Goal: Task Accomplishment & Management: Manage account settings

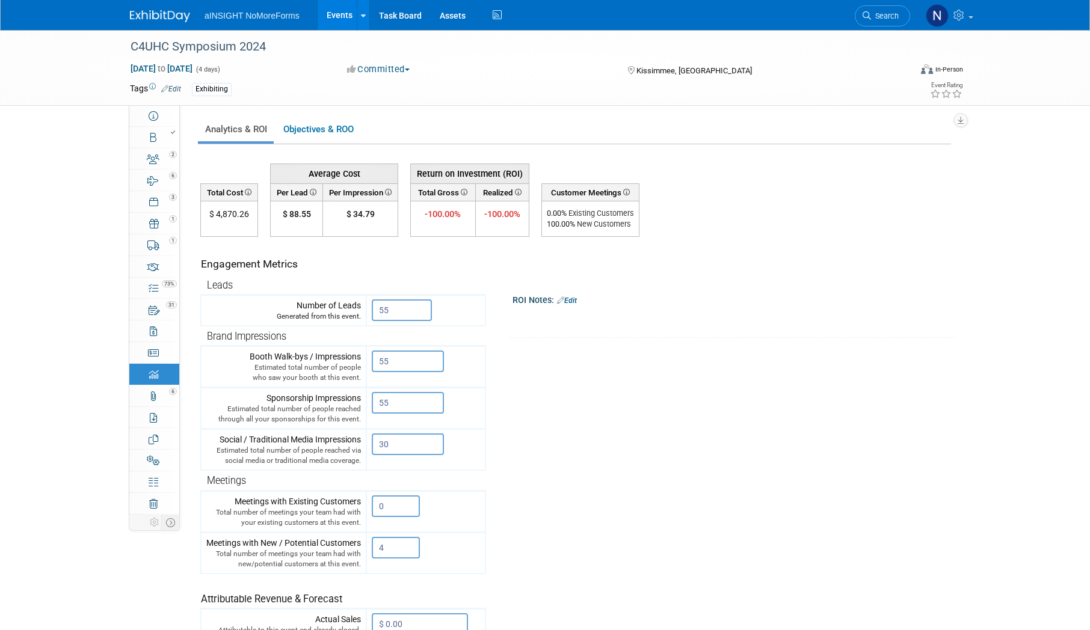
click at [345, 6] on link "Events" at bounding box center [340, 15] width 44 height 30
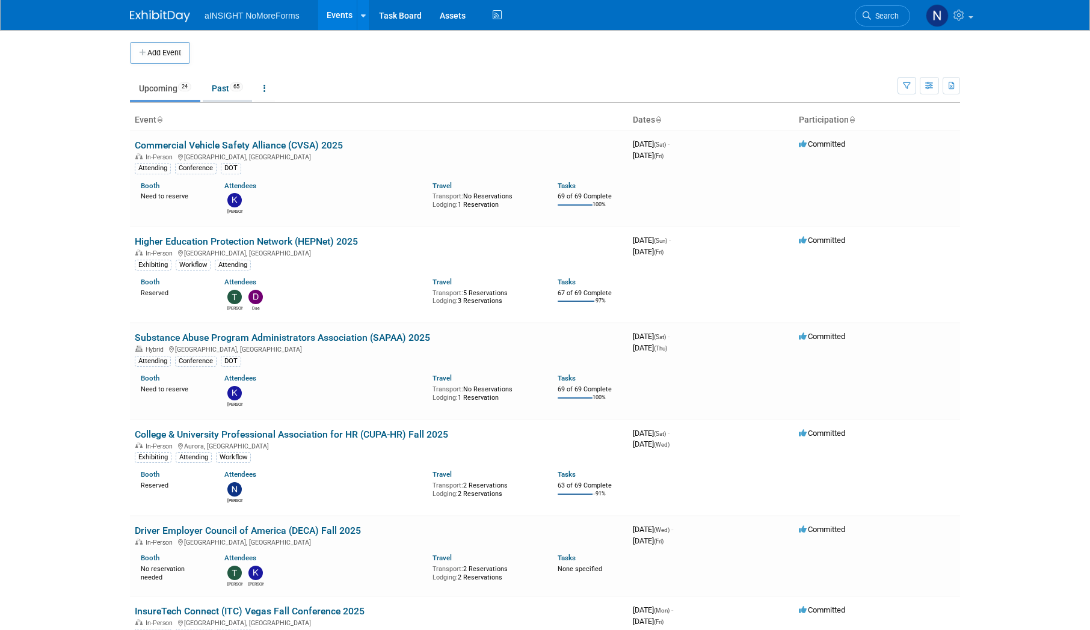
click at [224, 82] on link "Past 65" at bounding box center [227, 88] width 49 height 23
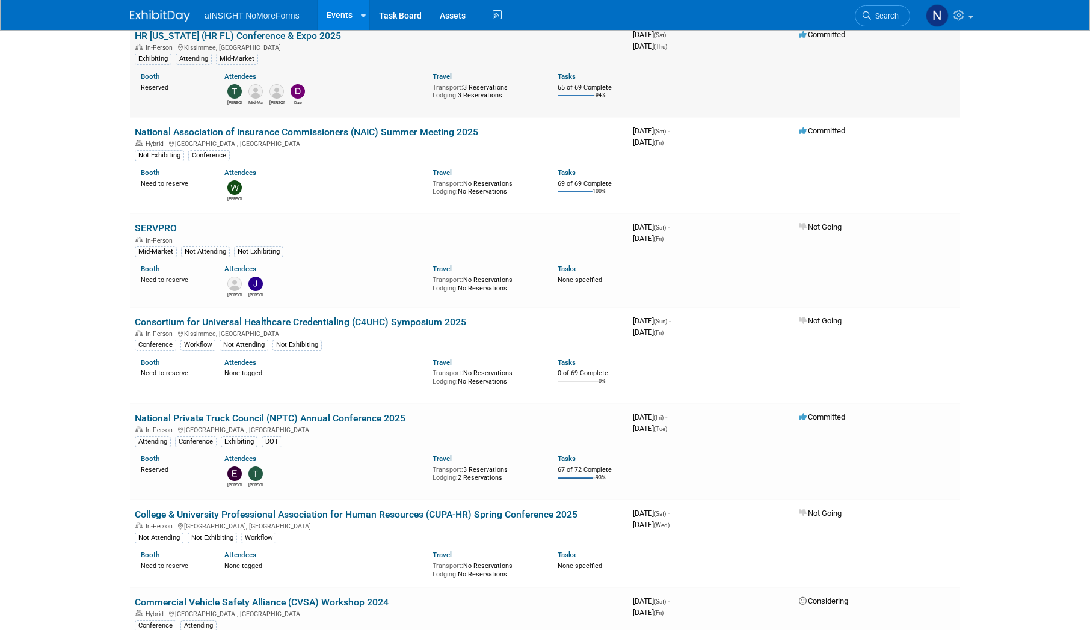
scroll to position [301, 0]
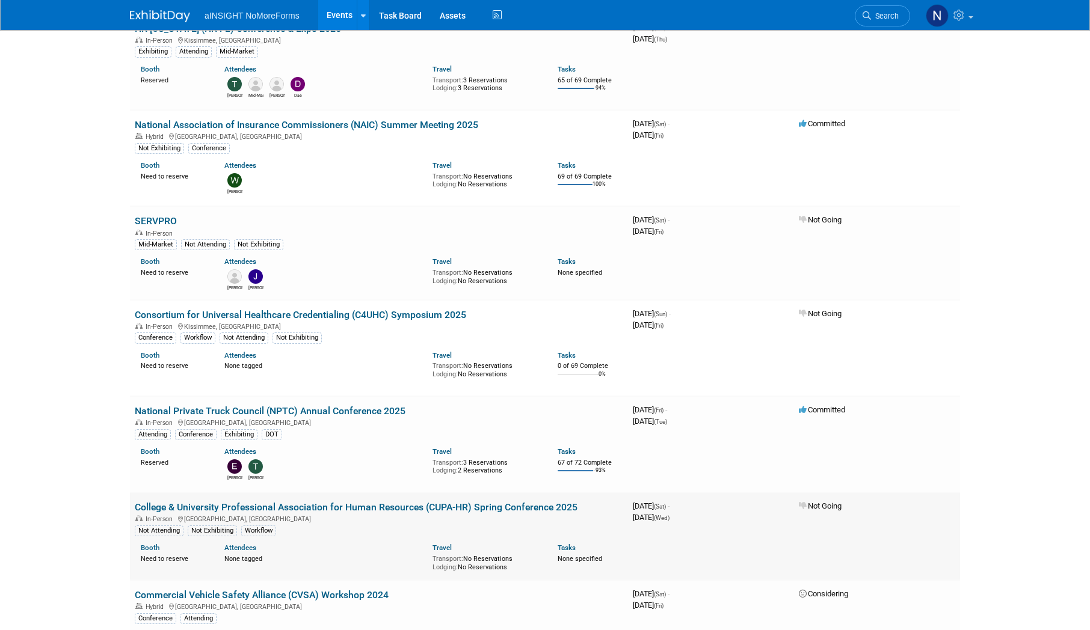
click at [309, 508] on link "College & University Professional Association for Human Resources (CUPA-HR) Spr…" at bounding box center [356, 507] width 443 height 11
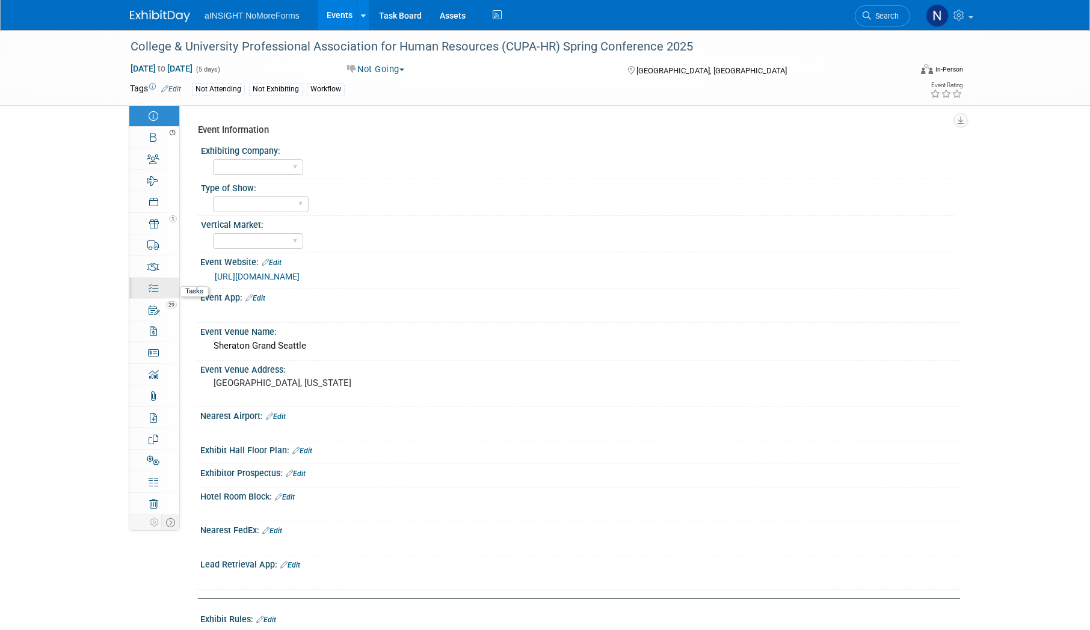
click at [157, 287] on div "0%" at bounding box center [161, 283] width 35 height 8
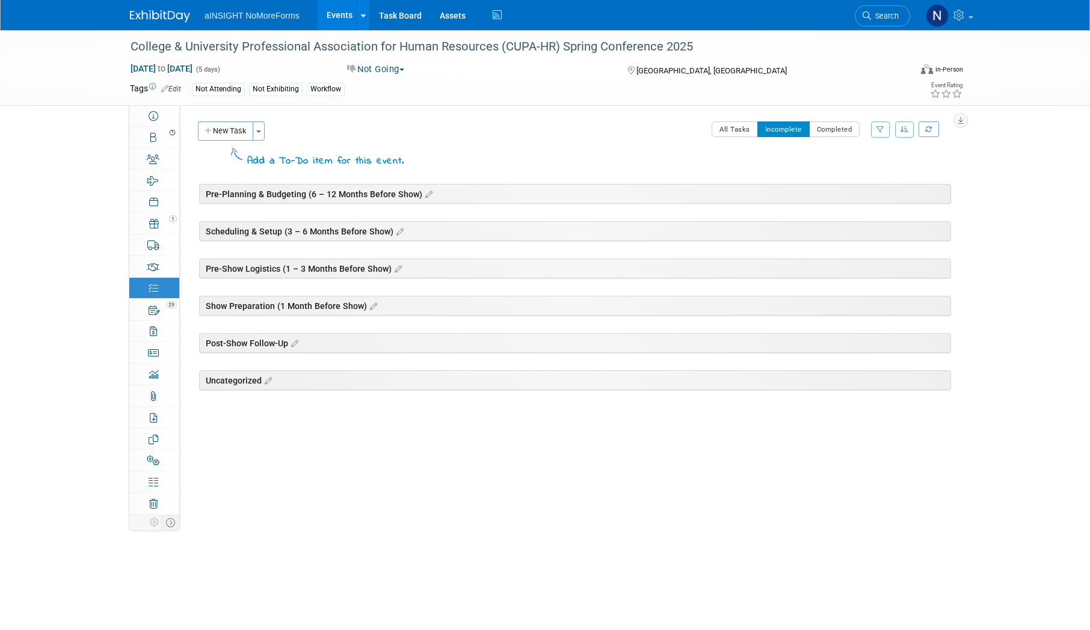
click at [349, 13] on link "Events" at bounding box center [340, 15] width 44 height 30
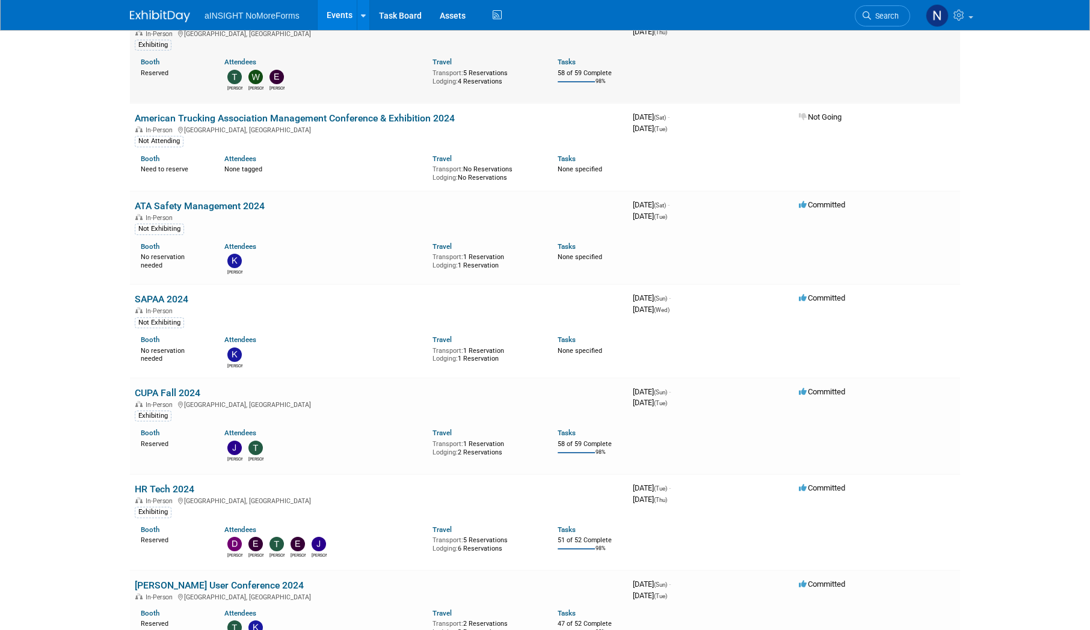
scroll to position [2225, 0]
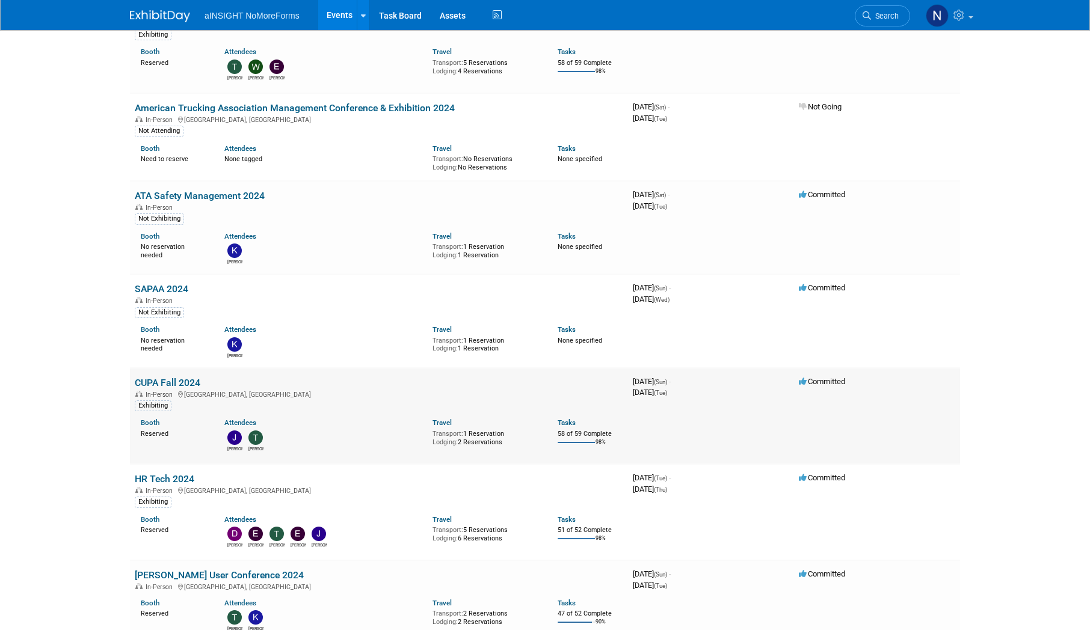
click at [156, 387] on link "CUPA Fall 2024" at bounding box center [168, 382] width 66 height 11
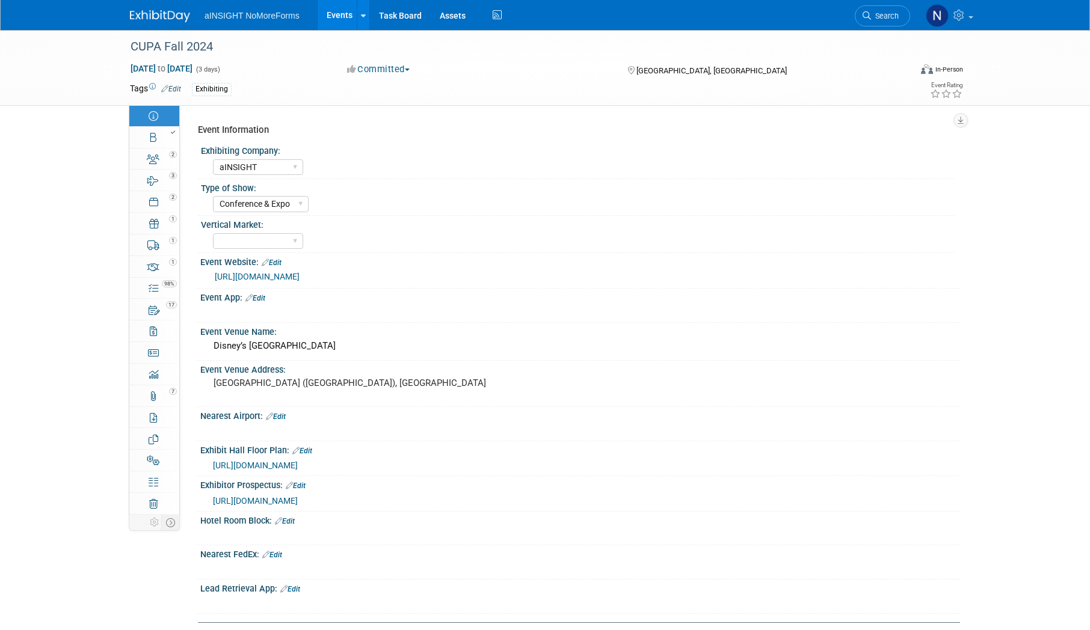
select select "aINSIGHT"
select select "Conference & Expo"
click at [161, 376] on link "0 ROI, Objectives & ROO 0" at bounding box center [154, 374] width 50 height 21
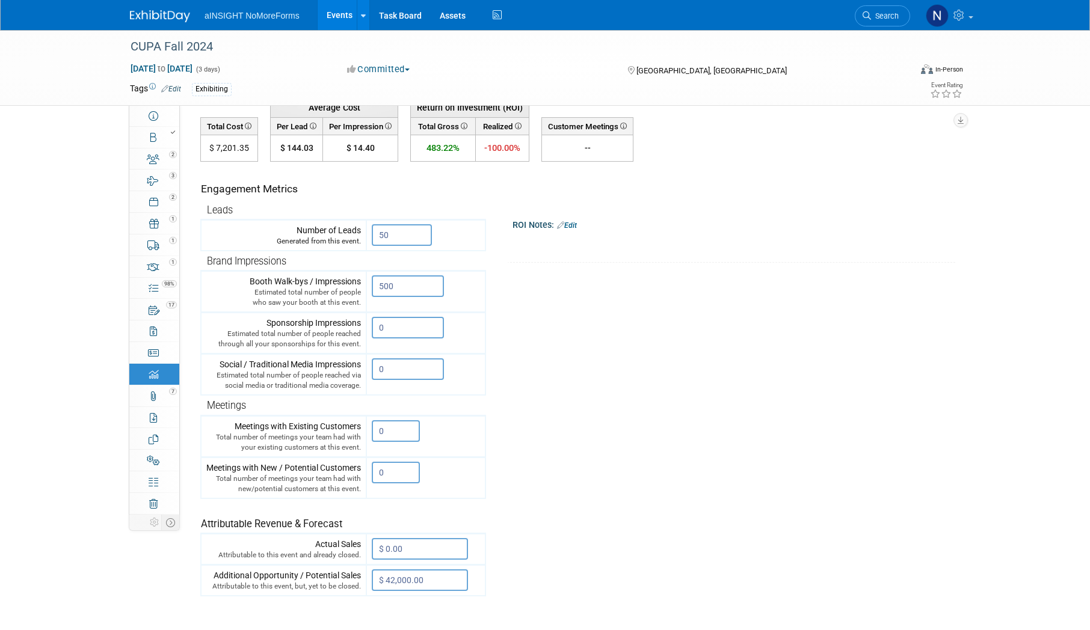
scroll to position [180, 0]
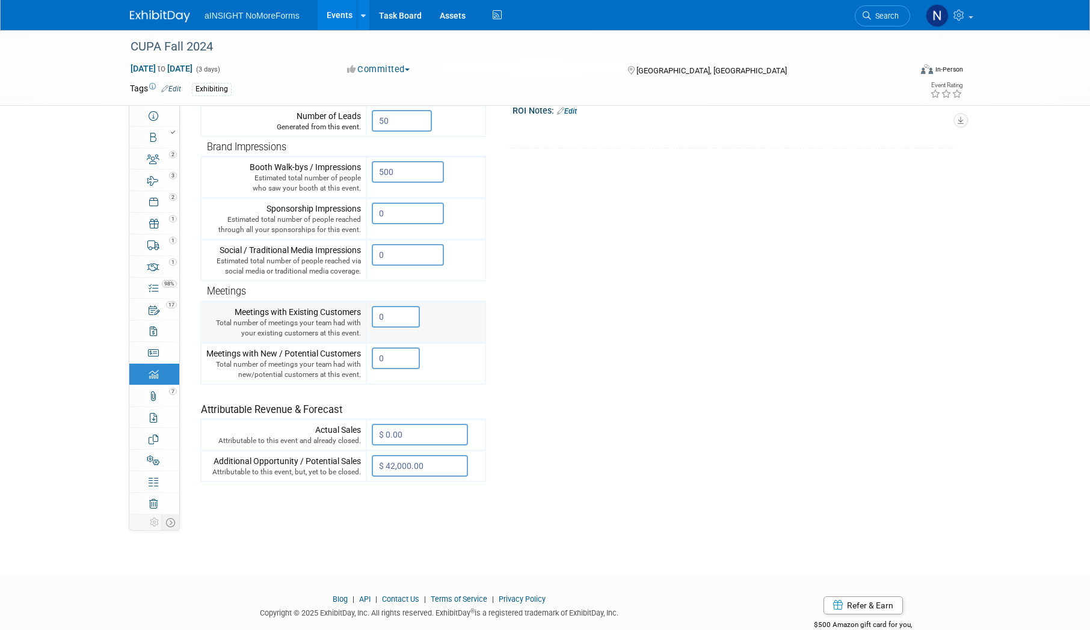
click at [385, 320] on input "0" at bounding box center [396, 317] width 48 height 22
click at [404, 358] on input "0" at bounding box center [396, 359] width 48 height 22
drag, startPoint x: 404, startPoint y: 358, endPoint x: 377, endPoint y: 357, distance: 26.5
click at [377, 357] on input "0" at bounding box center [396, 359] width 48 height 22
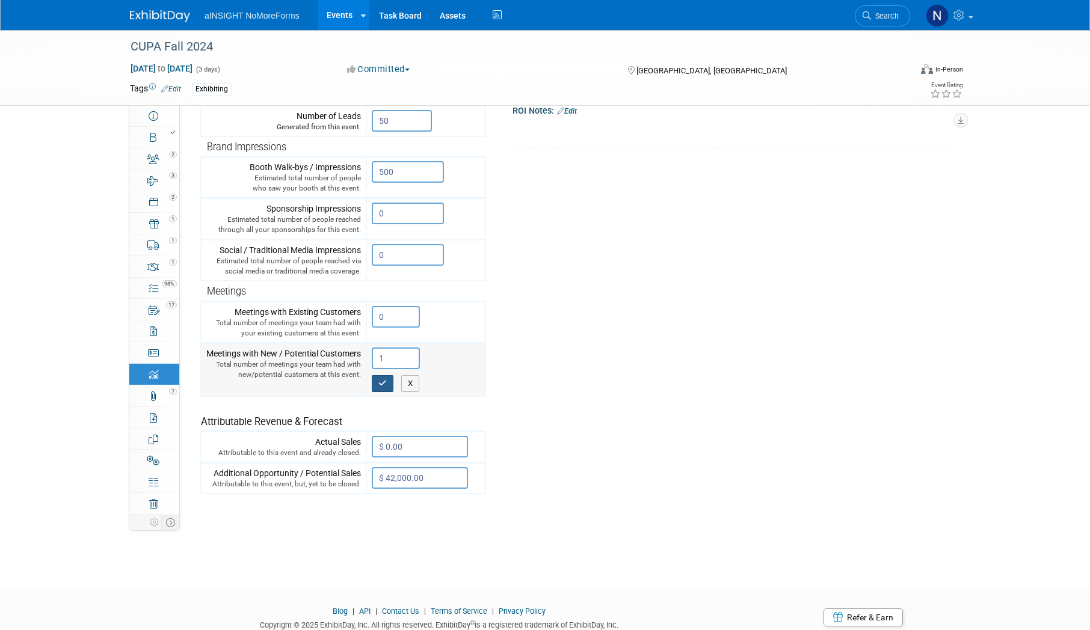
click at [383, 381] on icon "button" at bounding box center [382, 384] width 8 height 8
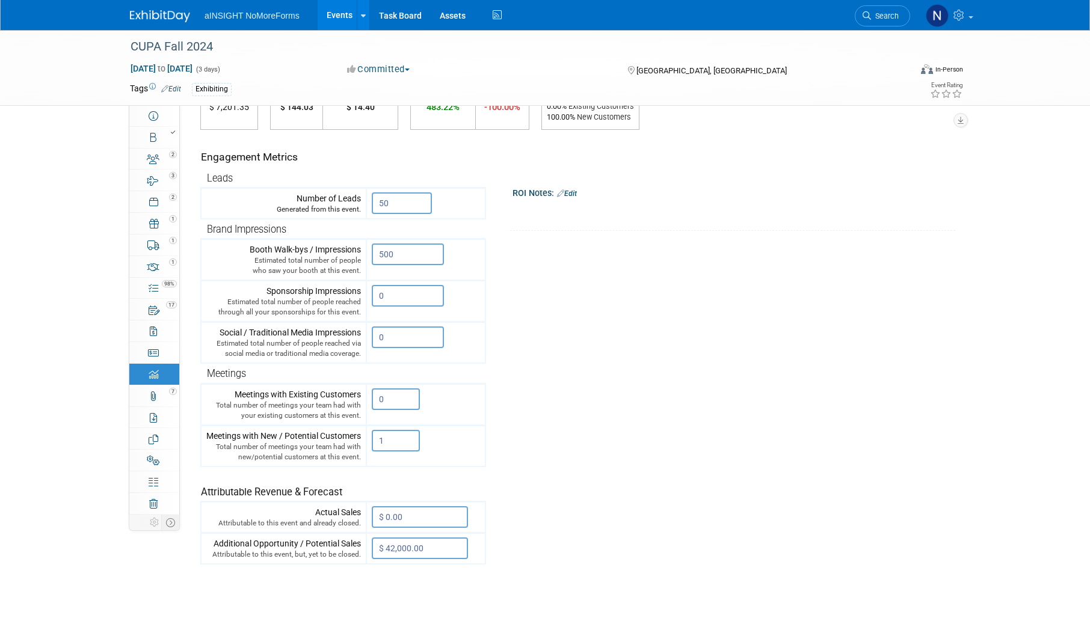
scroll to position [120, 0]
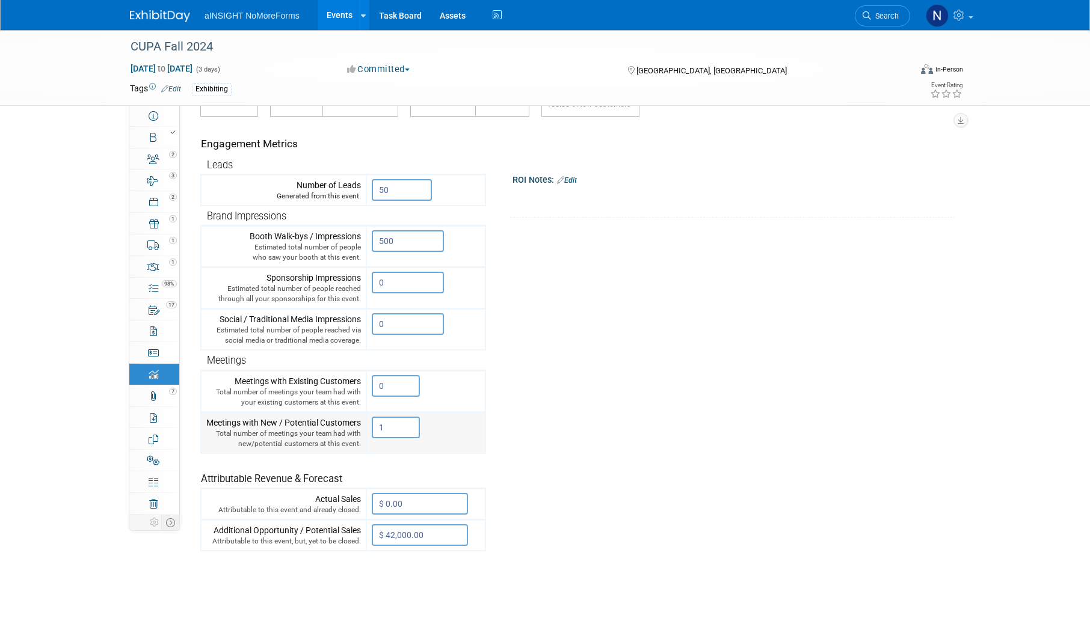
click at [411, 429] on input "1" at bounding box center [396, 428] width 48 height 22
drag, startPoint x: 386, startPoint y: 427, endPoint x: 371, endPoint y: 427, distance: 15.0
click at [371, 427] on td "1 X" at bounding box center [425, 433] width 119 height 42
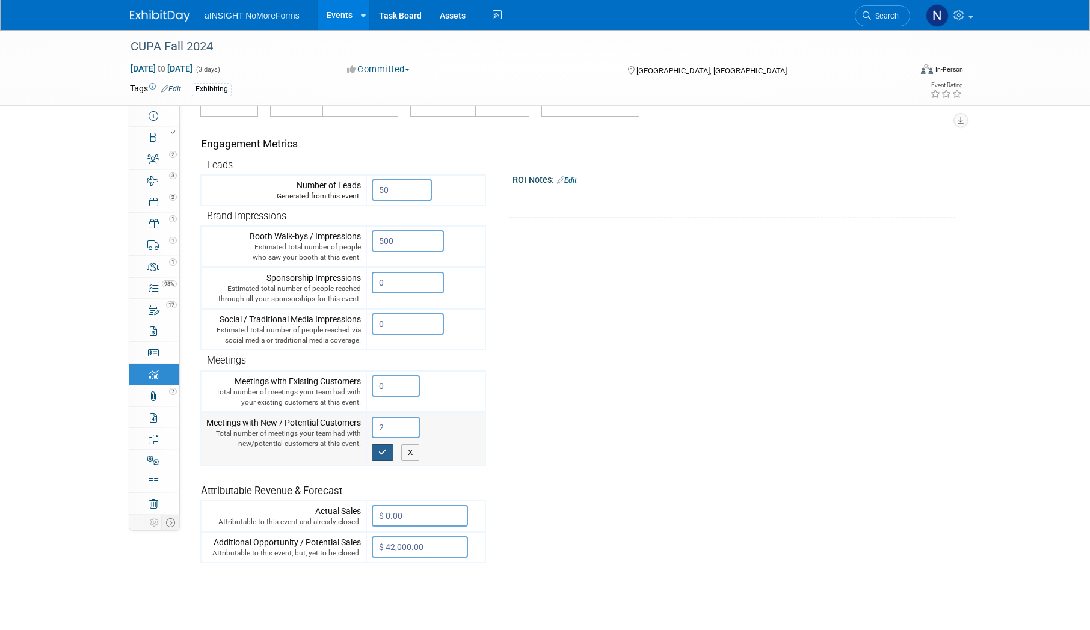
type input "2"
click at [389, 452] on button "button" at bounding box center [383, 452] width 22 height 17
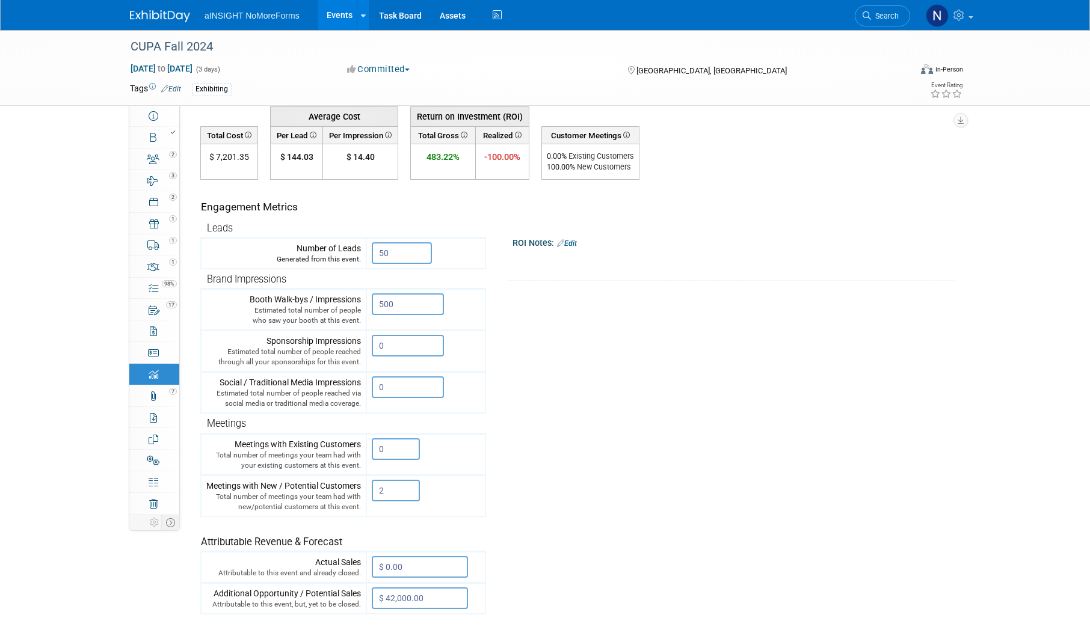
scroll to position [0, 0]
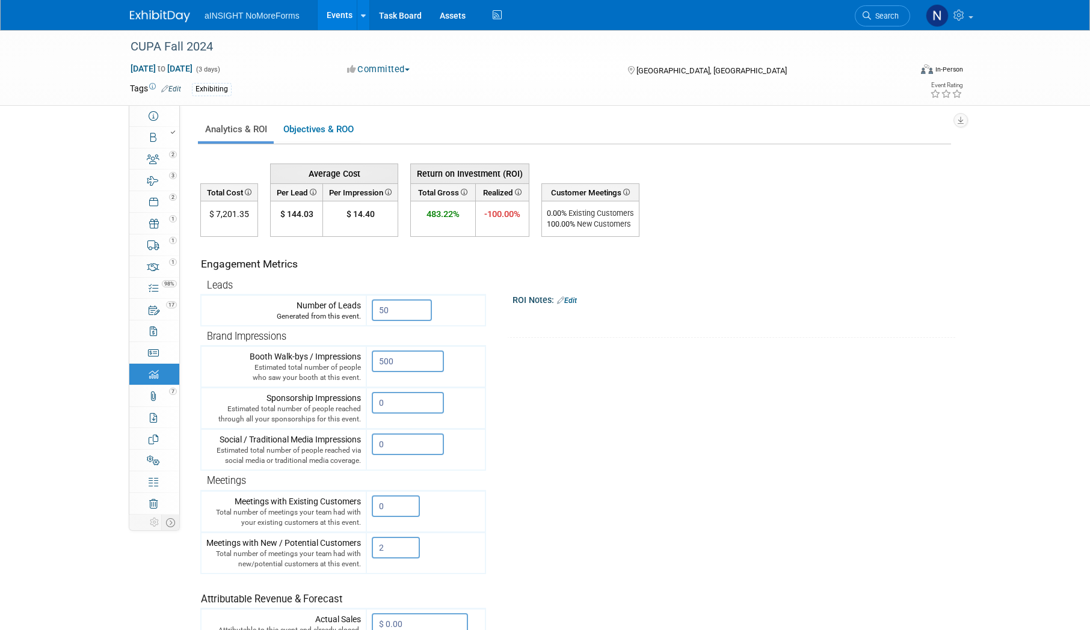
click at [339, 9] on link "Events" at bounding box center [340, 15] width 44 height 30
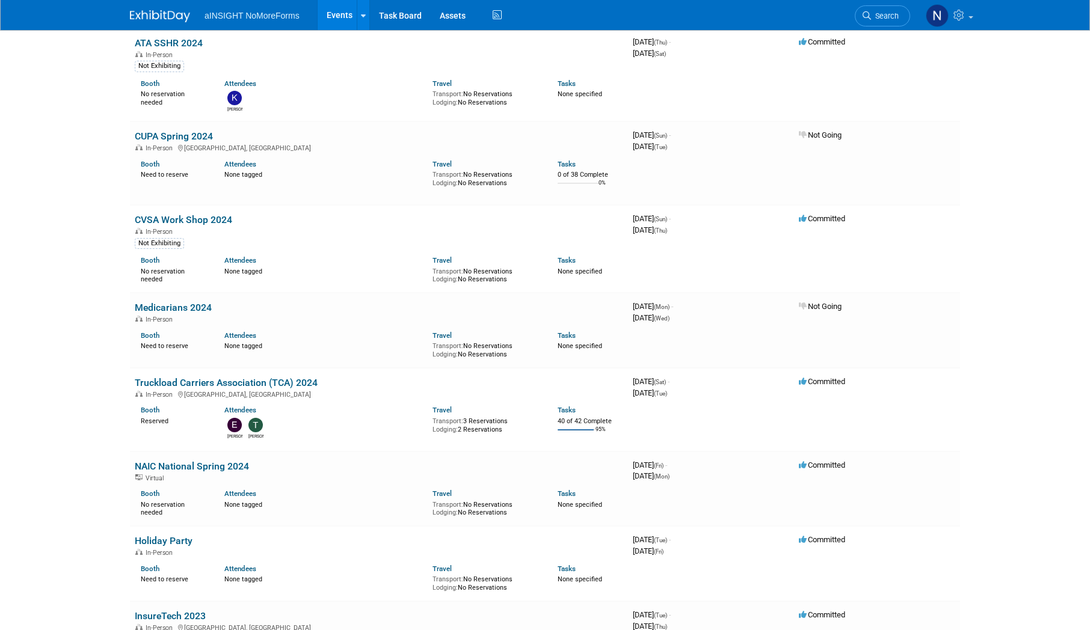
scroll to position [3849, 0]
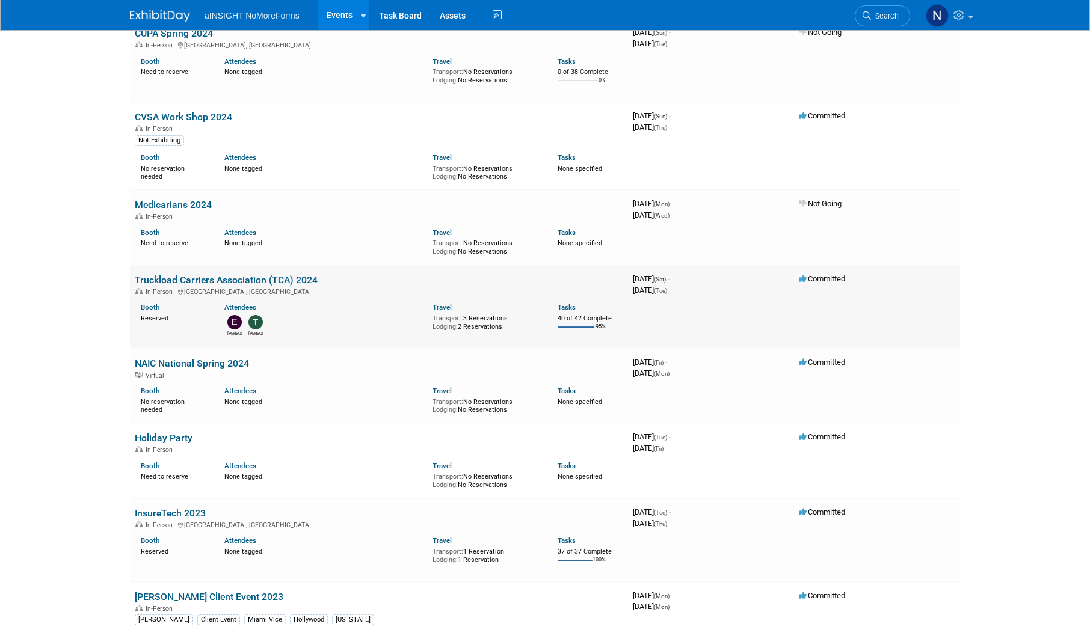
click at [301, 280] on link "Truckload Carriers Association (TCA) 2024" at bounding box center [226, 279] width 183 height 11
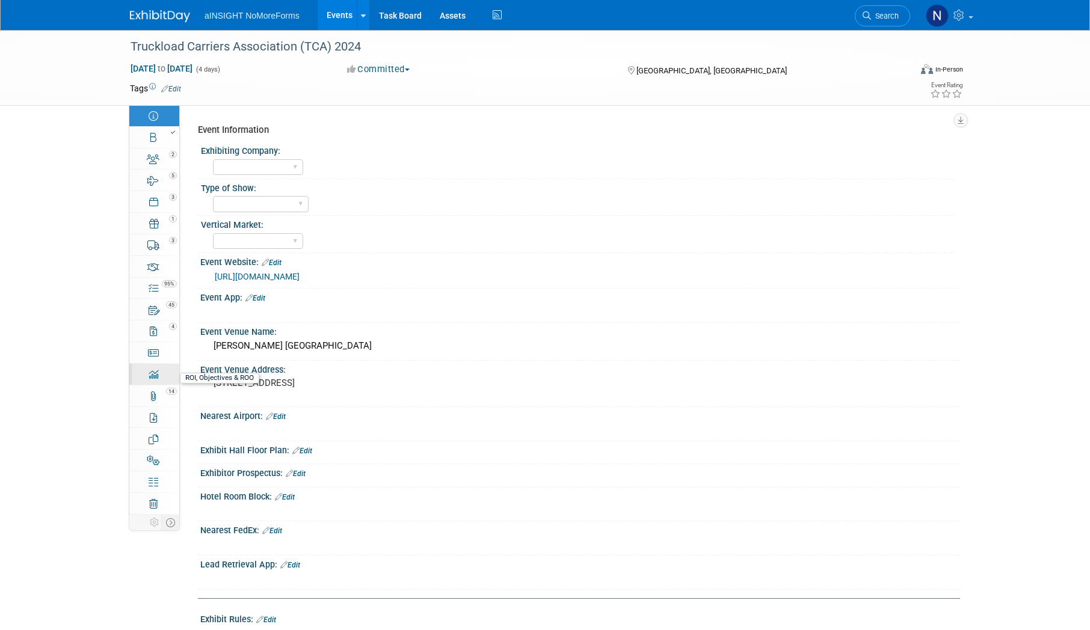
click at [147, 374] on link "0 ROI, Objectives & ROO 0" at bounding box center [154, 374] width 50 height 21
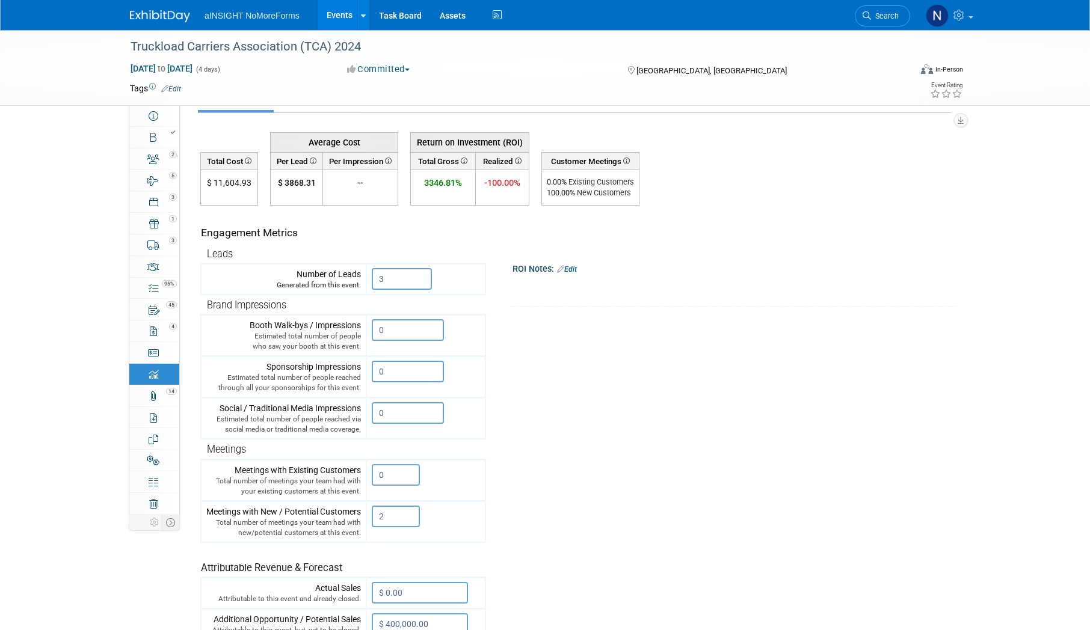
scroll to position [60, 0]
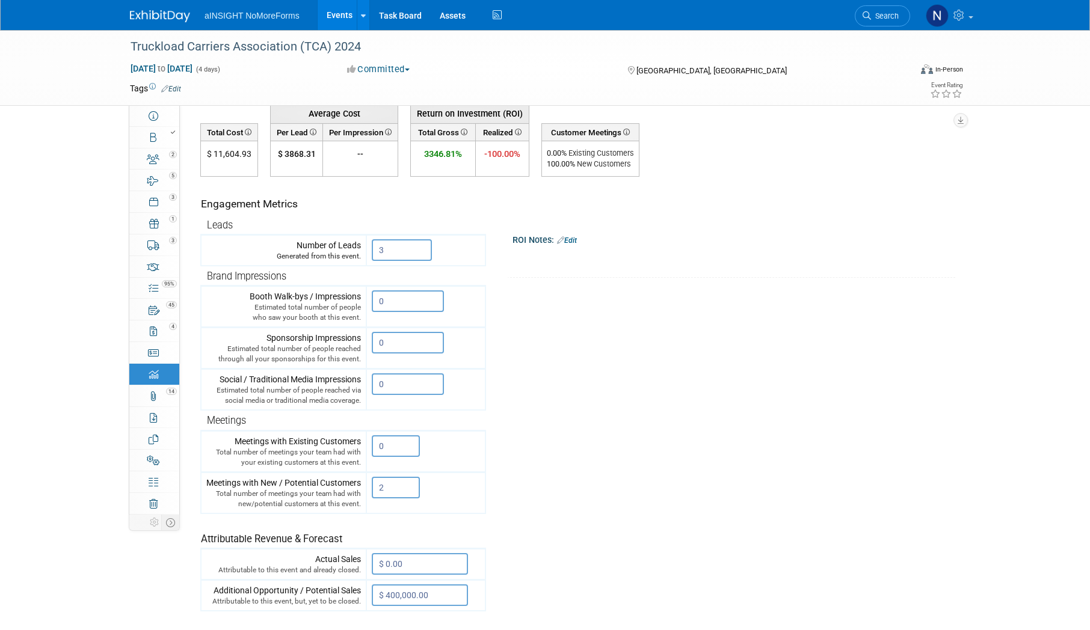
click at [329, 15] on link "Events" at bounding box center [340, 15] width 44 height 30
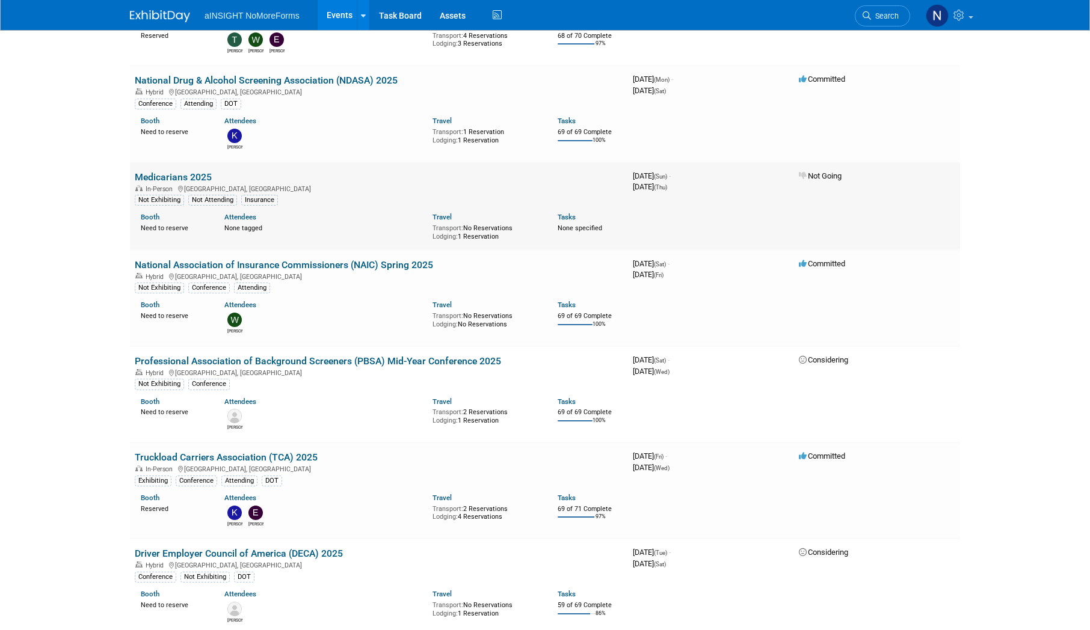
scroll to position [1323, 0]
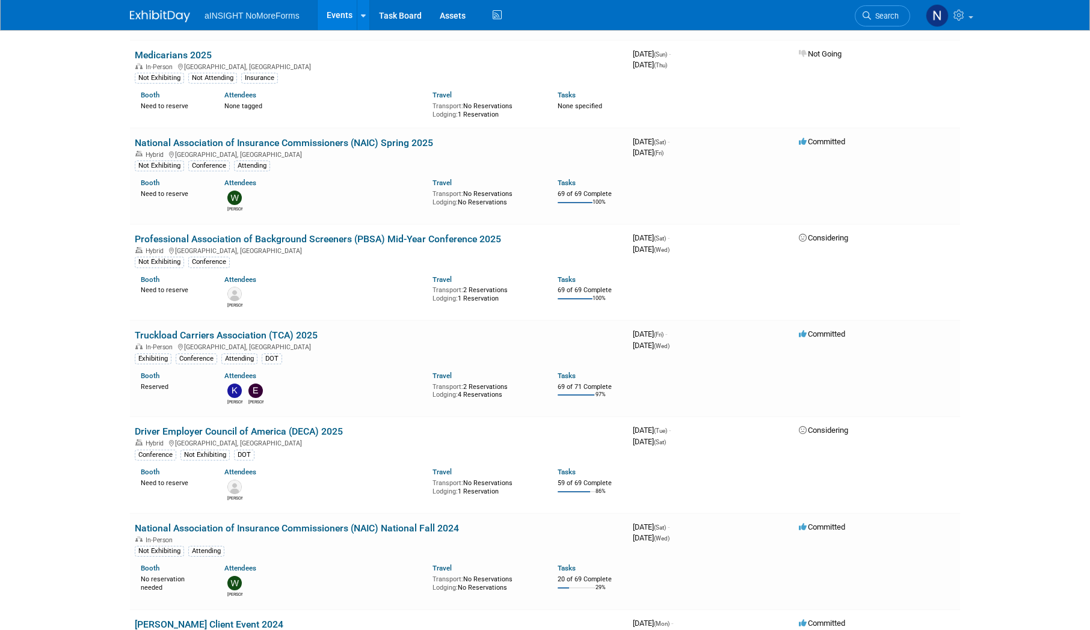
click at [307, 332] on link "Truckload Carriers Association (TCA) 2025" at bounding box center [226, 335] width 183 height 11
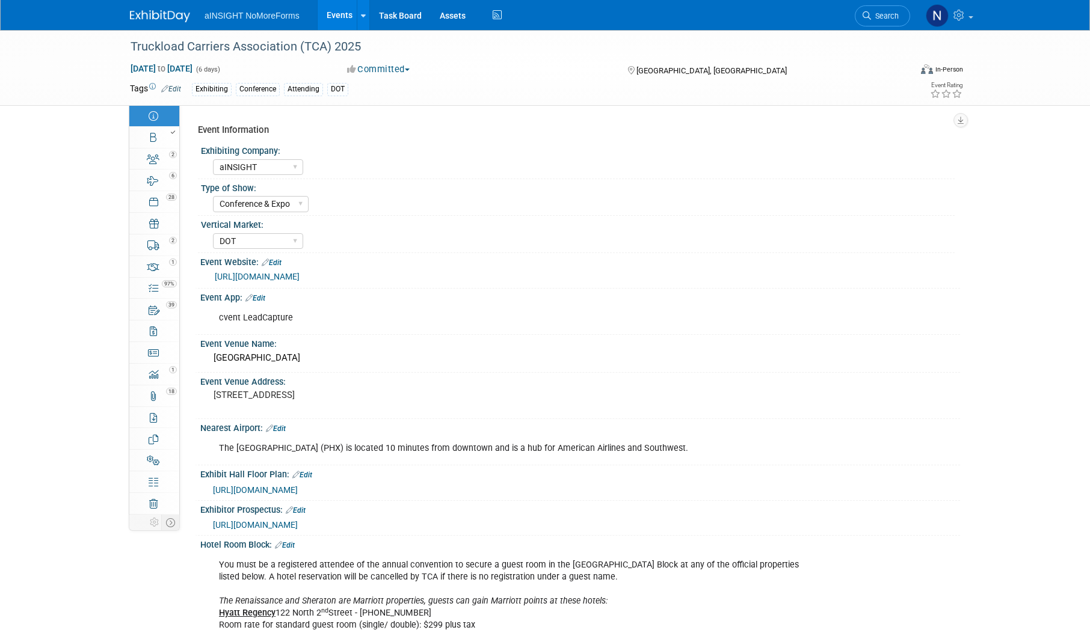
select select "aINSIGHT"
select select "Conference & Expo"
select select "DOT"
select select "Full Access"
select select "Yes"
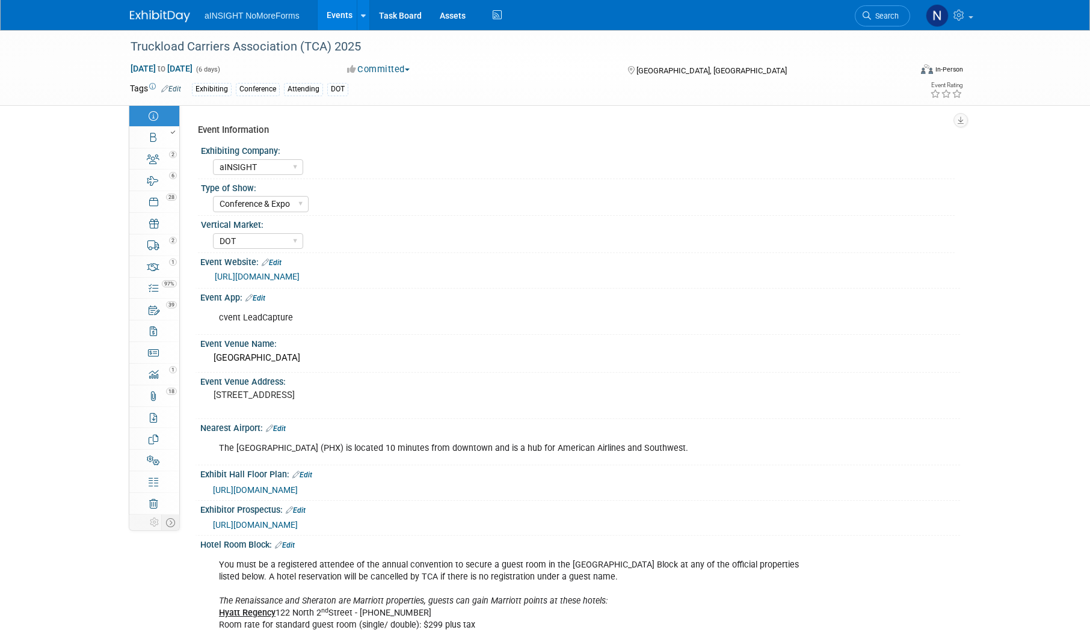
select select "No"
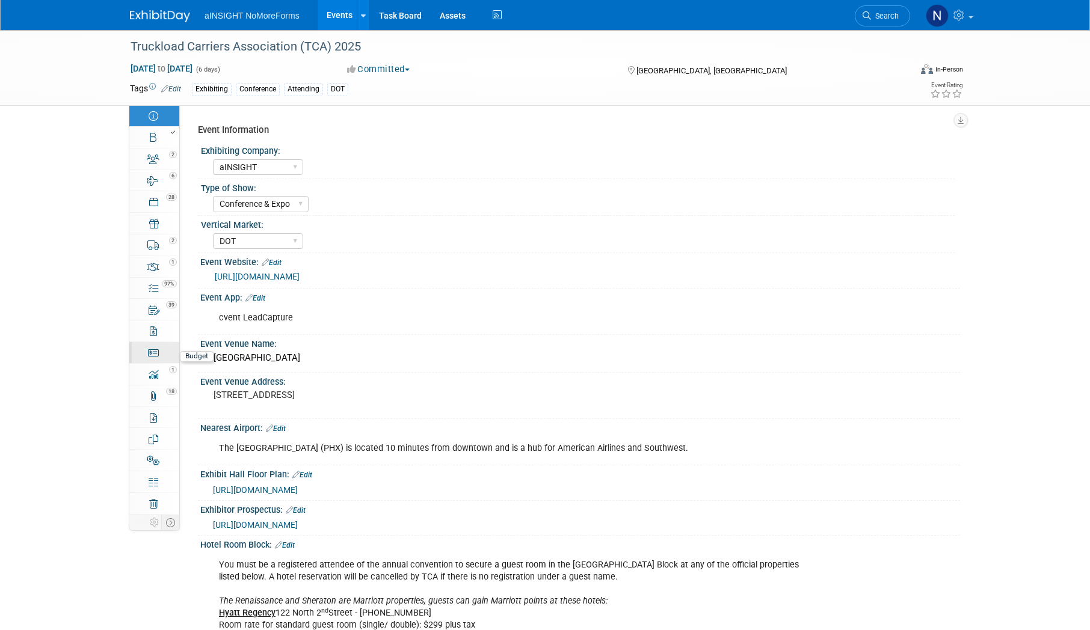
click at [160, 351] on link "Budget" at bounding box center [154, 352] width 50 height 21
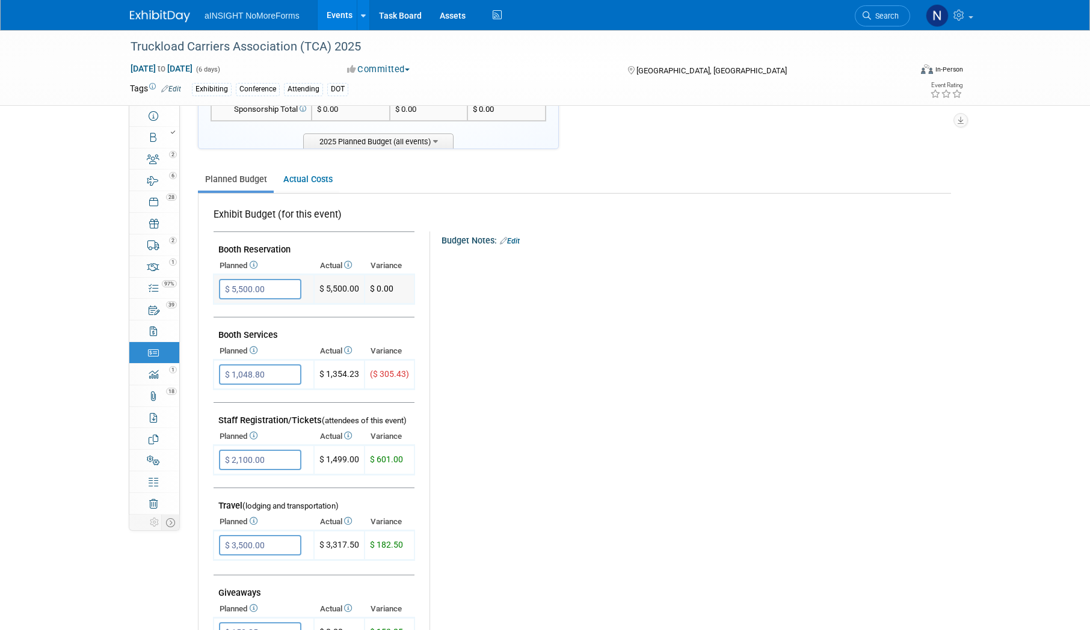
scroll to position [60, 0]
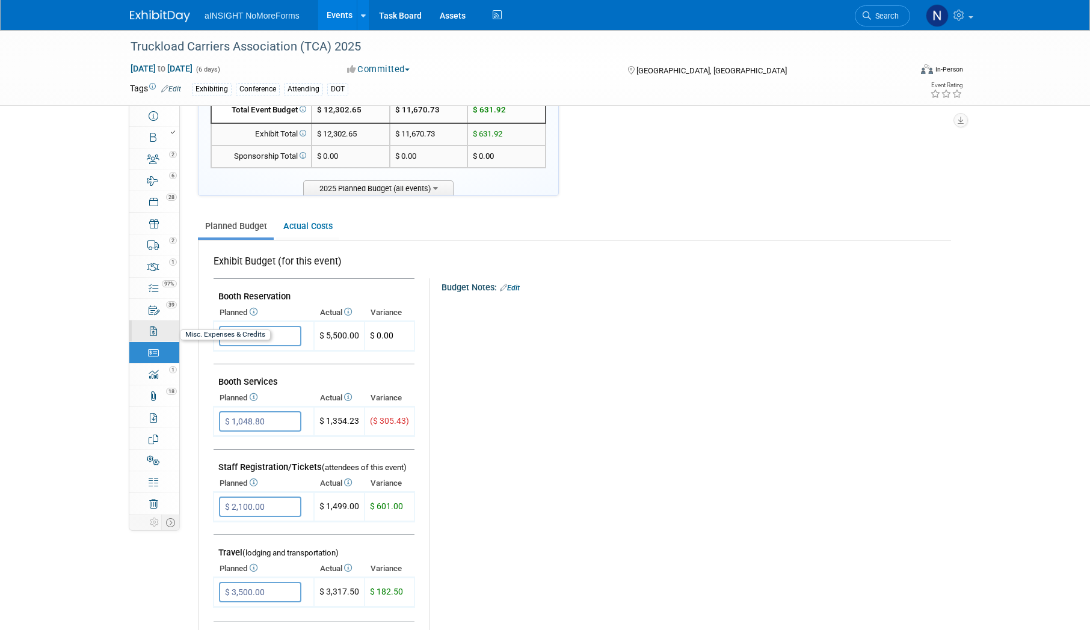
click at [162, 323] on div "0" at bounding box center [158, 326] width 41 height 8
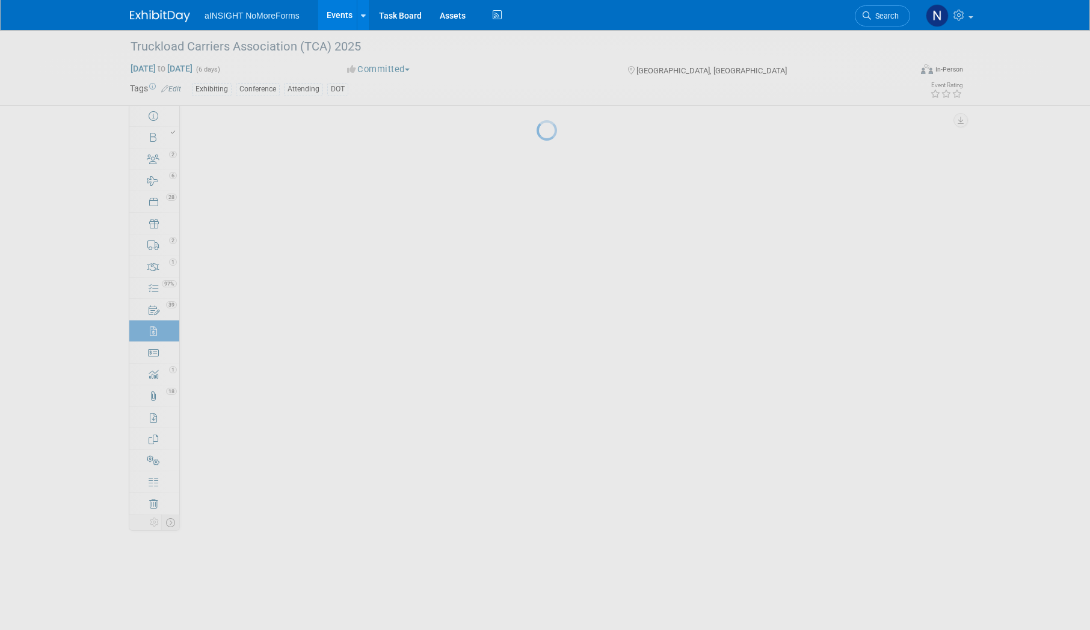
scroll to position [0, 0]
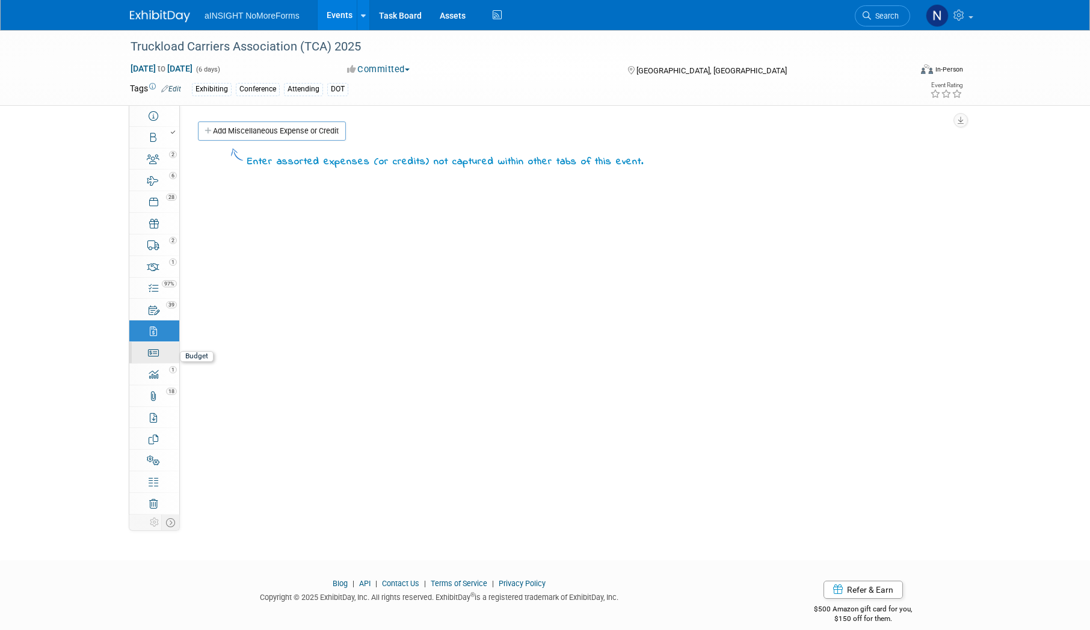
click at [153, 352] on icon at bounding box center [153, 353] width 11 height 10
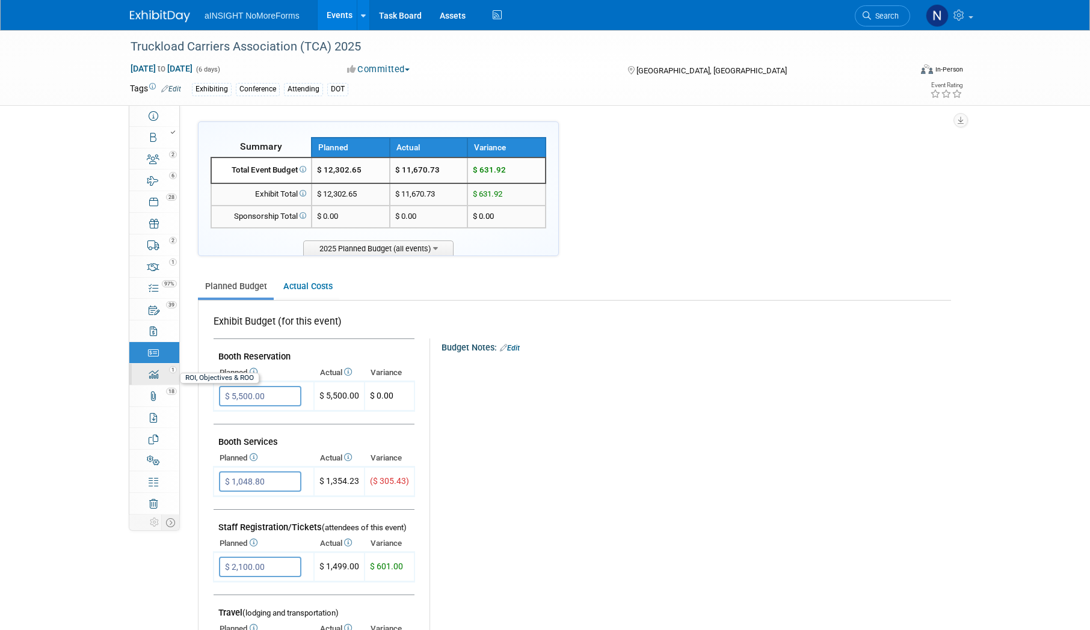
click at [153, 369] on div "1" at bounding box center [158, 369] width 41 height 8
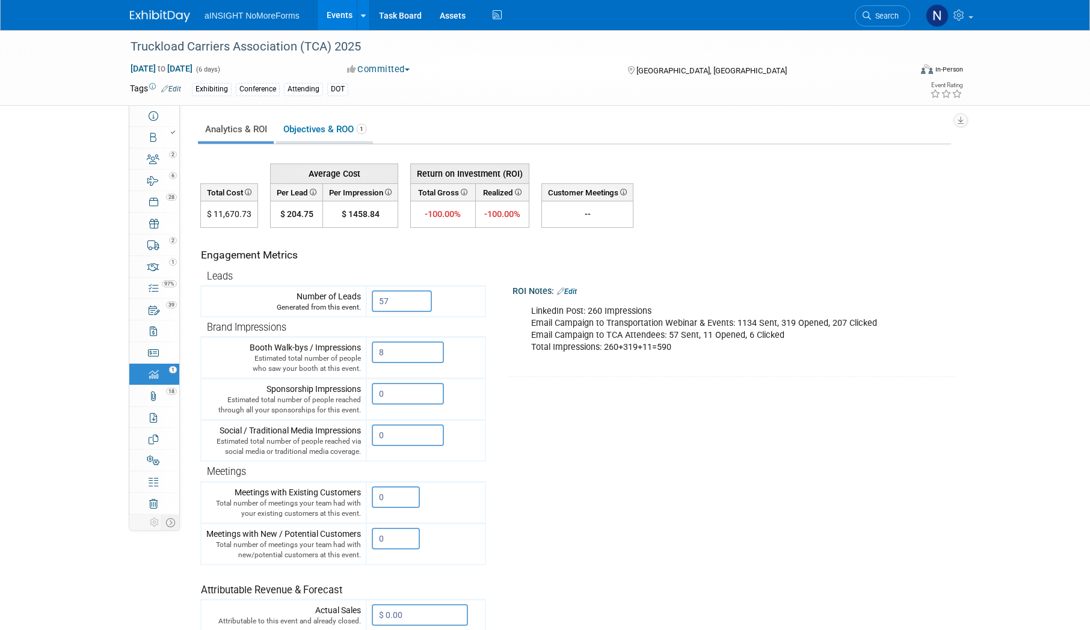
click at [351, 126] on link "Objectives & ROO 1" at bounding box center [324, 129] width 97 height 23
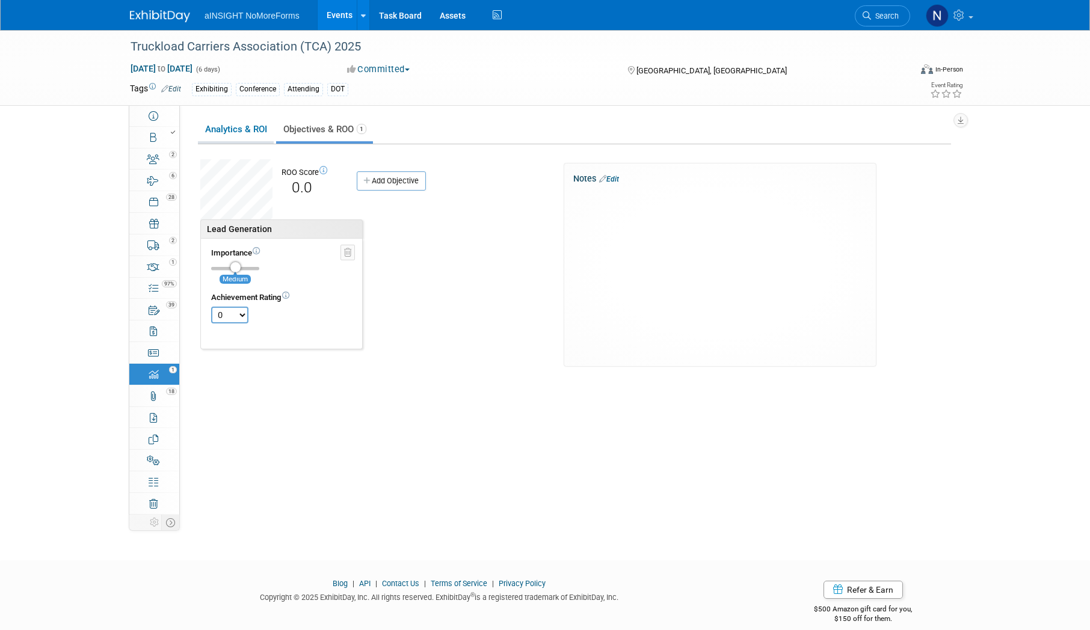
click at [228, 129] on link "Analytics & ROI" at bounding box center [236, 129] width 76 height 23
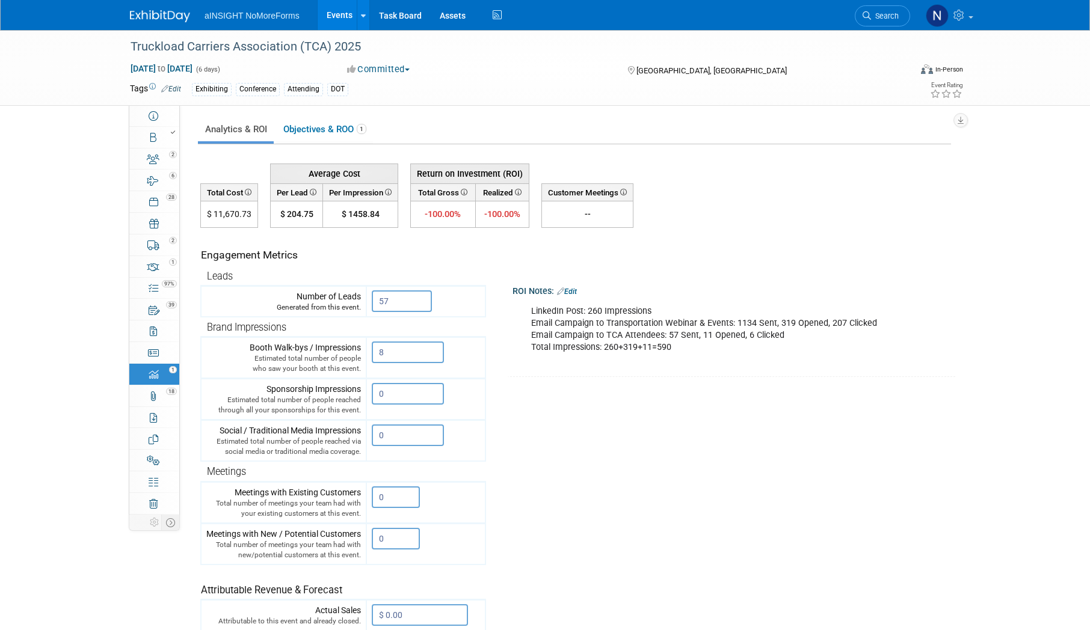
scroll to position [60, 0]
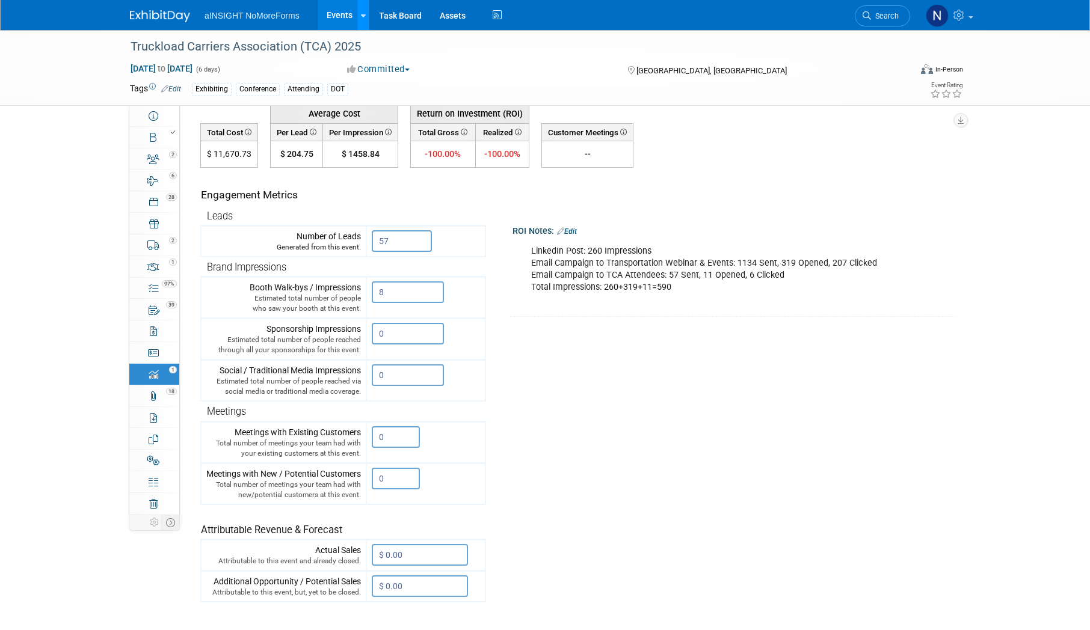
click at [357, 16] on link at bounding box center [363, 15] width 13 height 30
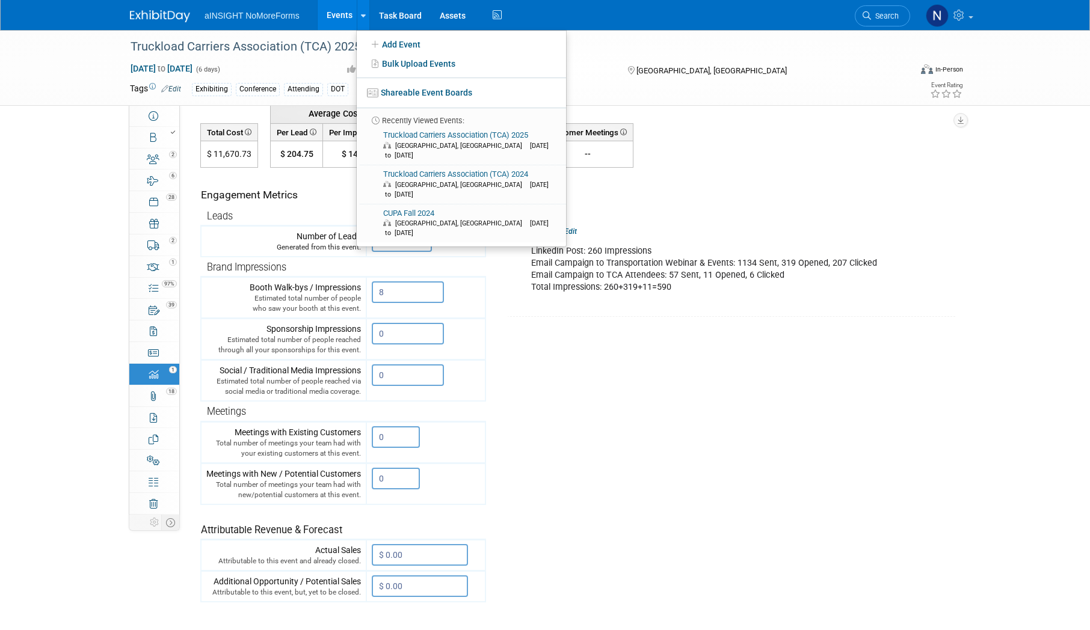
click at [343, 16] on link "Events" at bounding box center [340, 15] width 44 height 30
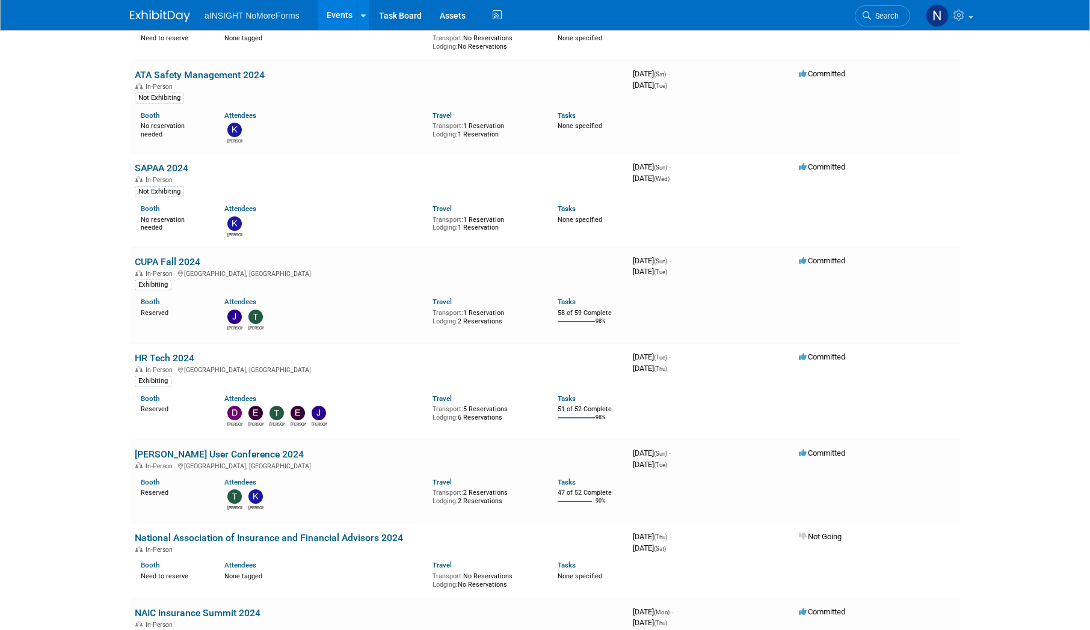
scroll to position [2346, 0]
click at [186, 165] on link "SAPAA 2024" at bounding box center [162, 168] width 54 height 11
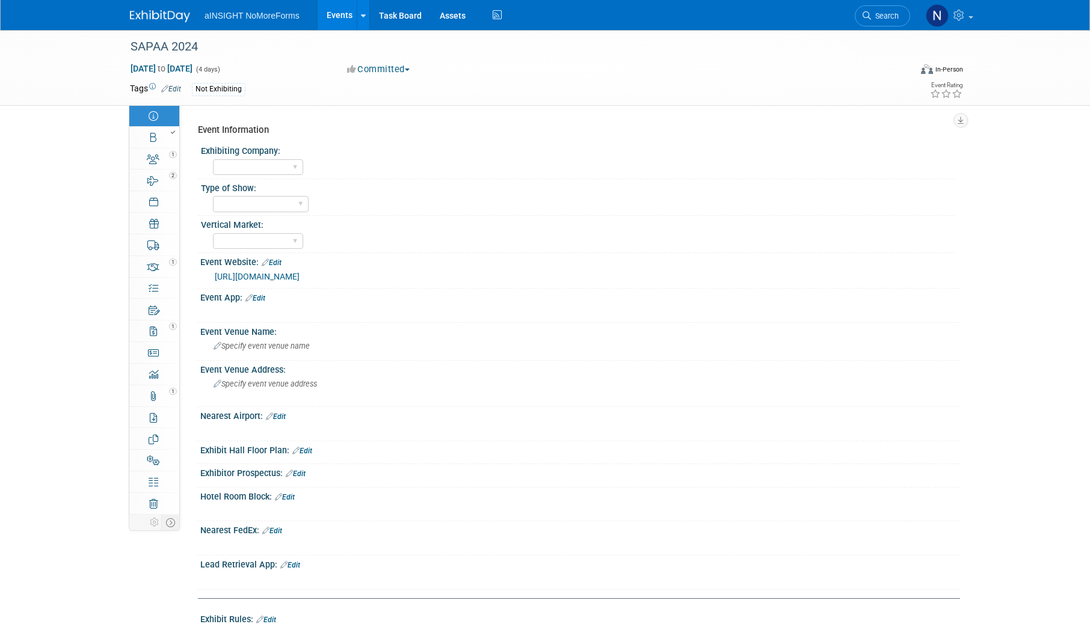
click at [343, 14] on link "Events" at bounding box center [340, 15] width 44 height 30
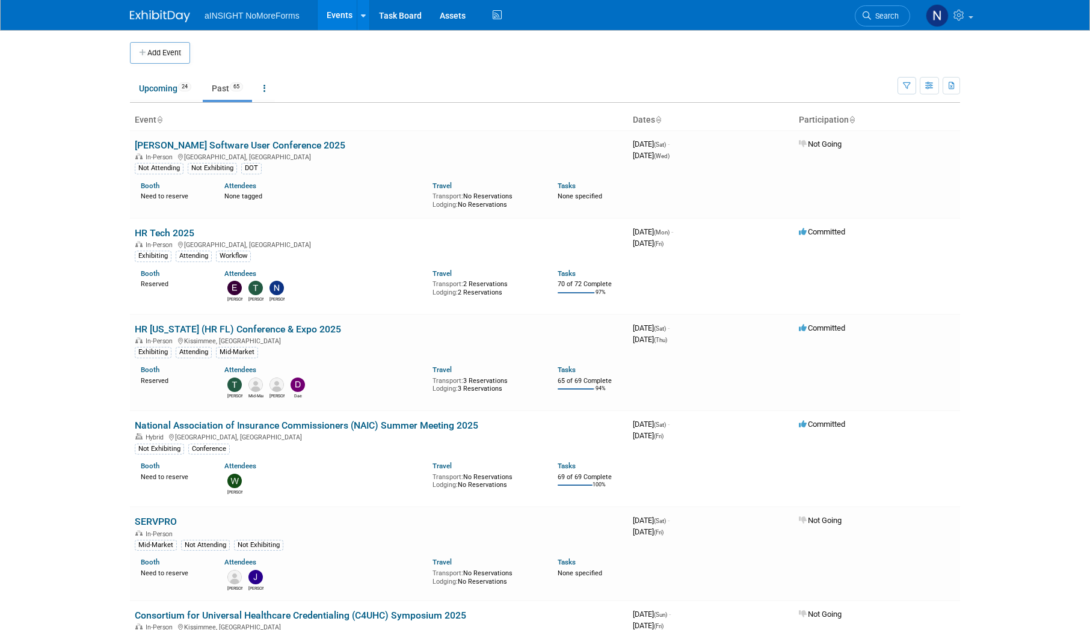
click at [164, 74] on td "Upcoming 24 Past 65 All Events 89 Past and Upcoming Grouped Annually Events gro…" at bounding box center [513, 83] width 767 height 39
click at [164, 80] on link "Upcoming 24" at bounding box center [165, 88] width 70 height 23
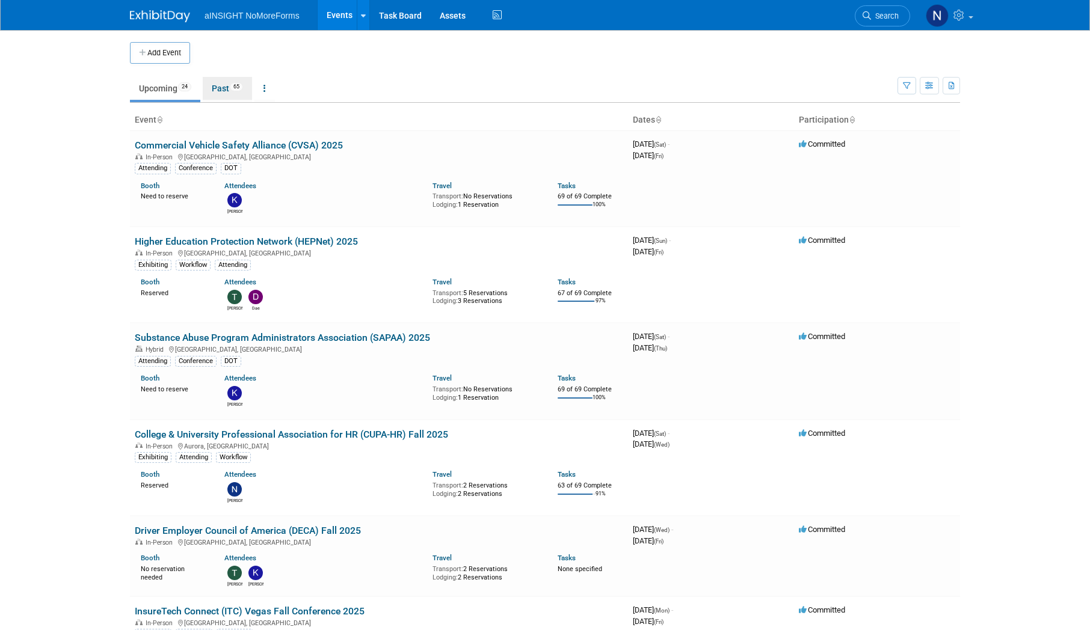
click at [233, 92] on link "Past 65" at bounding box center [227, 88] width 49 height 23
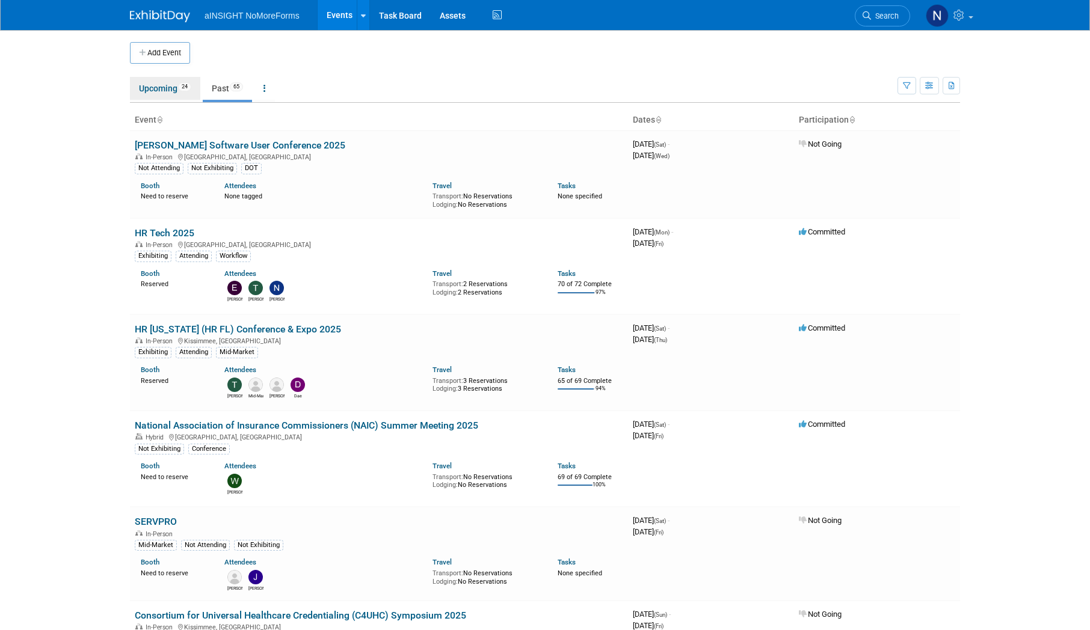
drag, startPoint x: 171, startPoint y: 89, endPoint x: 185, endPoint y: 110, distance: 25.2
click at [171, 88] on link "Upcoming 24" at bounding box center [165, 88] width 70 height 23
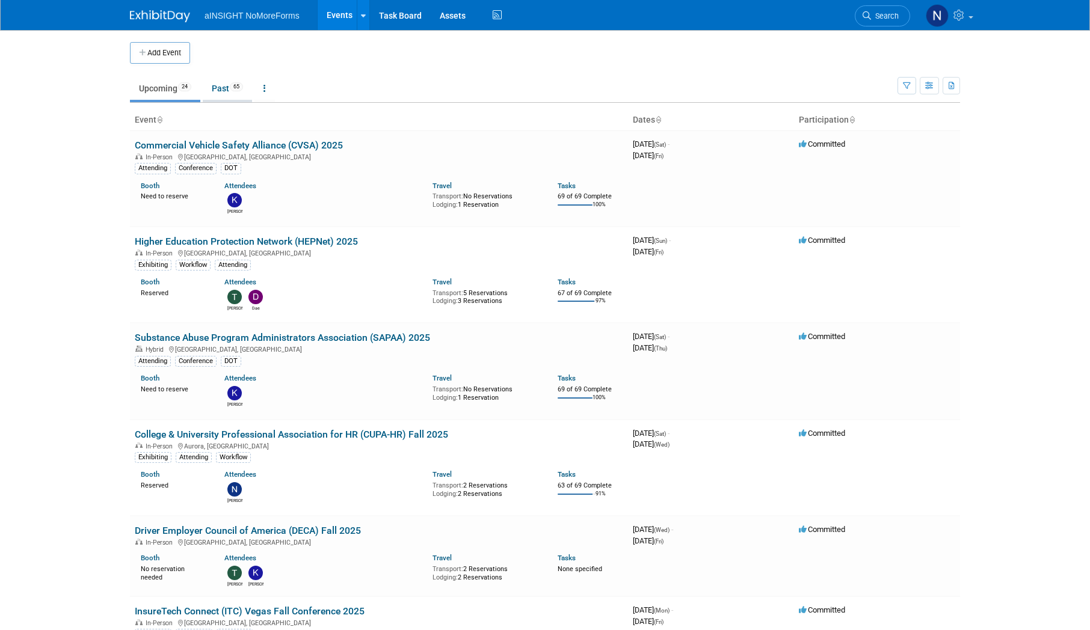
click at [218, 81] on link "Past 65" at bounding box center [227, 88] width 49 height 23
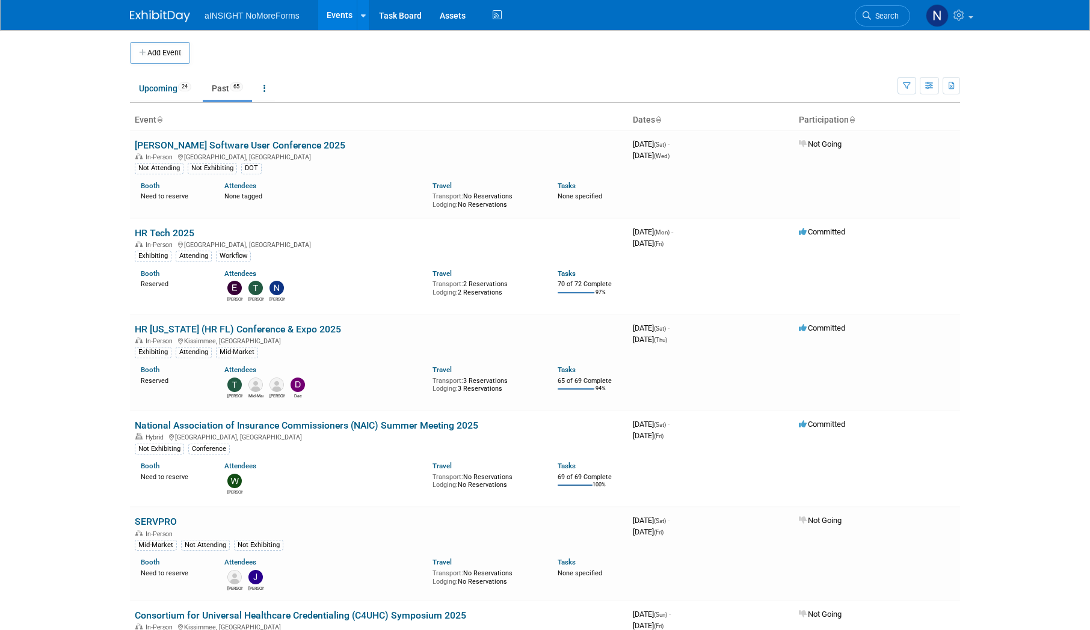
scroll to position [60, 0]
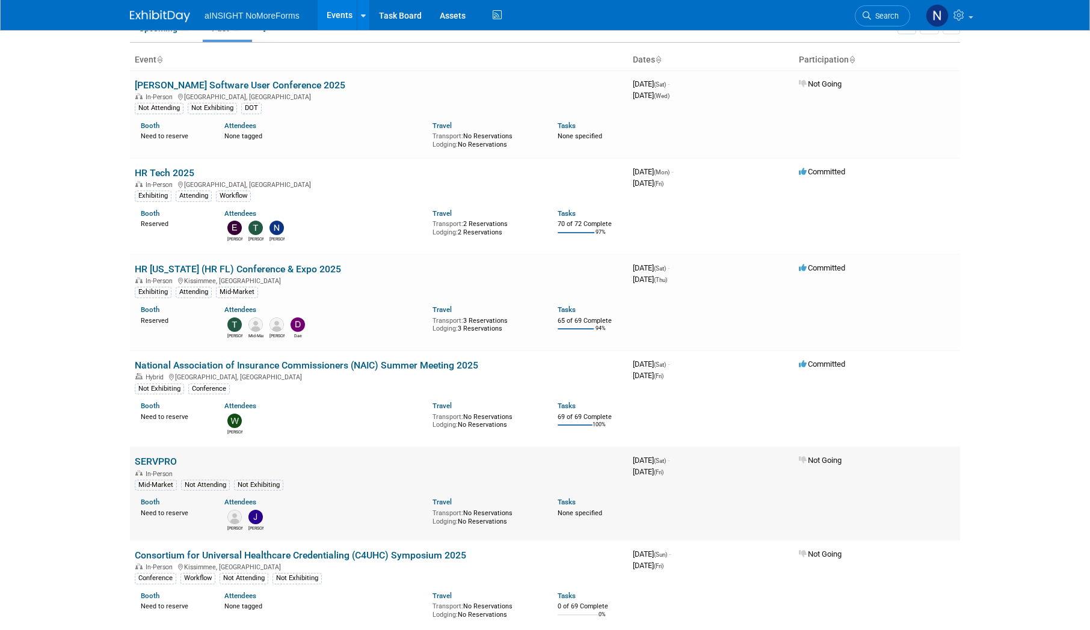
click at [156, 458] on link "SERVPRO" at bounding box center [156, 461] width 42 height 11
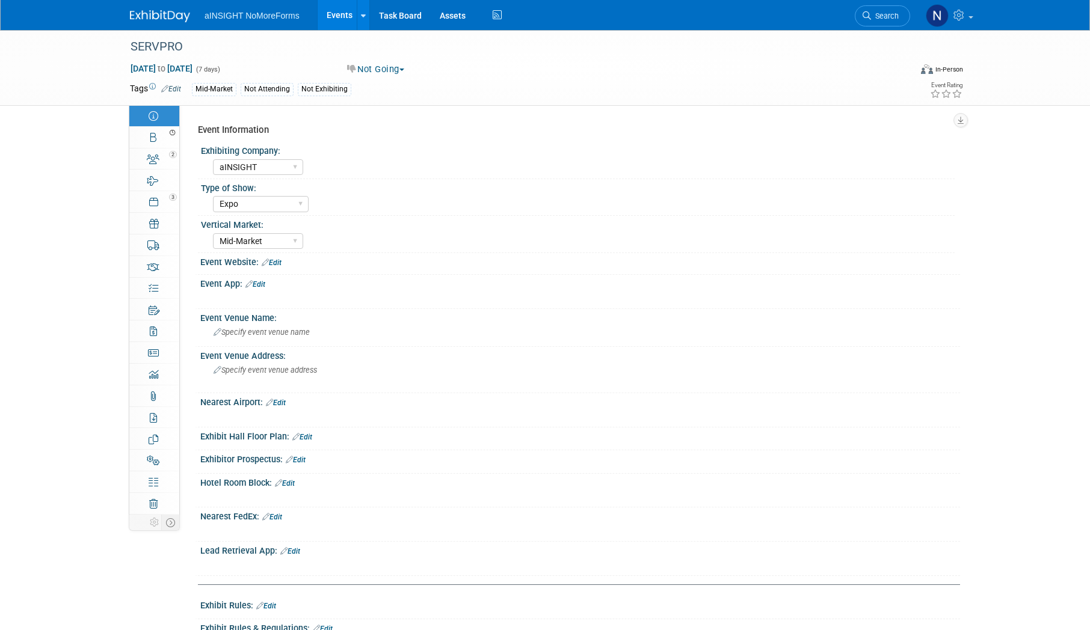
select select "aINSIGHT"
select select "Expo"
select select "Mid-Market"
click at [338, 13] on link "Events" at bounding box center [340, 15] width 44 height 30
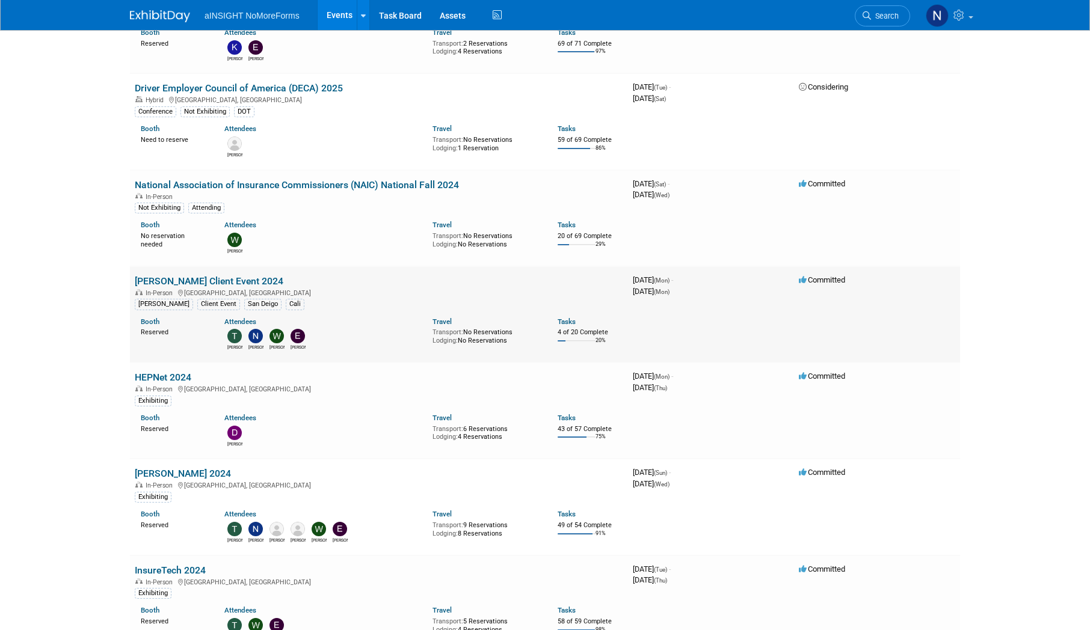
scroll to position [1684, 0]
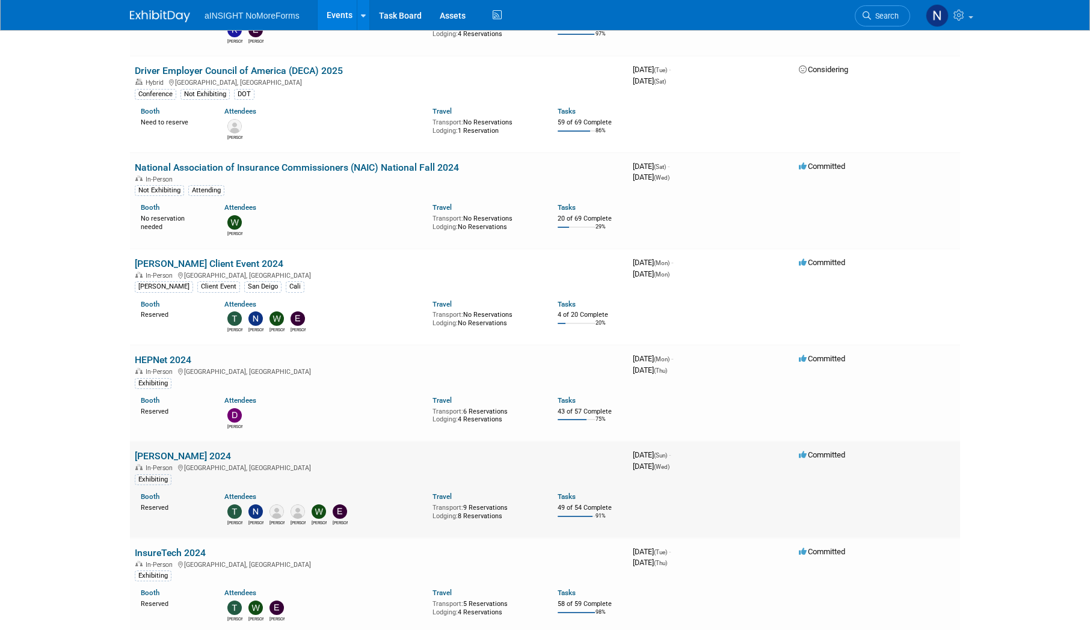
click at [161, 458] on link "[PERSON_NAME] 2024" at bounding box center [183, 455] width 96 height 11
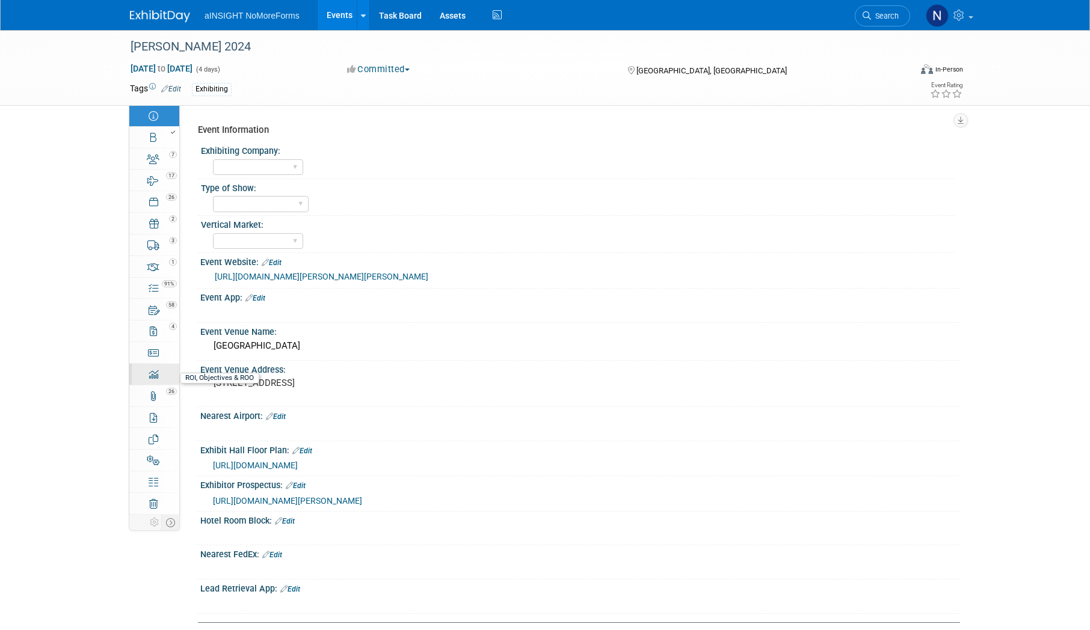
click at [162, 376] on link "0 ROI, Objectives & ROO 0" at bounding box center [154, 374] width 50 height 21
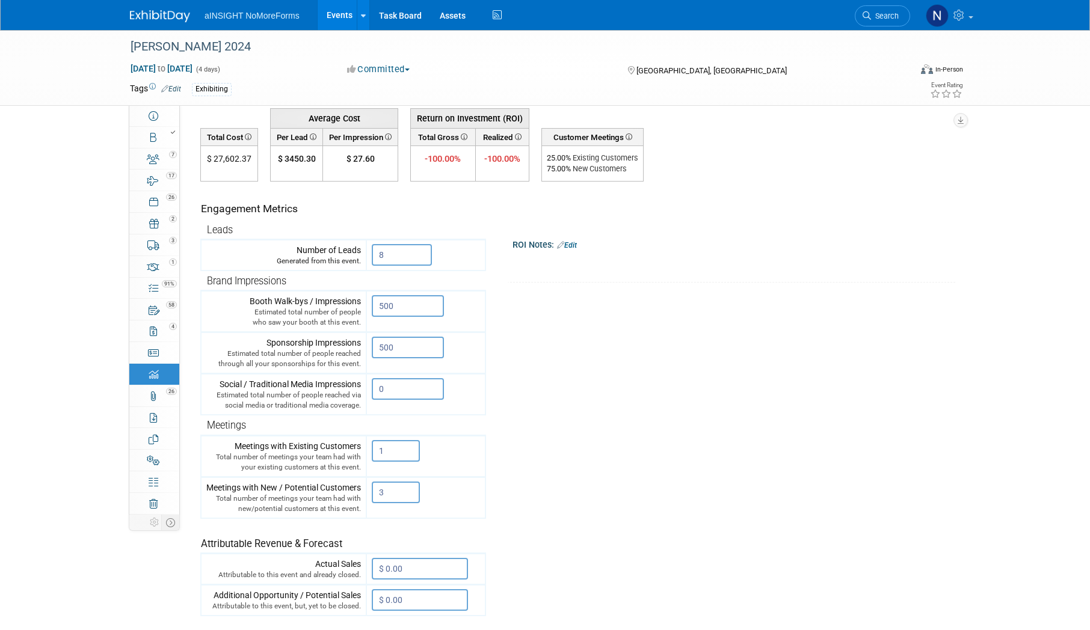
scroll to position [120, 0]
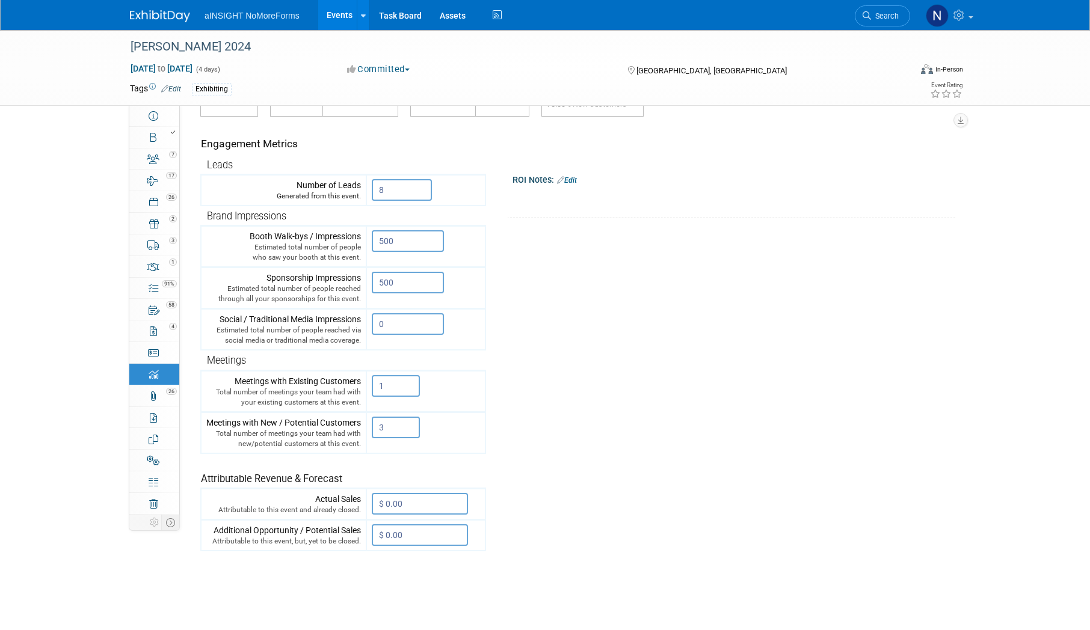
click at [351, 20] on link "Events" at bounding box center [340, 15] width 44 height 30
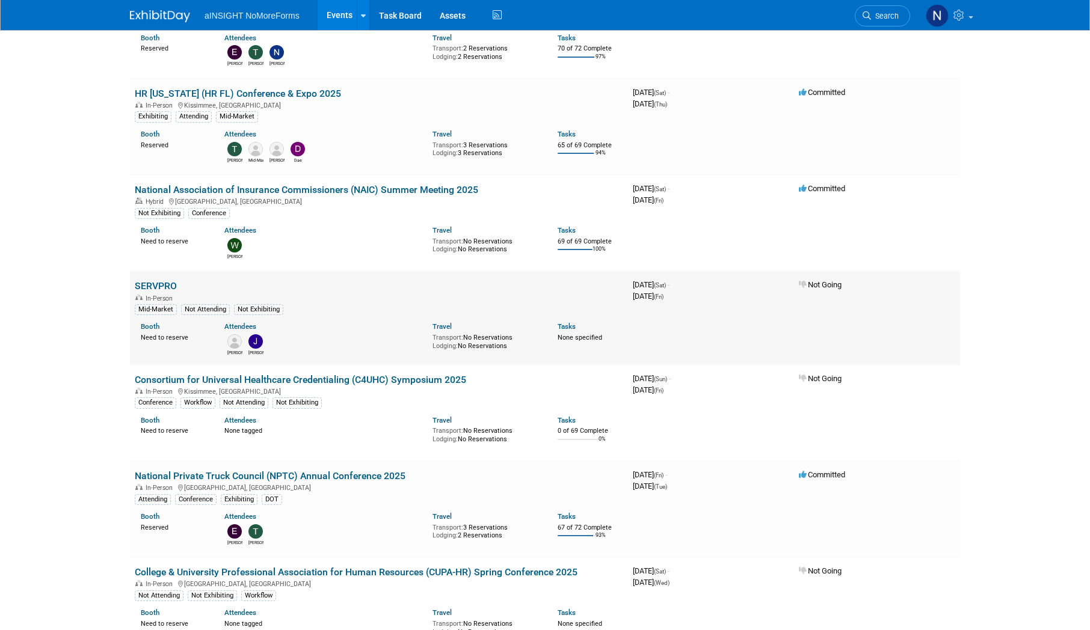
scroll to position [241, 0]
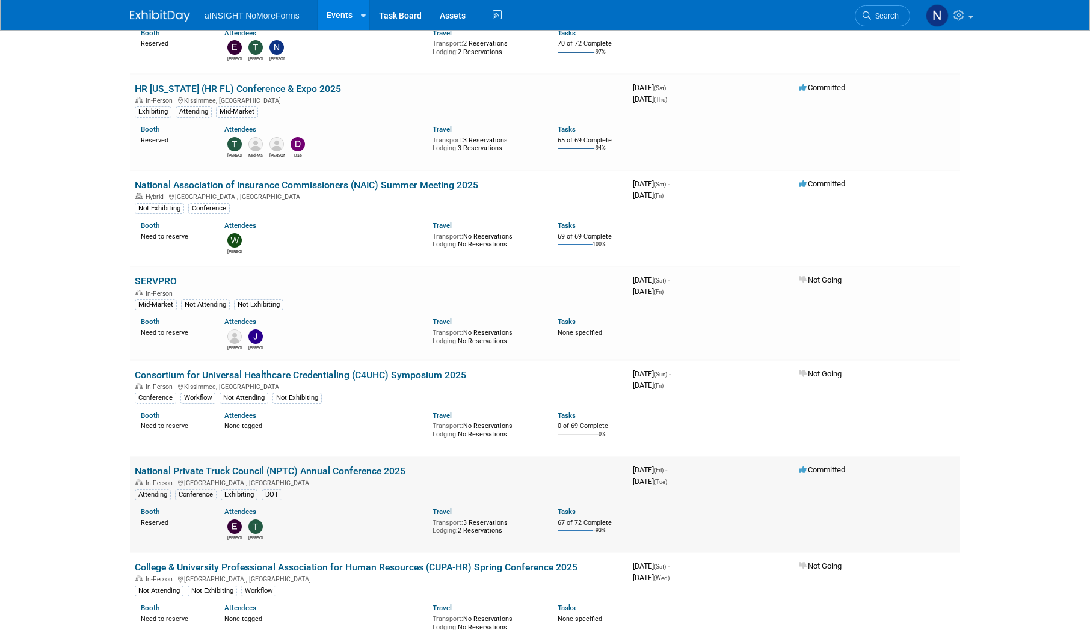
click at [343, 470] on link "National Private Truck Council (NPTC) Annual Conference 2025" at bounding box center [270, 471] width 271 height 11
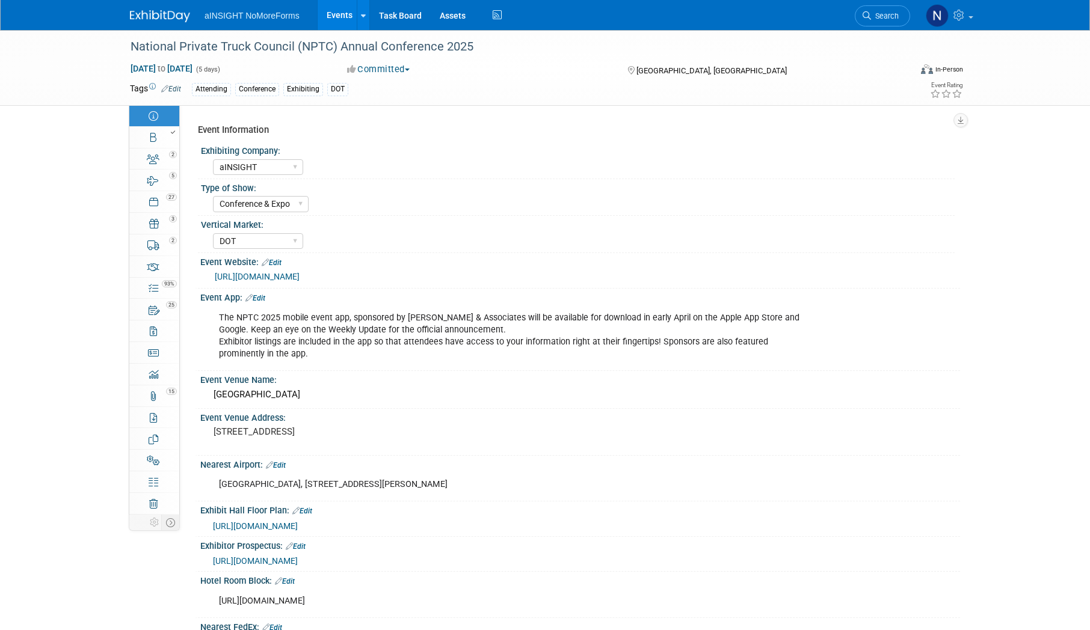
select select "aINSIGHT"
select select "Conference & Expo"
select select "DOT"
select select "Full Access"
select select "No"
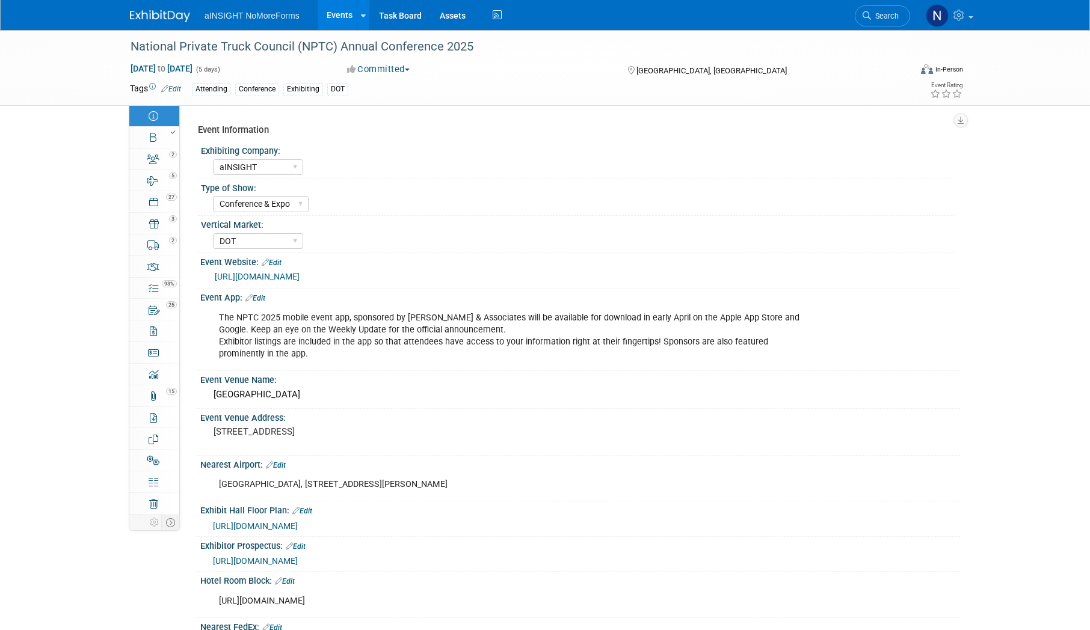
select select "No"
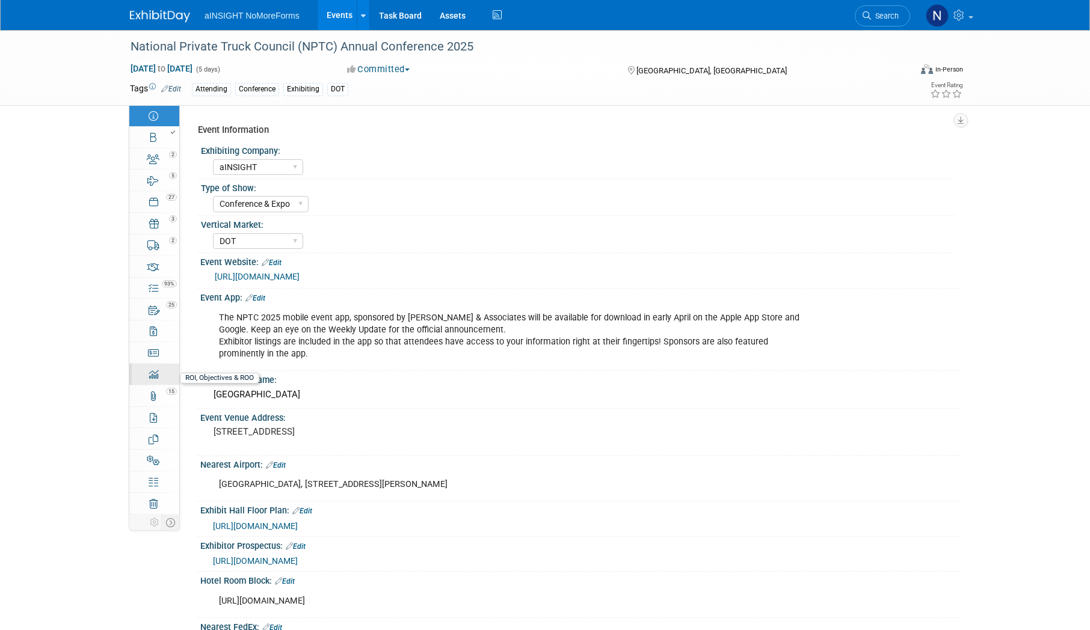
click at [167, 373] on div "0" at bounding box center [158, 369] width 41 height 8
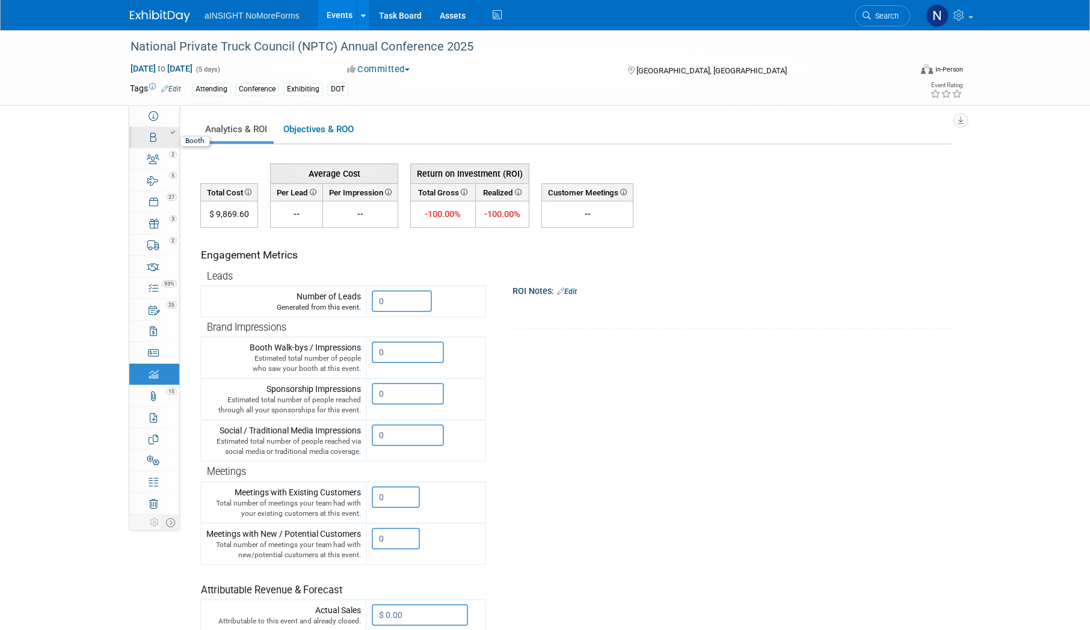
click at [146, 136] on div at bounding box center [158, 132] width 41 height 8
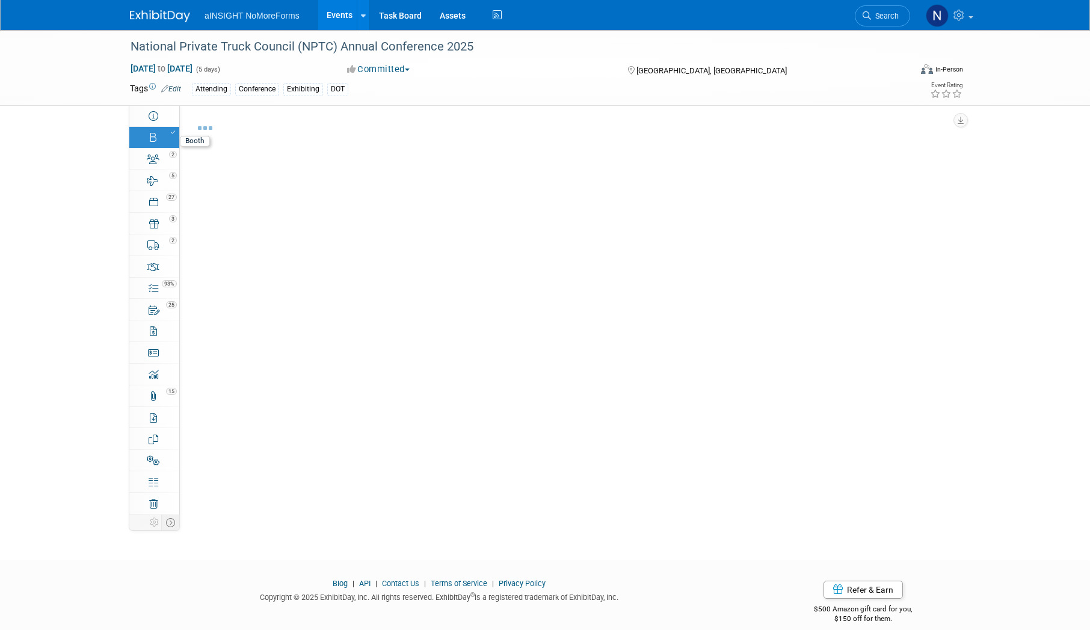
select select "aINSIGHT"
select select "AE Enterprise DOT"
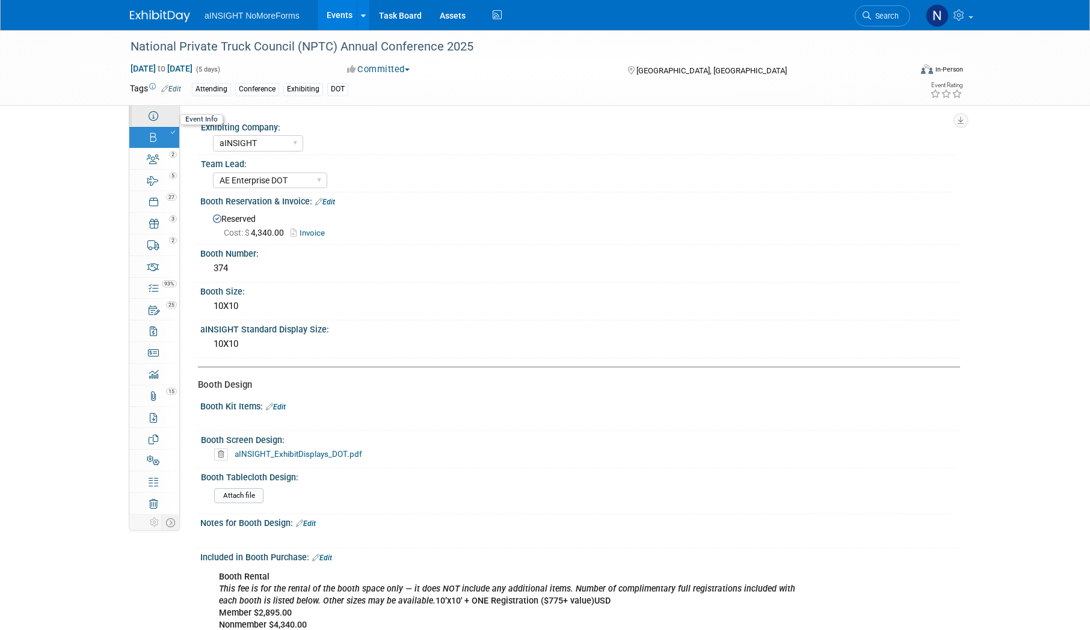
click at [154, 120] on icon at bounding box center [154, 116] width 10 height 10
select select "aINSIGHT"
select select "Conference & Expo"
select select "DOT"
select select "Full Access"
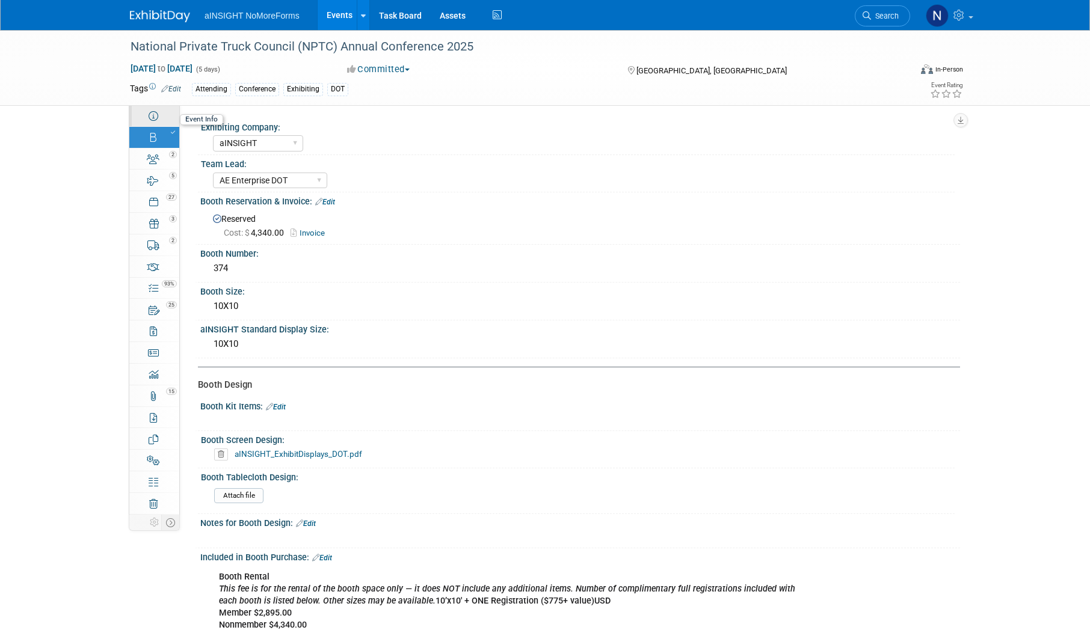
select select "No"
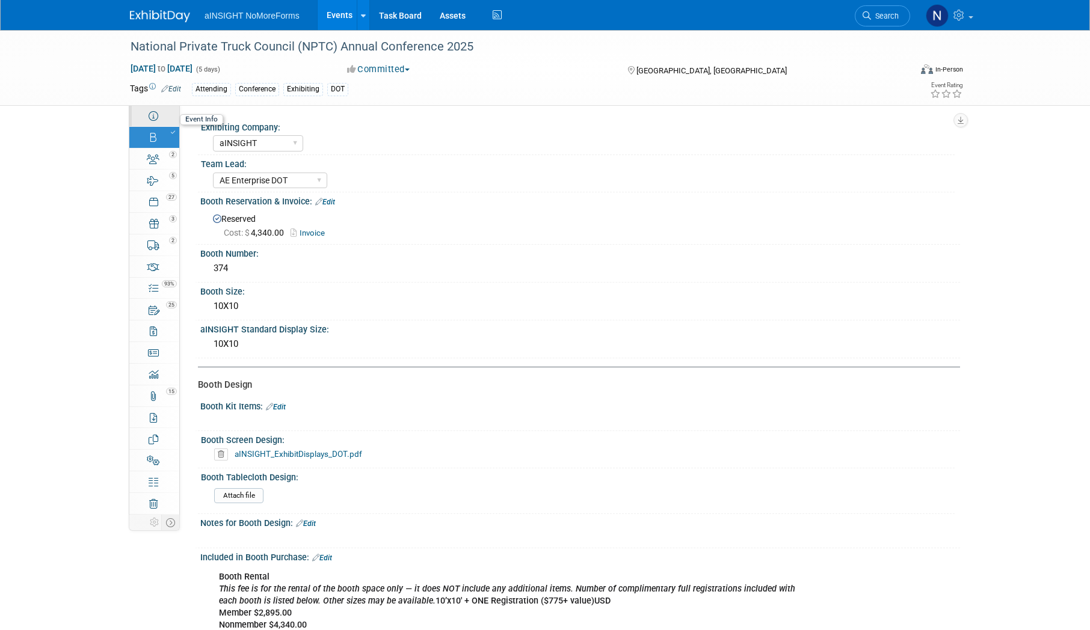
select select "No"
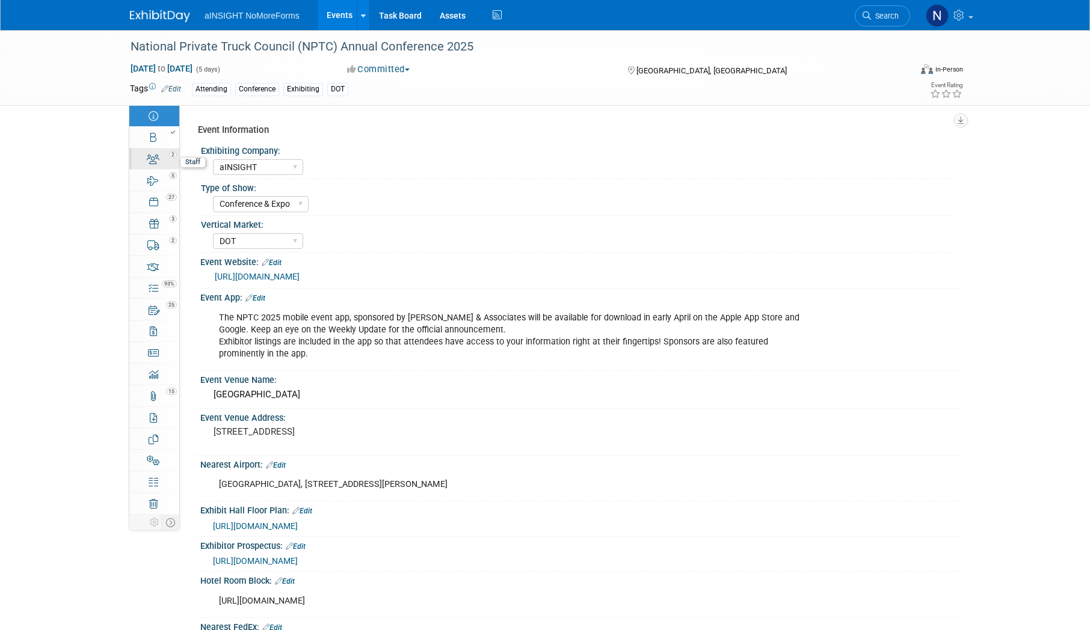
click at [158, 164] on link "2 Staff 2" at bounding box center [154, 159] width 50 height 21
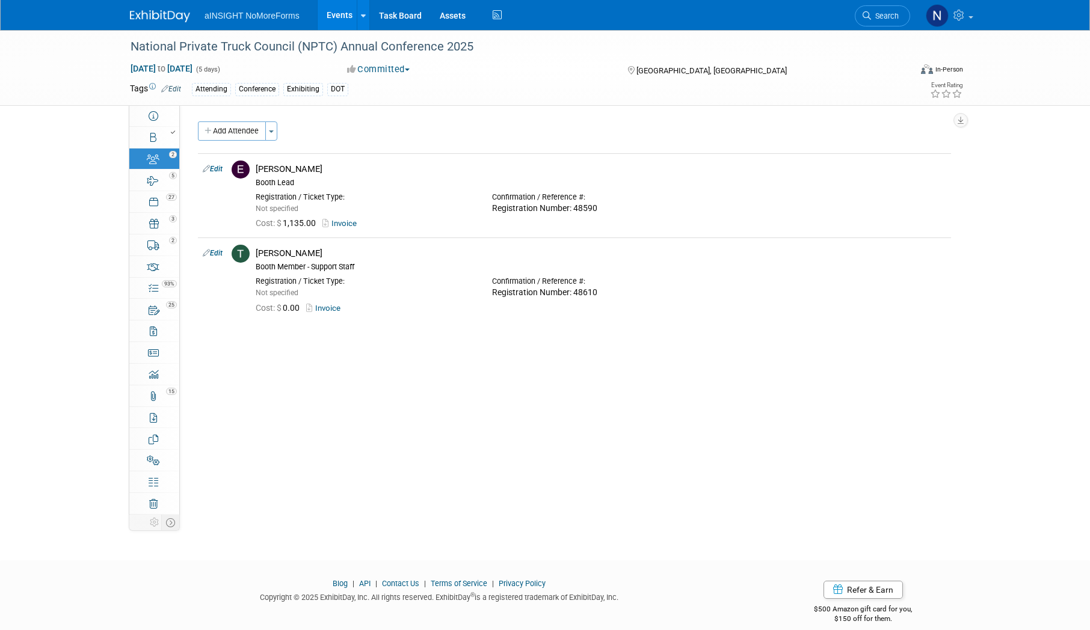
click at [333, 19] on link "Events" at bounding box center [340, 15] width 44 height 30
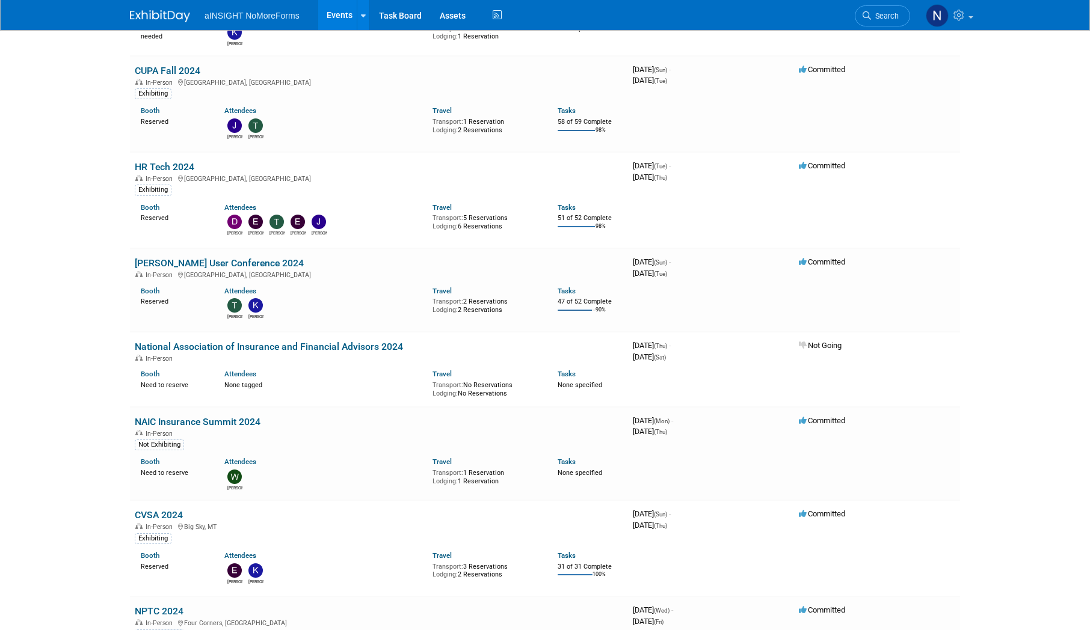
scroll to position [2466, 0]
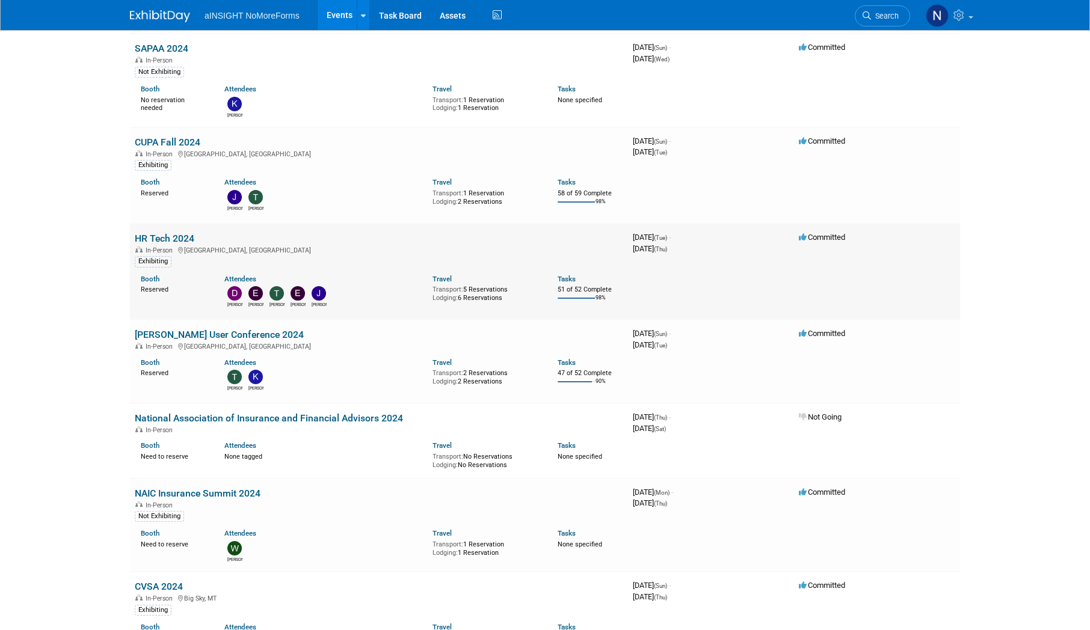
click at [174, 236] on link "HR Tech 2024" at bounding box center [165, 238] width 60 height 11
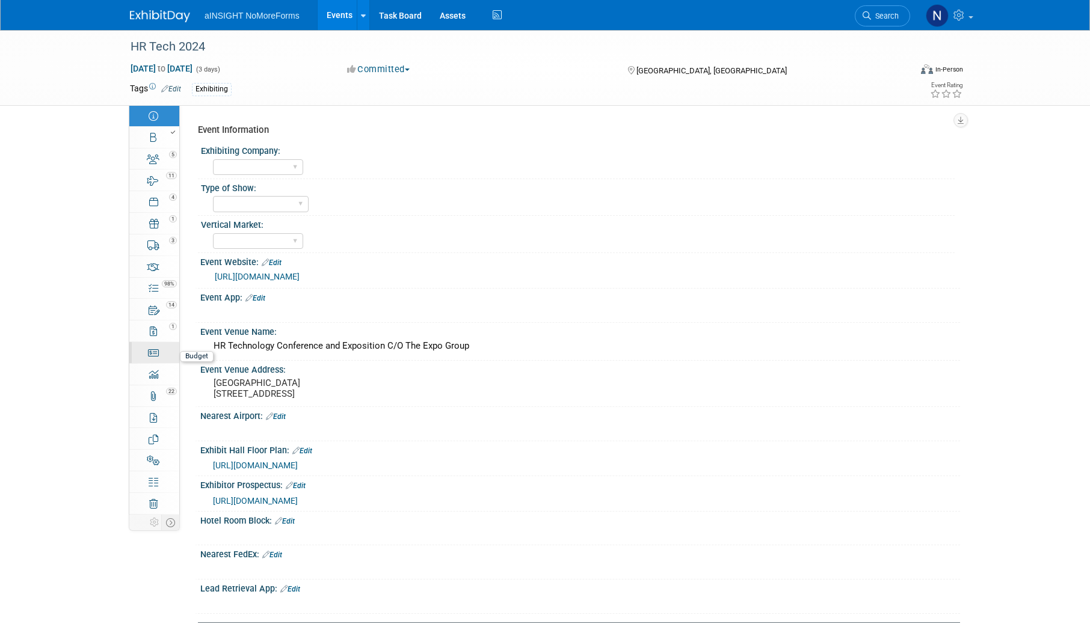
click at [158, 345] on link "Budget" at bounding box center [154, 352] width 50 height 21
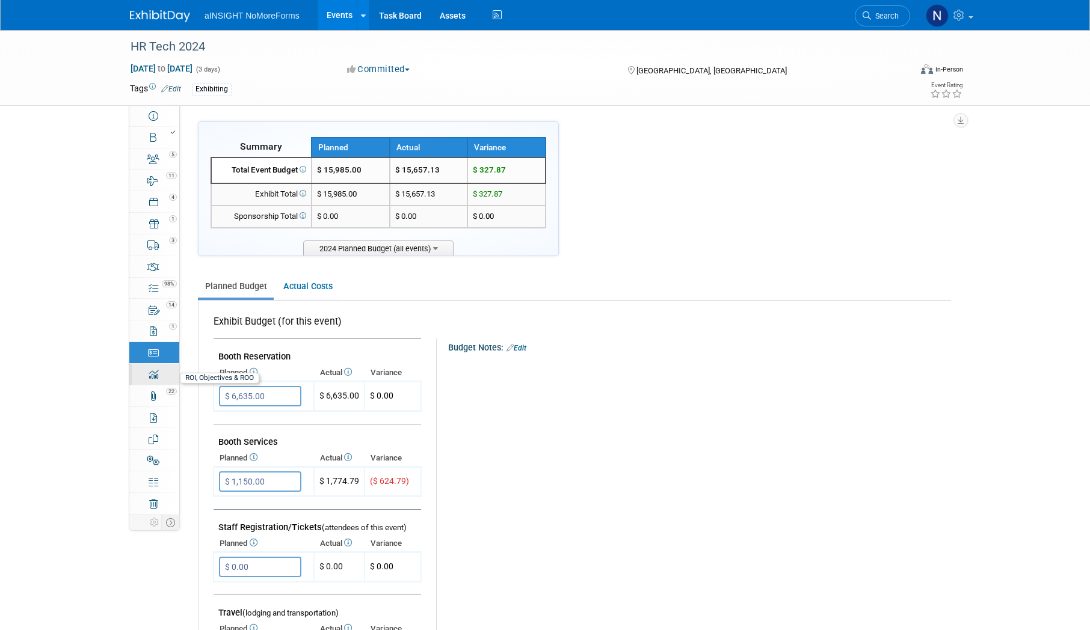
click at [155, 370] on div "0" at bounding box center [158, 369] width 41 height 8
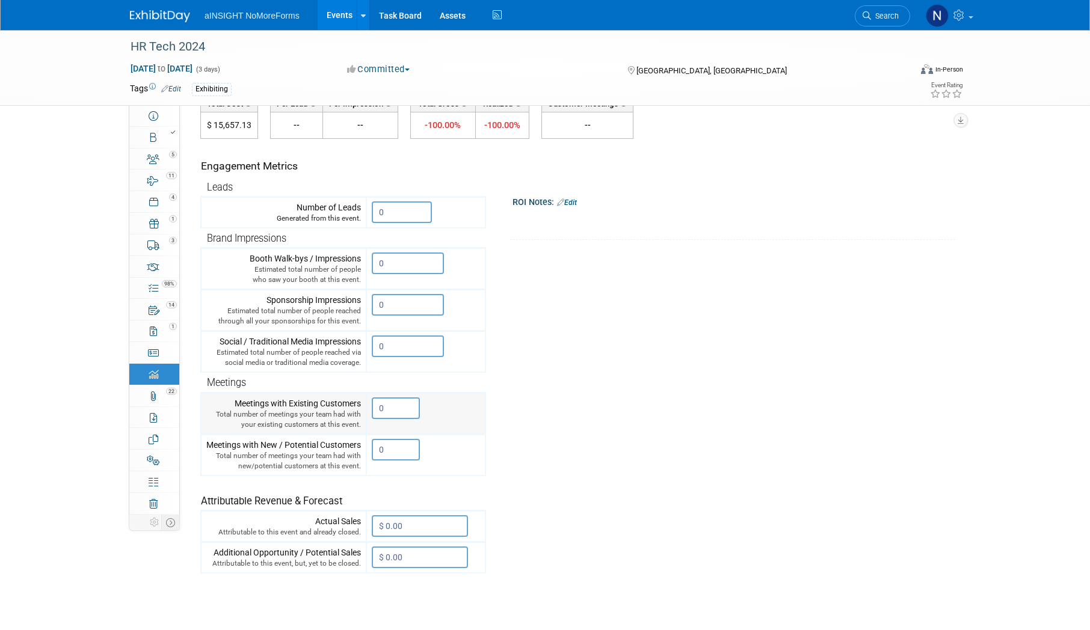
scroll to position [60, 0]
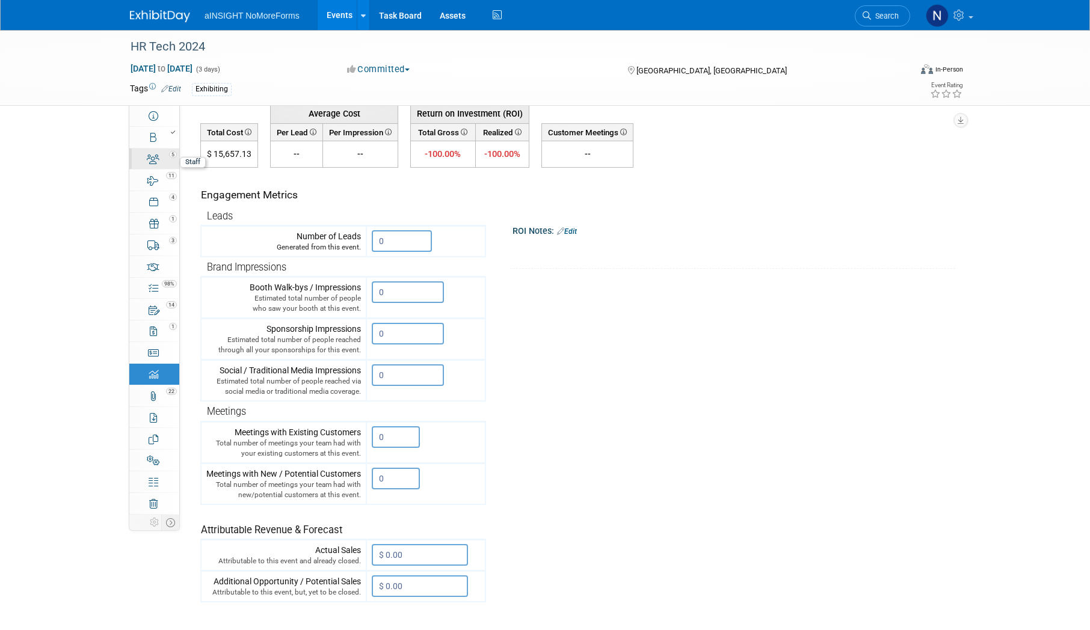
click at [156, 157] on div "5" at bounding box center [158, 154] width 41 height 8
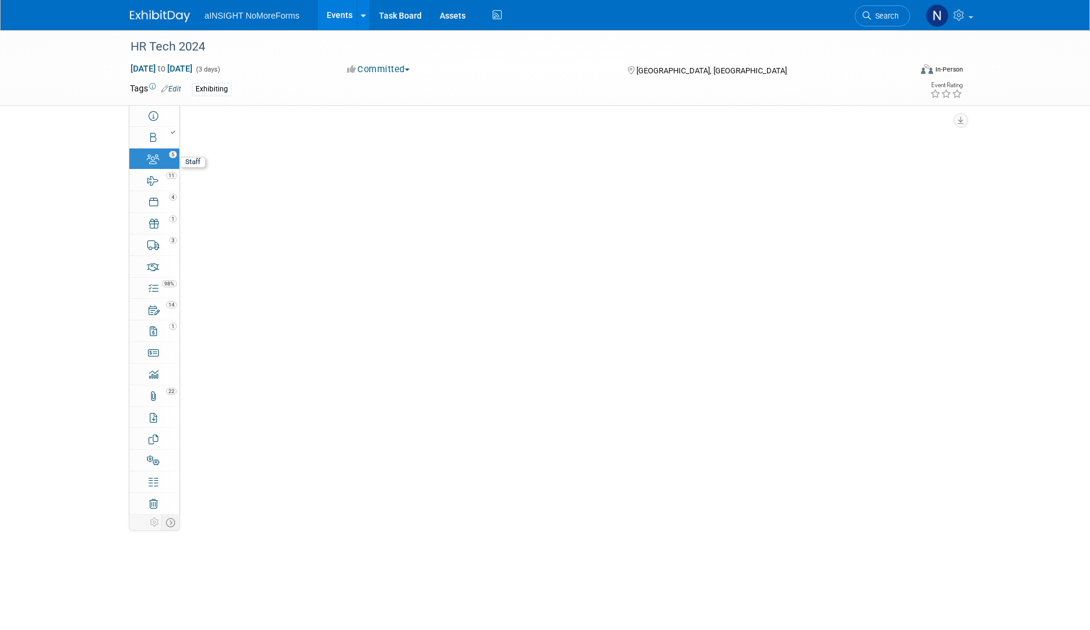
scroll to position [0, 0]
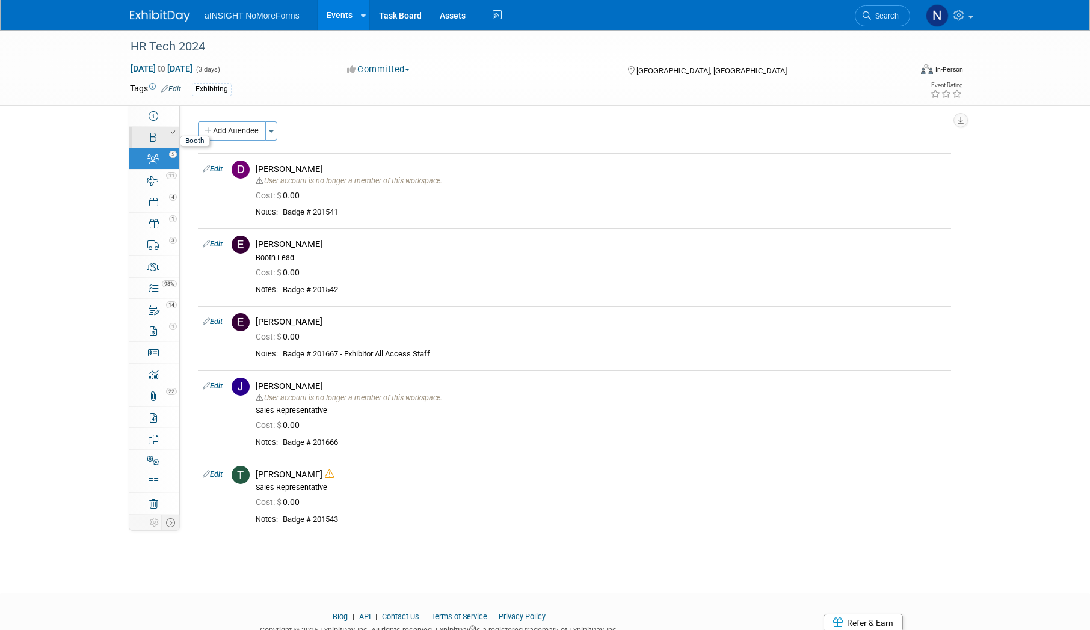
click at [167, 142] on link "Booth" at bounding box center [154, 137] width 50 height 21
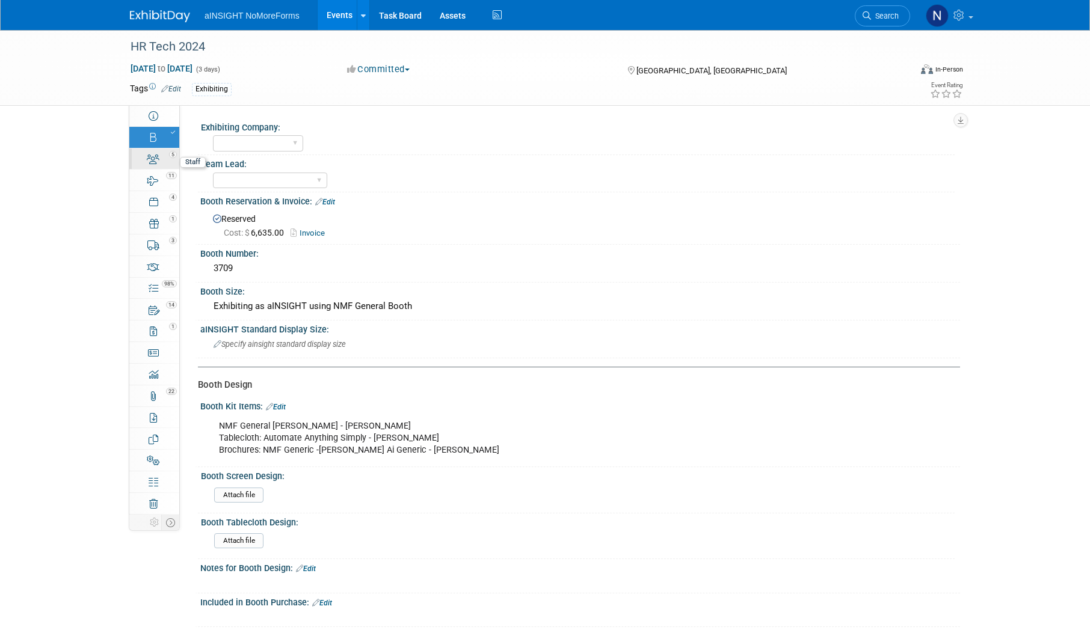
click at [161, 165] on link "5 Staff 5" at bounding box center [154, 159] width 50 height 21
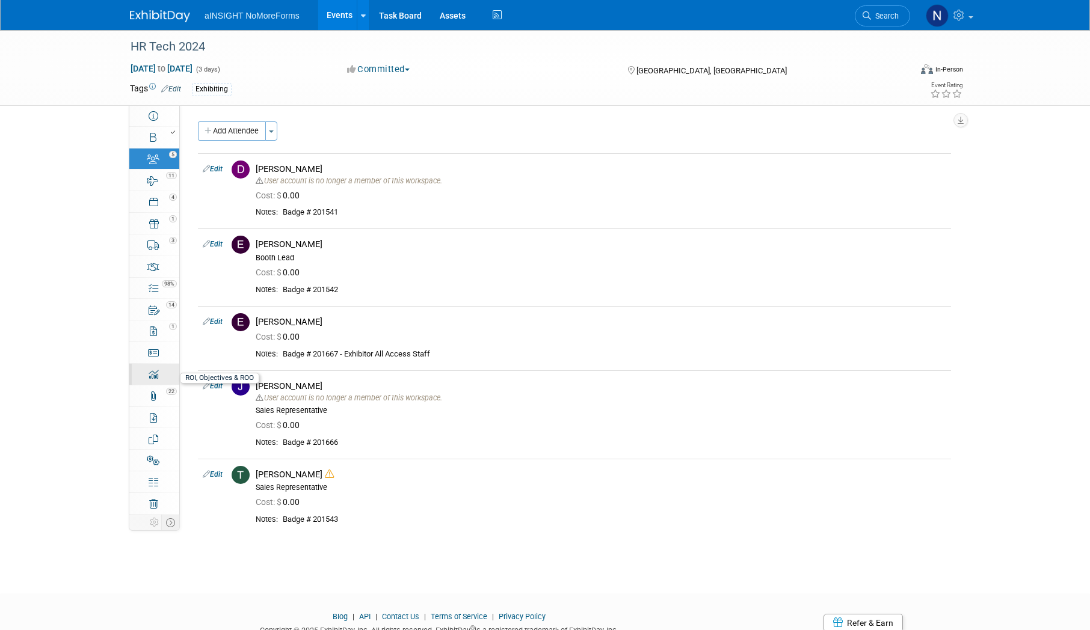
click at [157, 369] on div "0" at bounding box center [158, 369] width 41 height 8
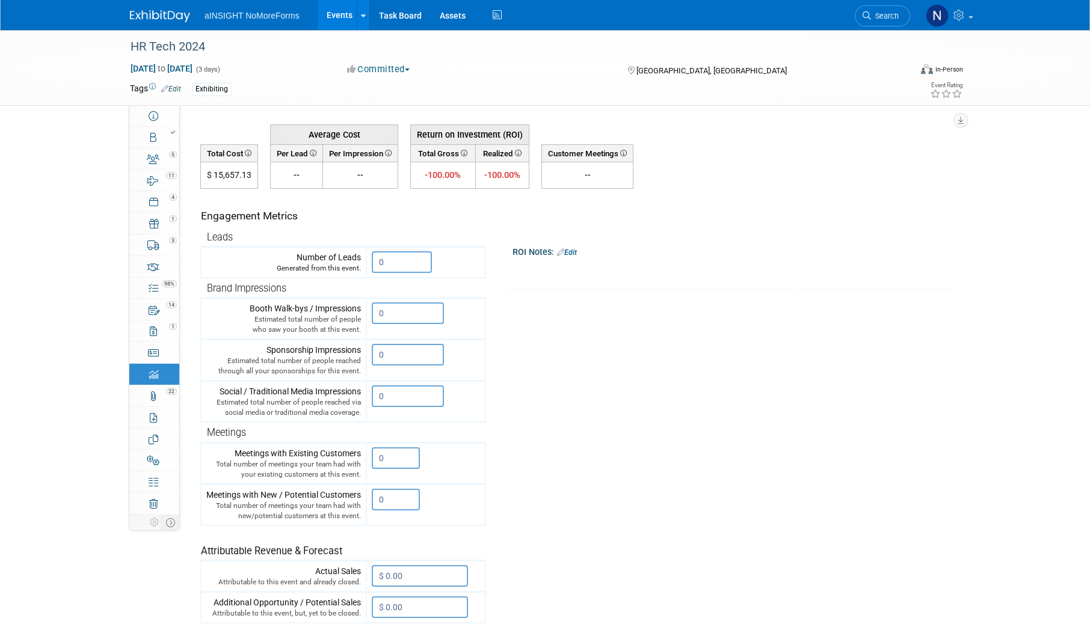
scroll to position [60, 0]
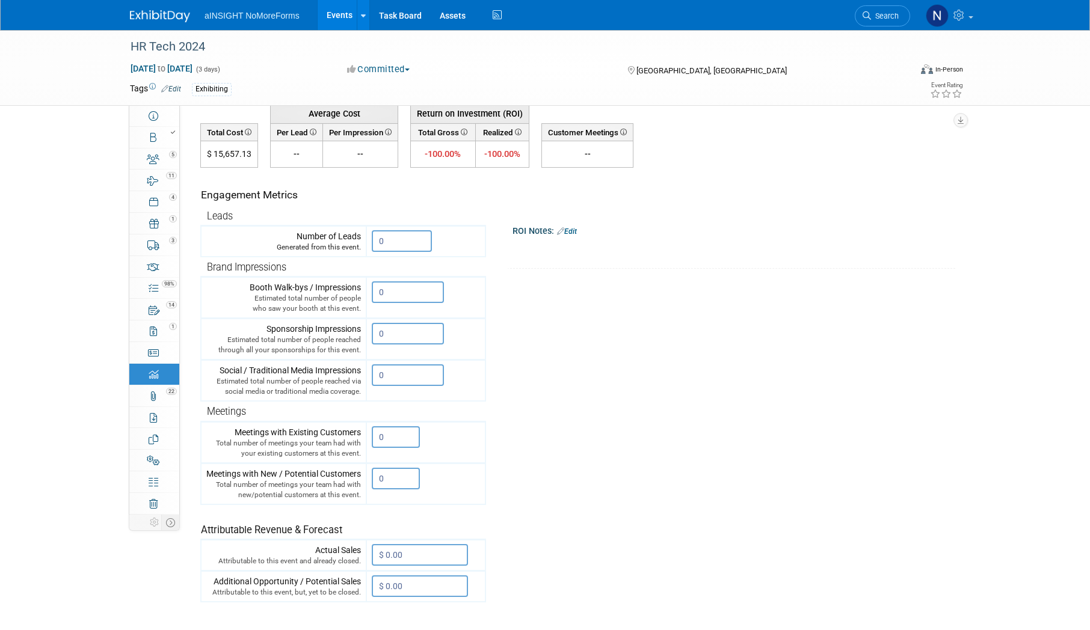
click at [343, 4] on link "Events" at bounding box center [340, 15] width 44 height 30
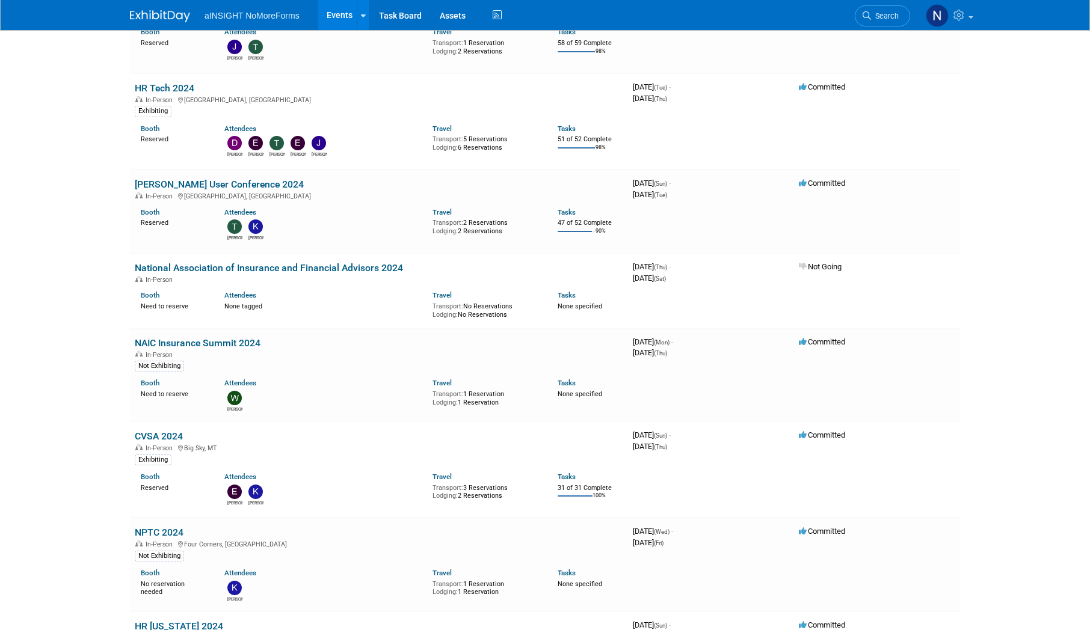
scroll to position [2767, 0]
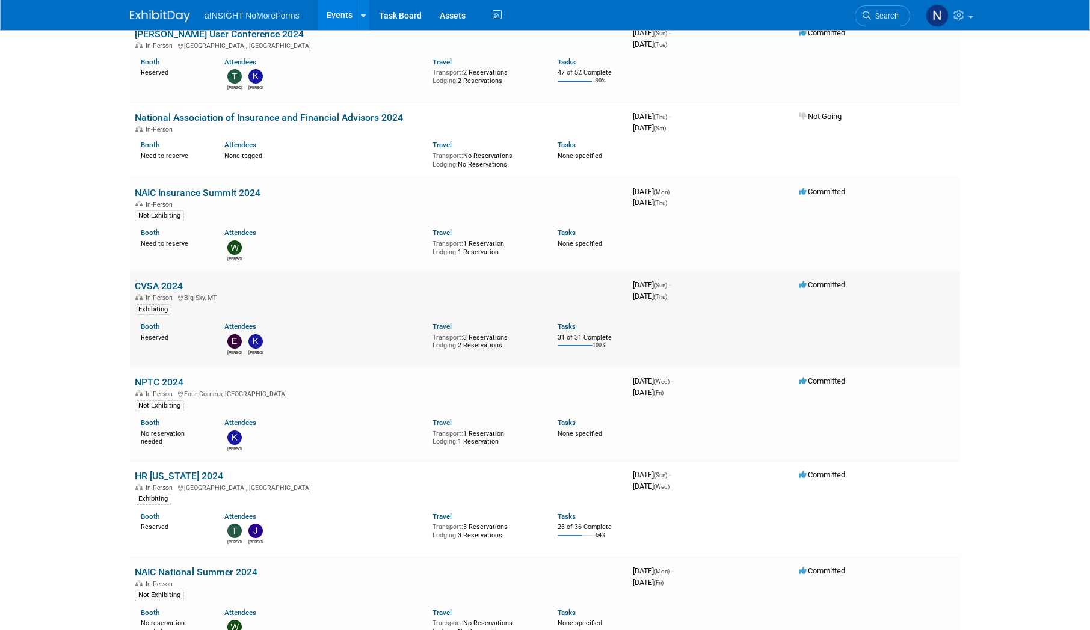
click at [174, 283] on link "CVSA 2024" at bounding box center [159, 285] width 48 height 11
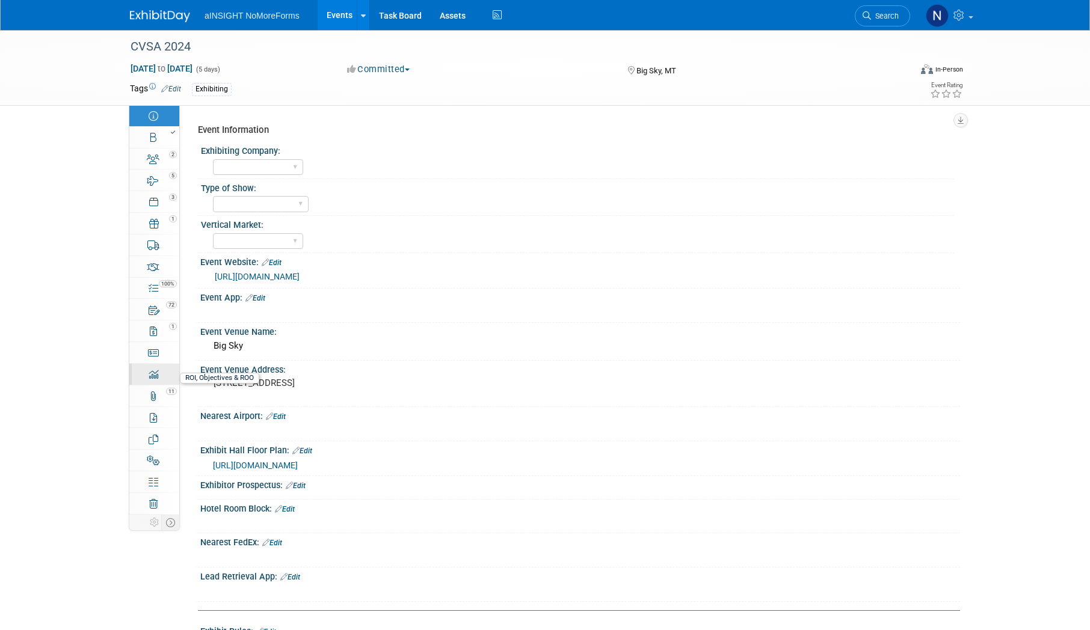
click at [152, 375] on icon at bounding box center [154, 375] width 10 height 10
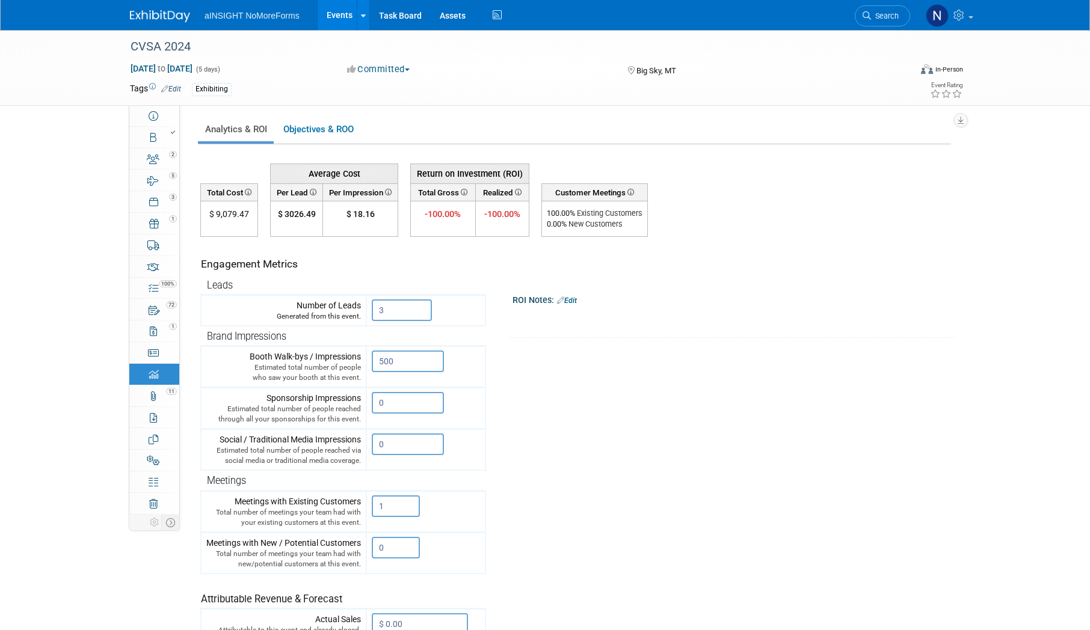
click at [340, 11] on link "Events" at bounding box center [340, 15] width 44 height 30
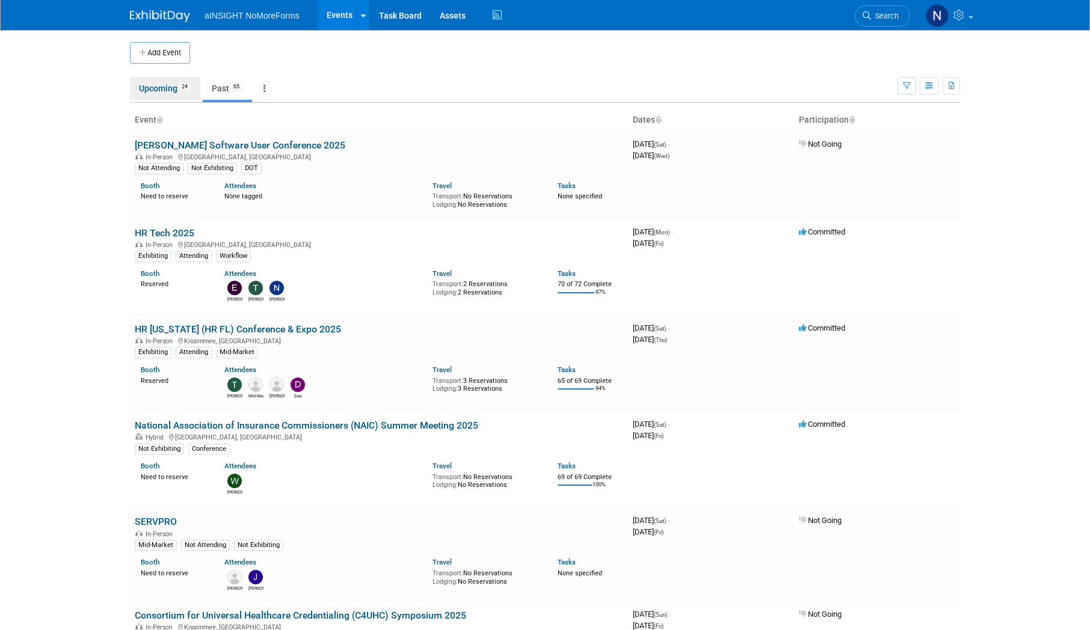
click at [152, 94] on link "Upcoming 24" at bounding box center [165, 88] width 70 height 23
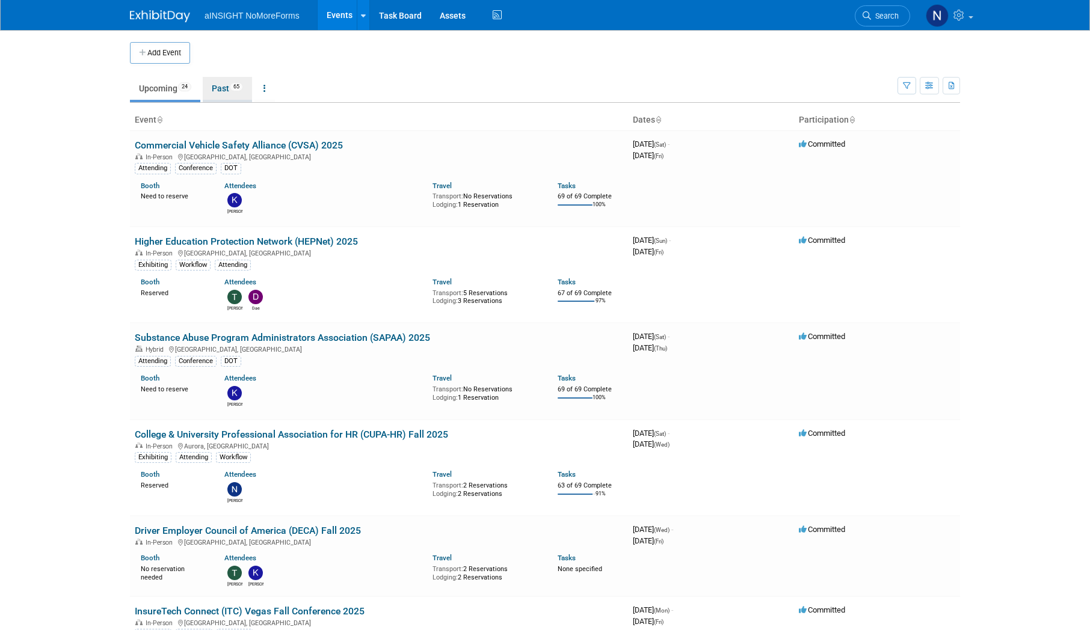
click at [227, 100] on li "Past 65" at bounding box center [227, 89] width 49 height 25
click at [230, 76] on ul "Upcoming 24 Past 65 All Events 89 Past and Upcoming Grouped Annually Events gro…" at bounding box center [513, 89] width 767 height 27
click at [230, 91] on link "Past 65" at bounding box center [227, 88] width 49 height 23
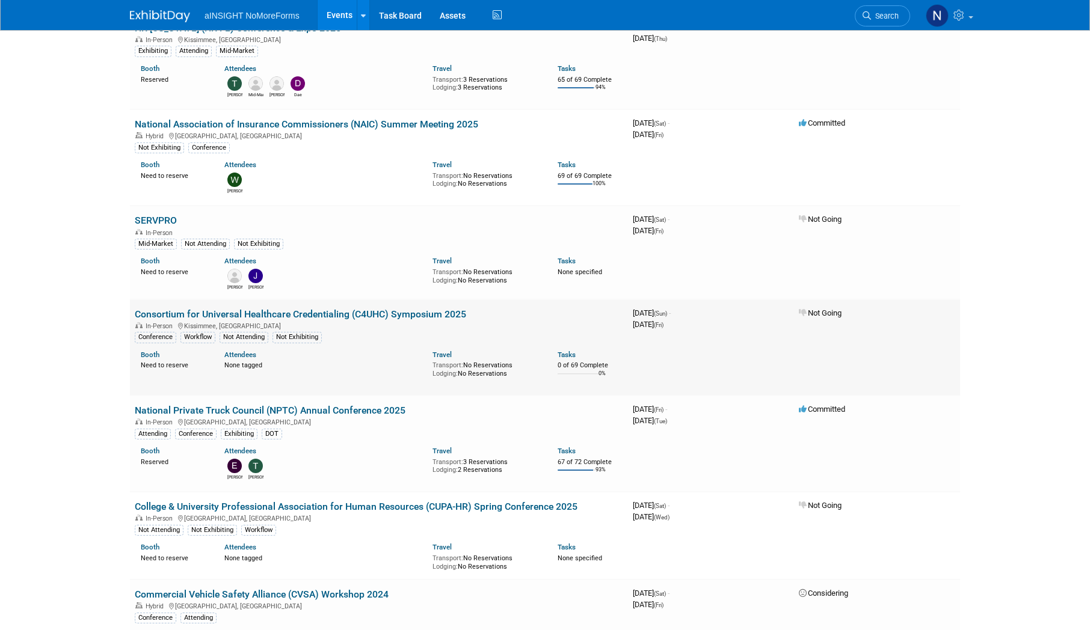
scroll to position [301, 0]
click at [333, 407] on link "National Private Truck Council (NPTC) Annual Conference 2025" at bounding box center [270, 410] width 271 height 11
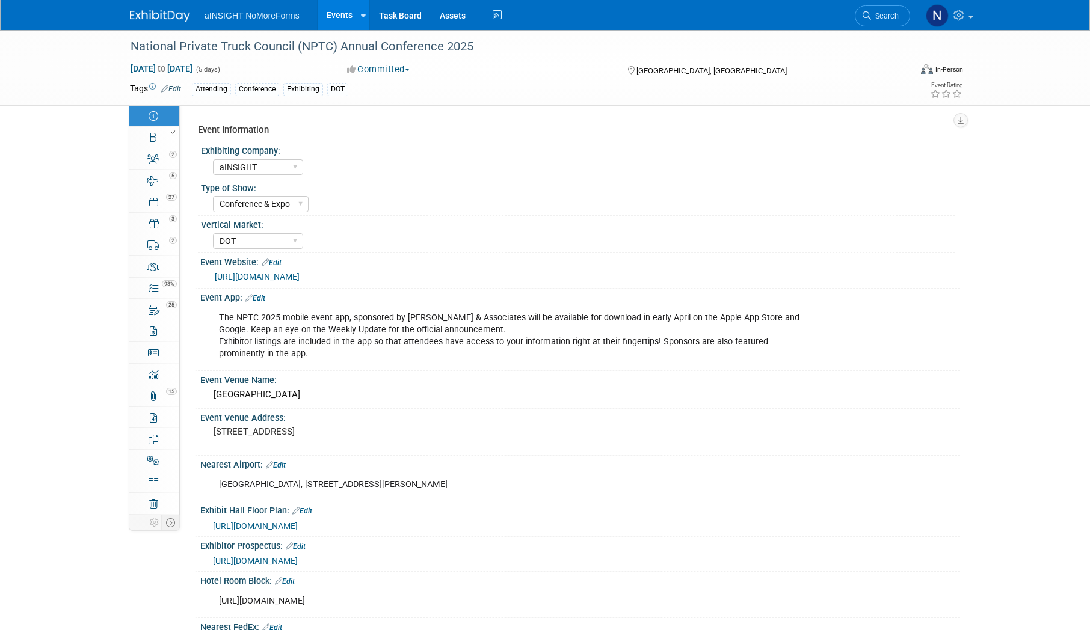
select select "aINSIGHT"
select select "Conference & Expo"
select select "DOT"
select select "Full Access"
select select "No"
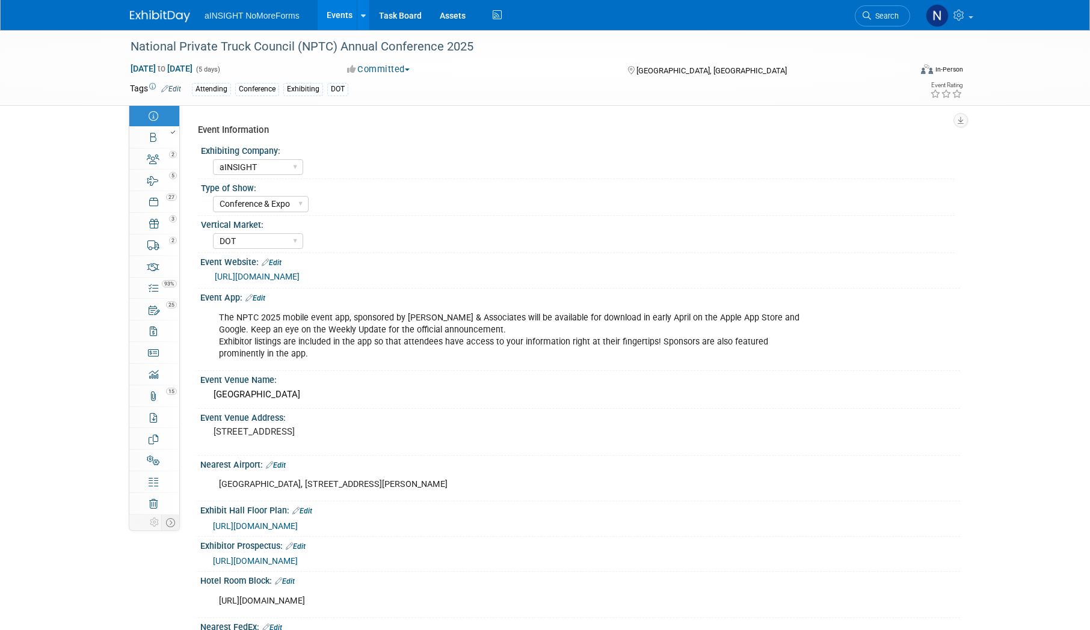
select select "No"
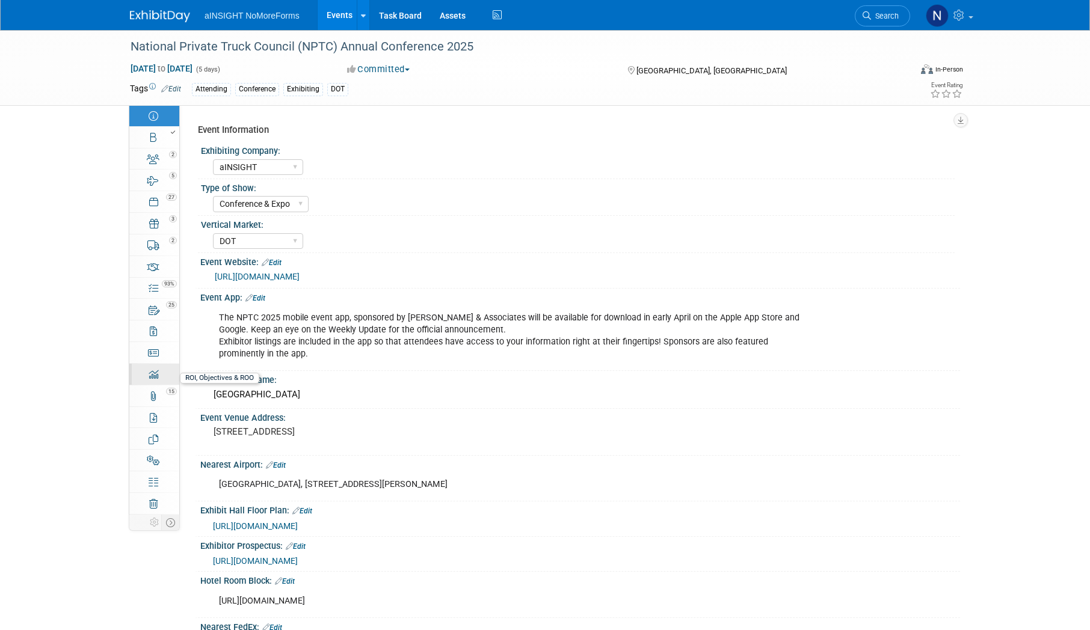
click at [161, 369] on div "0" at bounding box center [158, 369] width 41 height 8
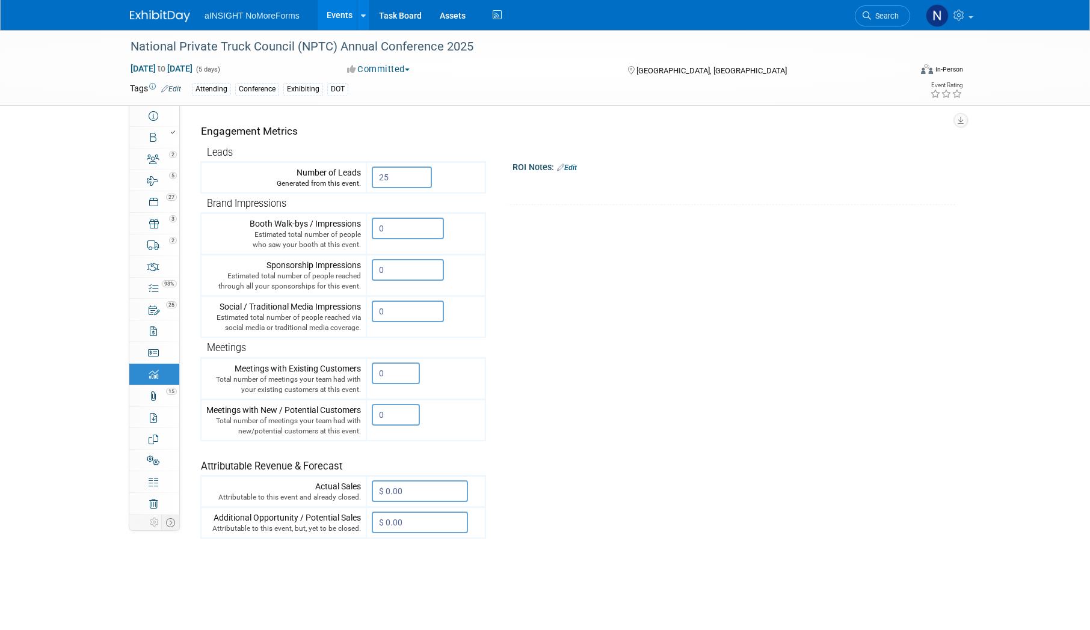
scroll to position [30, 0]
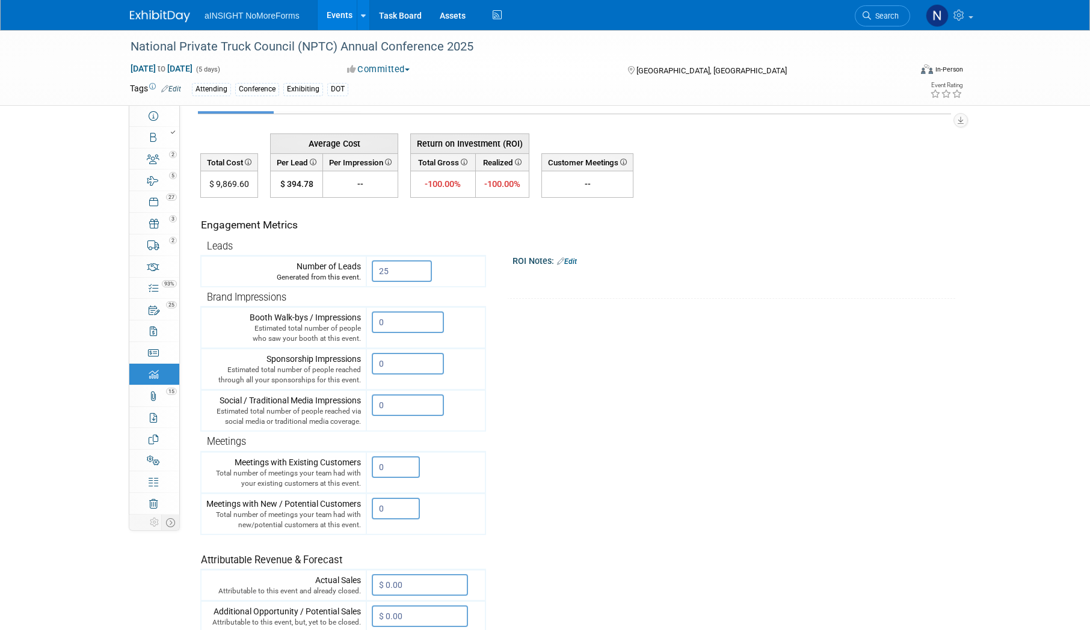
click at [336, 23] on link "Events" at bounding box center [340, 15] width 44 height 30
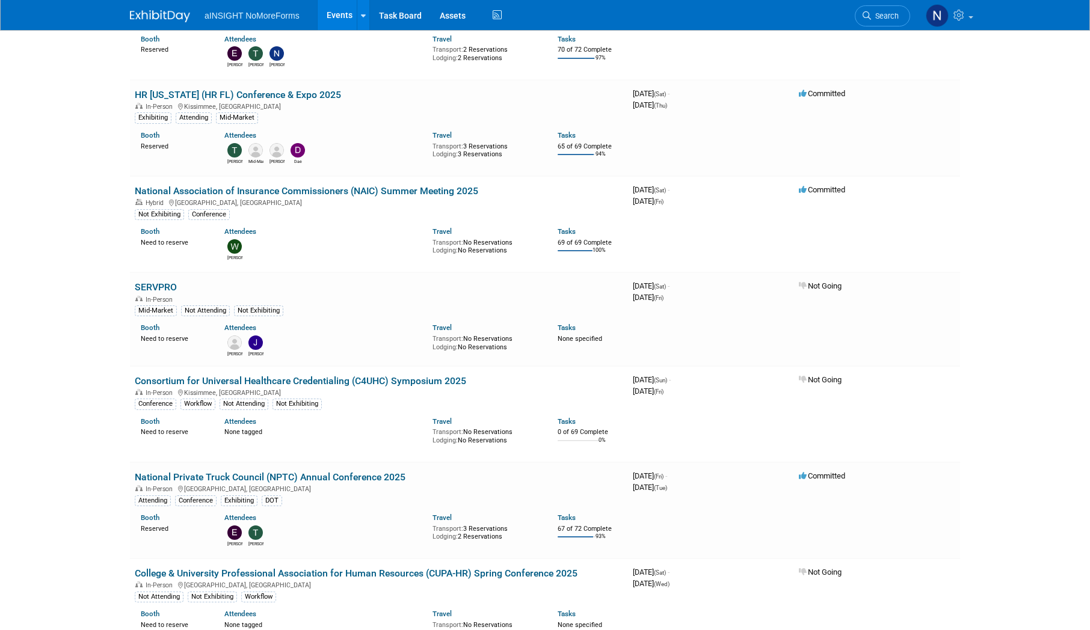
scroll to position [241, 0]
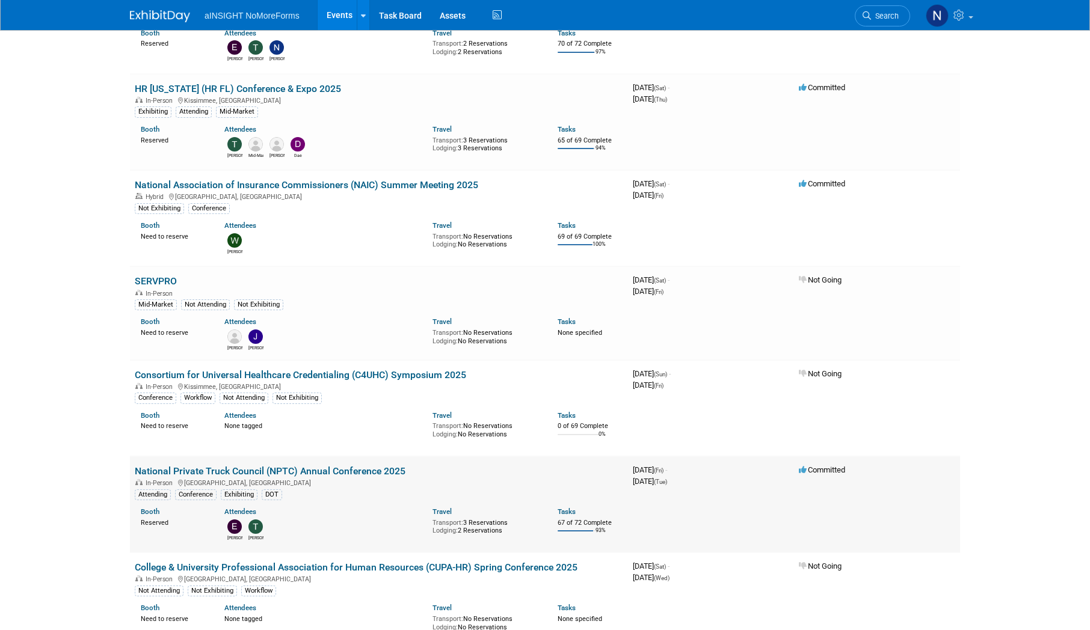
click at [352, 469] on link "National Private Truck Council (NPTC) Annual Conference 2025" at bounding box center [270, 471] width 271 height 11
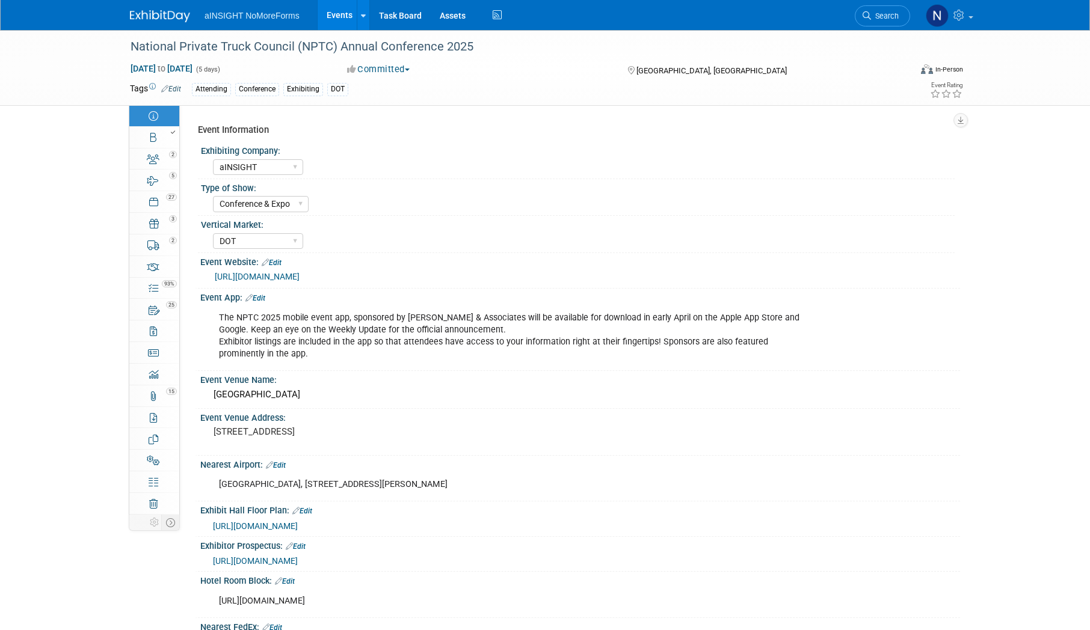
select select "aINSIGHT"
select select "Conference & Expo"
select select "DOT"
select select "Full Access"
select select "No"
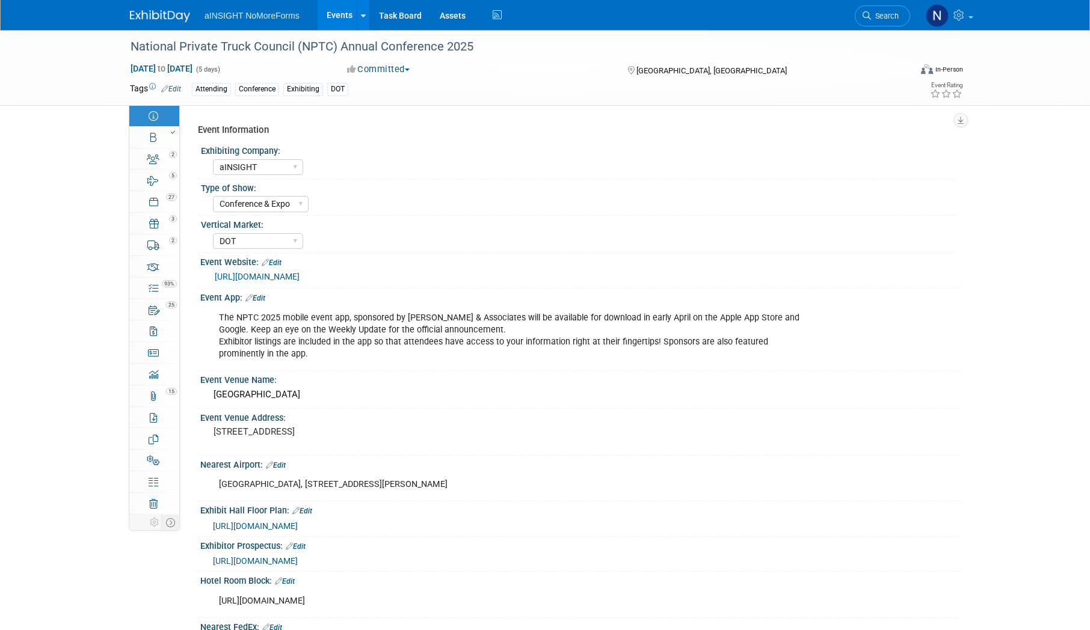
select select "No"
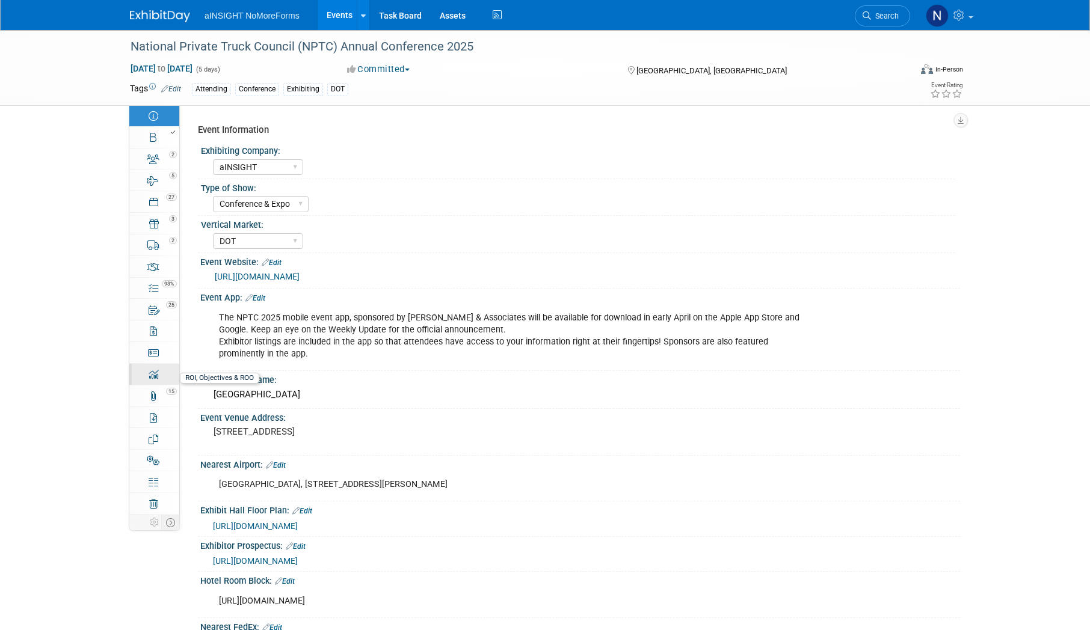
click at [149, 379] on icon at bounding box center [154, 375] width 10 height 10
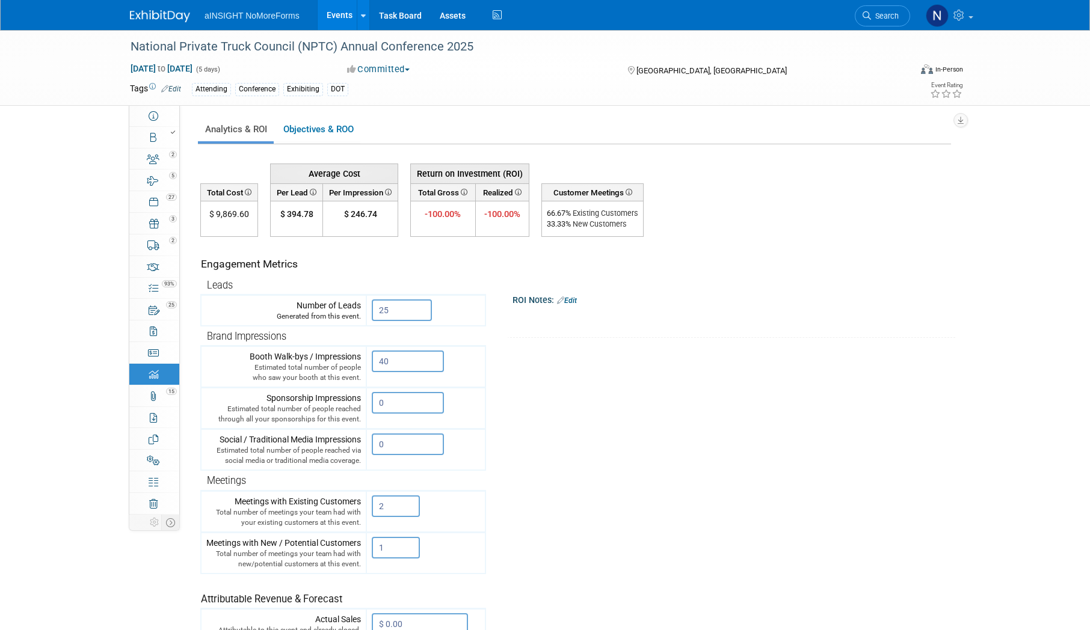
click at [336, 11] on link "Events" at bounding box center [340, 15] width 44 height 30
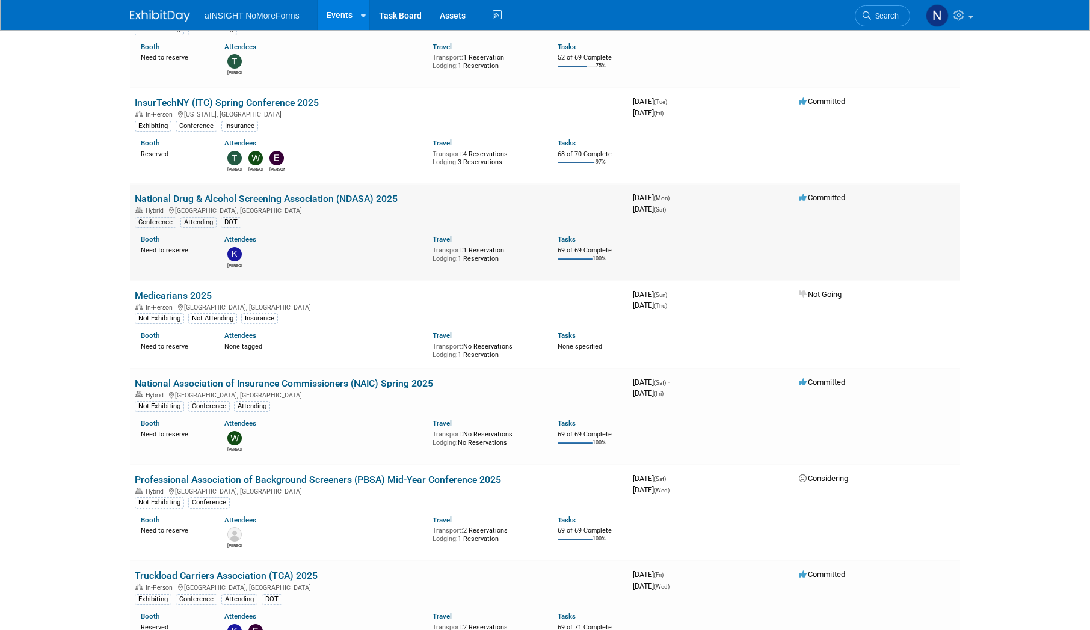
scroll to position [1022, 0]
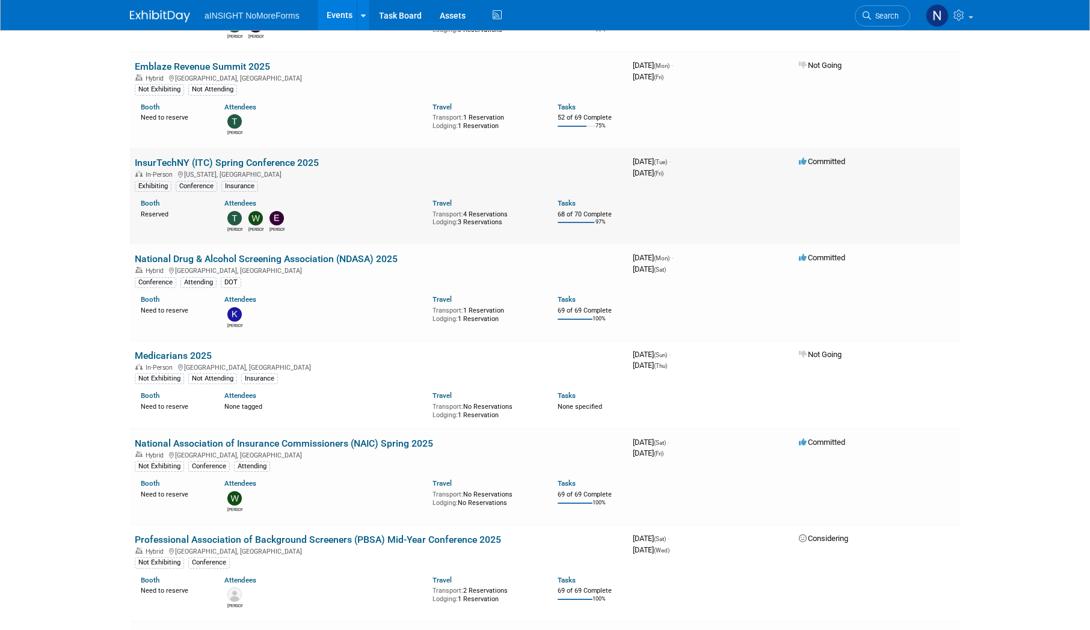
click at [239, 163] on link "InsurTechNY (ITC) Spring Conference 2025" at bounding box center [227, 162] width 184 height 11
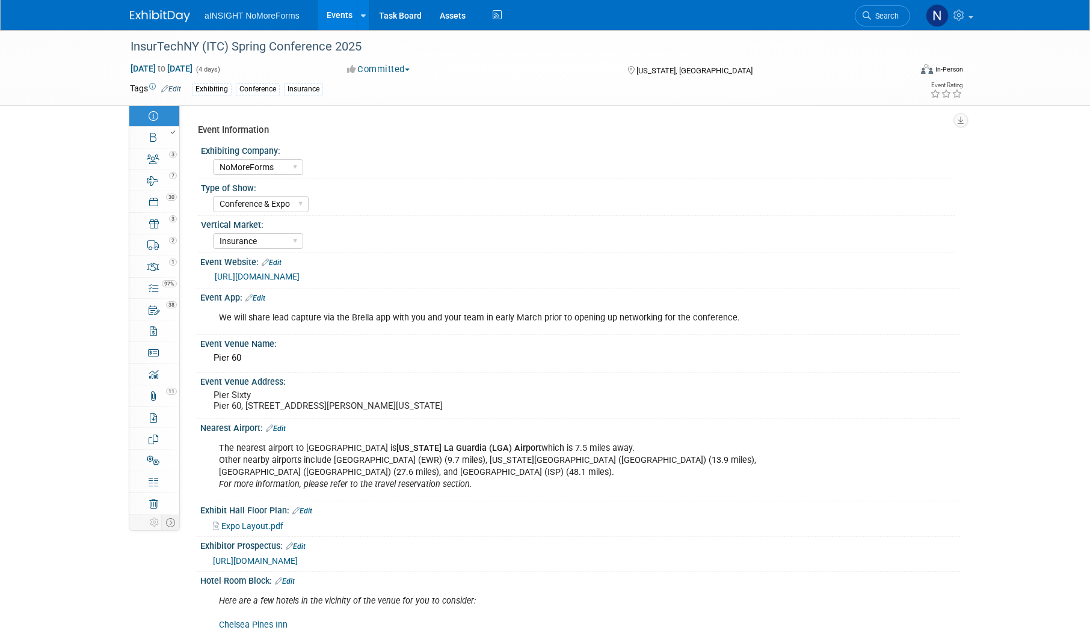
select select "NoMoreForms"
select select "Conference & Expo"
select select "Insurance"
select select "Full Access"
select select "Yes"
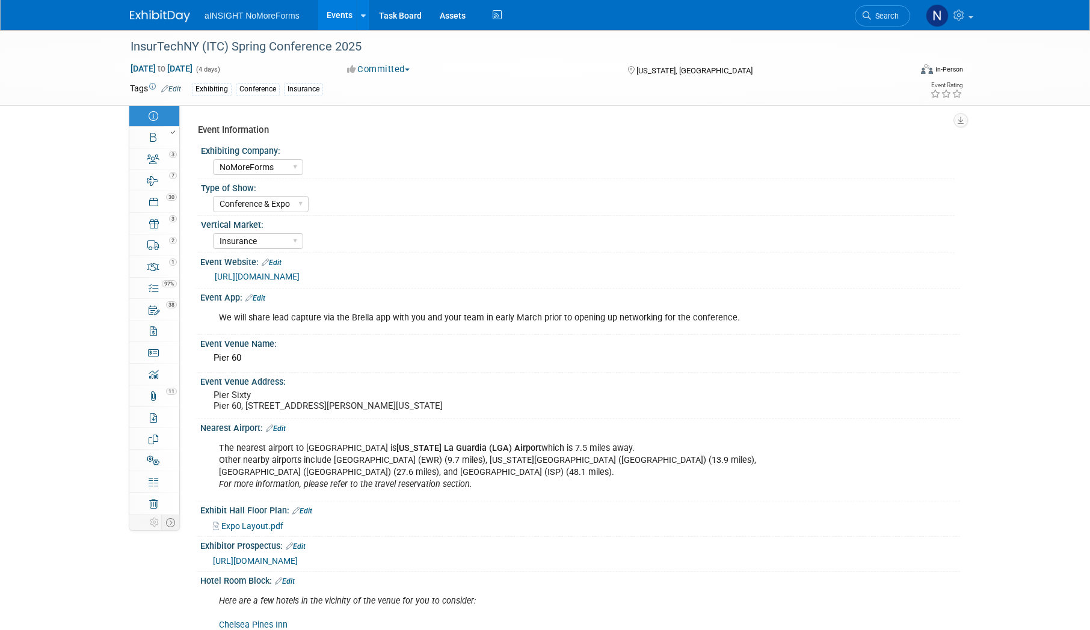
select select "No"
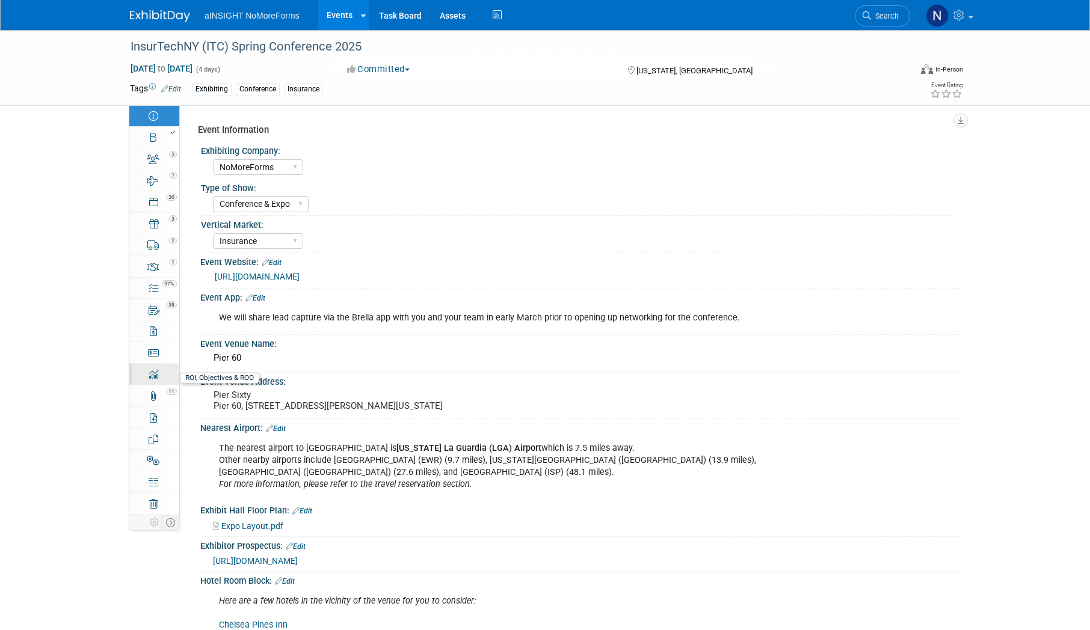
click at [159, 373] on div "0" at bounding box center [158, 369] width 41 height 8
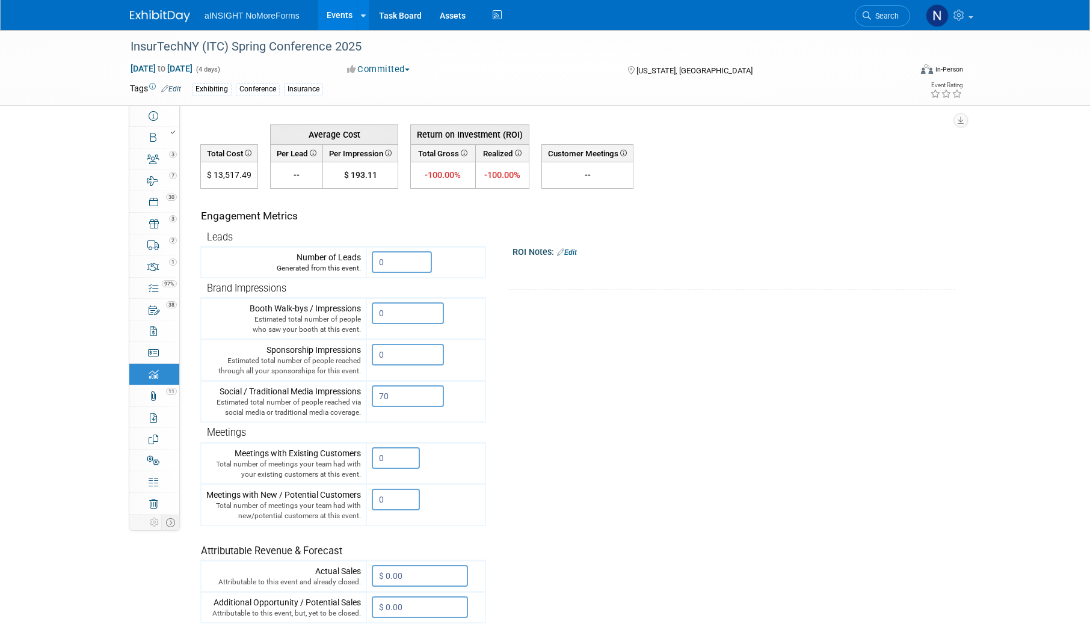
scroll to position [60, 0]
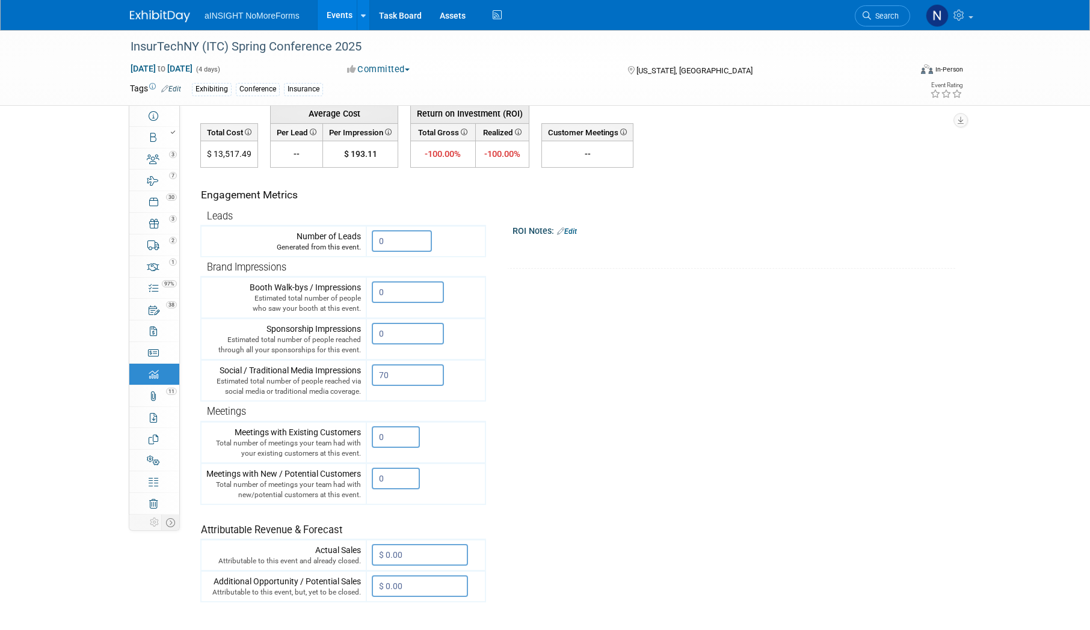
drag, startPoint x: 337, startPoint y: 8, endPoint x: 349, endPoint y: 31, distance: 26.1
click at [337, 8] on link "Events" at bounding box center [340, 15] width 44 height 30
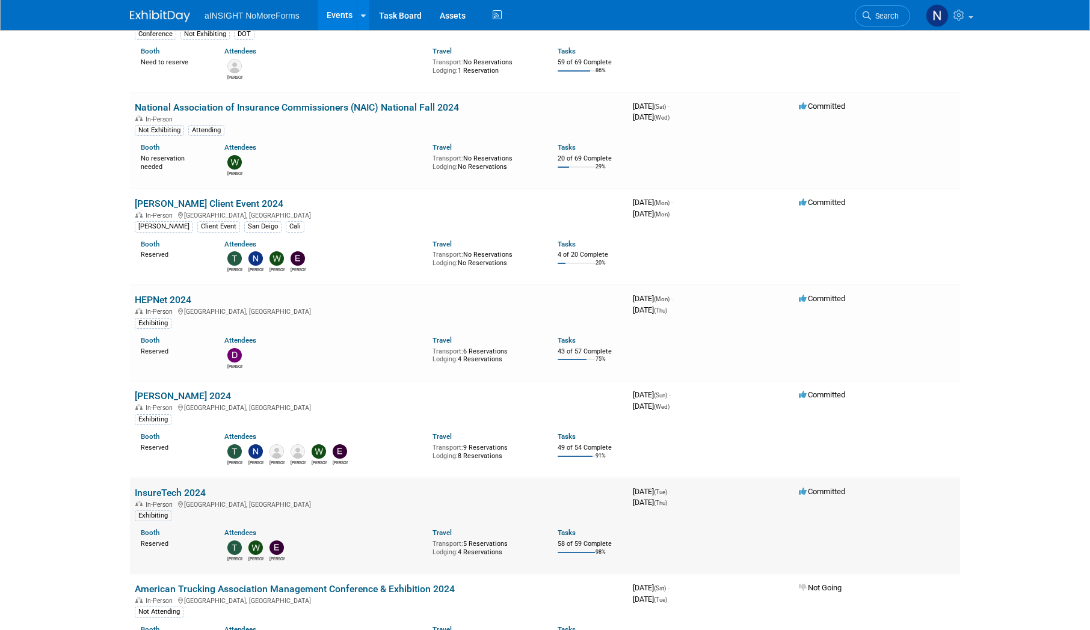
scroll to position [1804, 0]
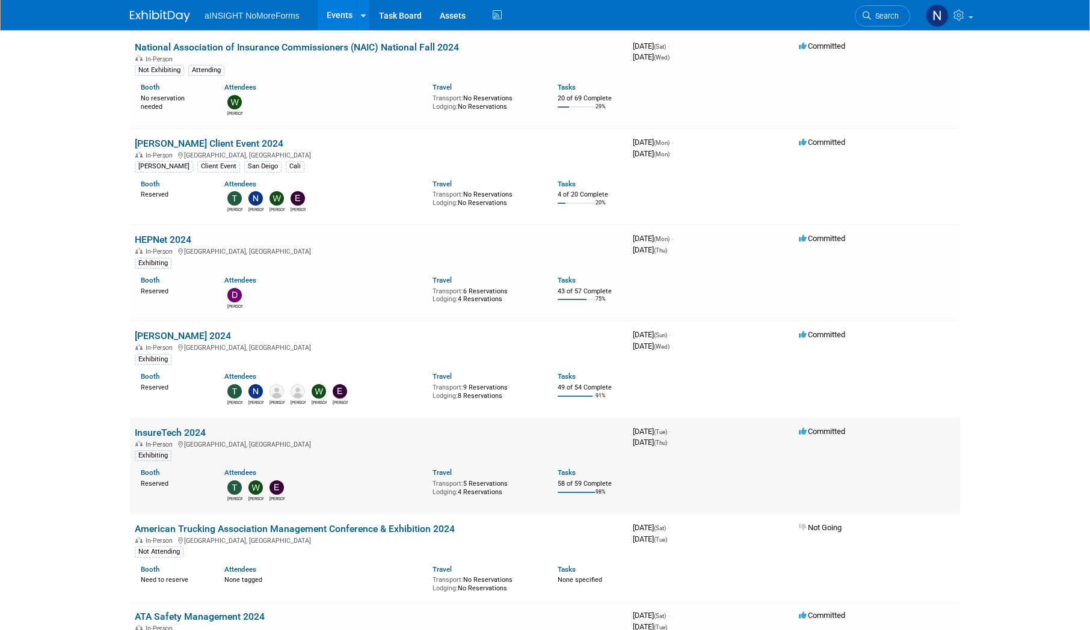
click at [181, 431] on link "InsureTech 2024" at bounding box center [170, 432] width 71 height 11
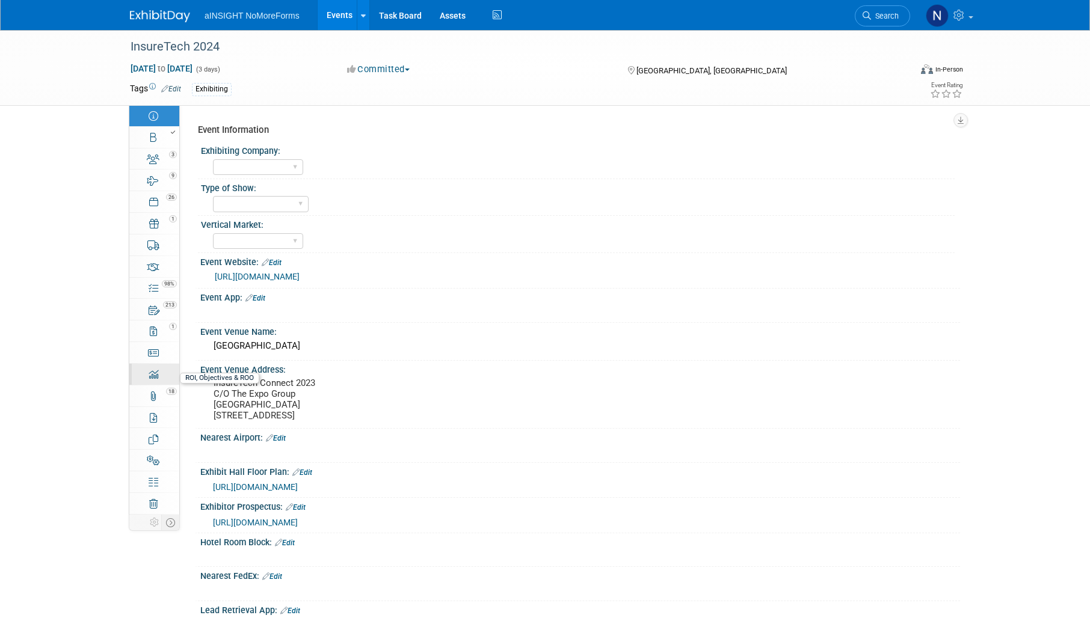
click at [153, 373] on div "0" at bounding box center [158, 369] width 41 height 8
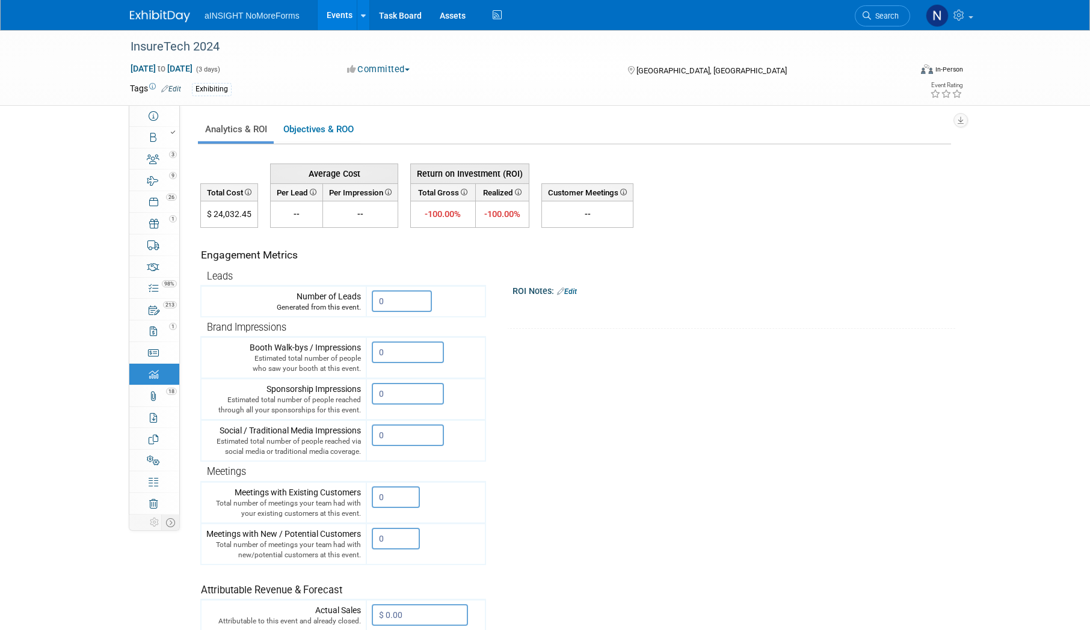
click at [342, 5] on link "Events" at bounding box center [340, 15] width 44 height 30
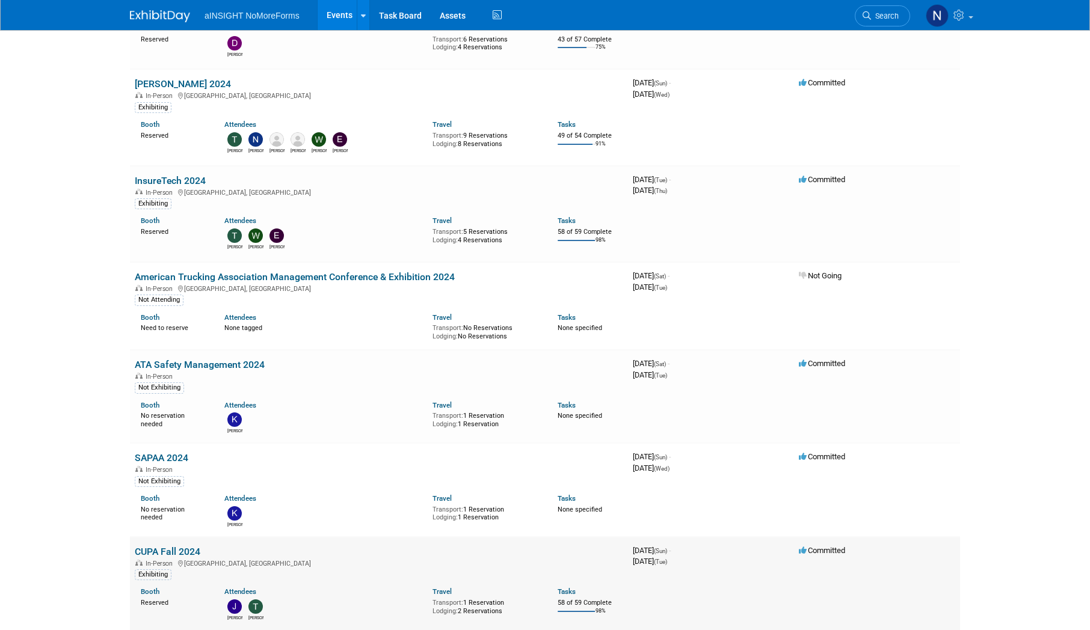
scroll to position [2165, 0]
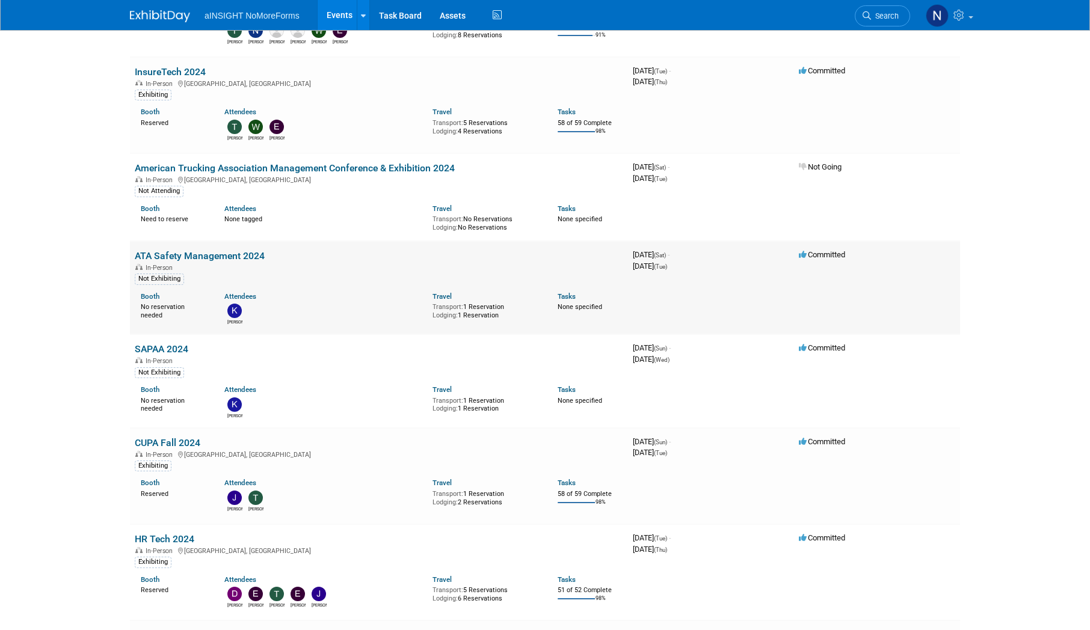
click at [229, 254] on link "ATA Safety Management 2024" at bounding box center [200, 255] width 130 height 11
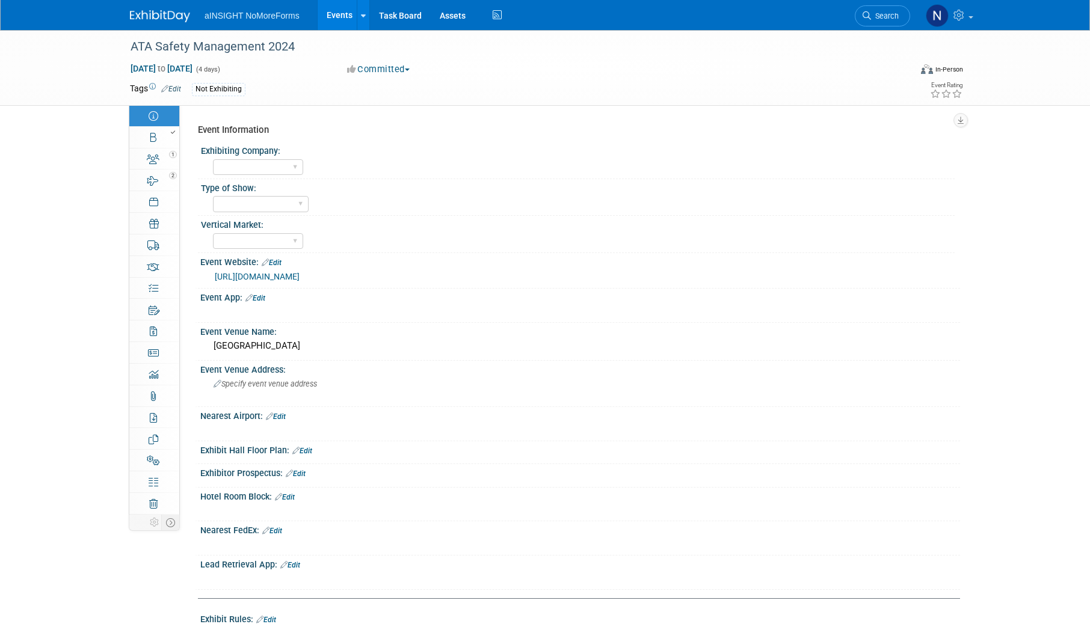
click at [330, 11] on link "Events" at bounding box center [340, 15] width 44 height 30
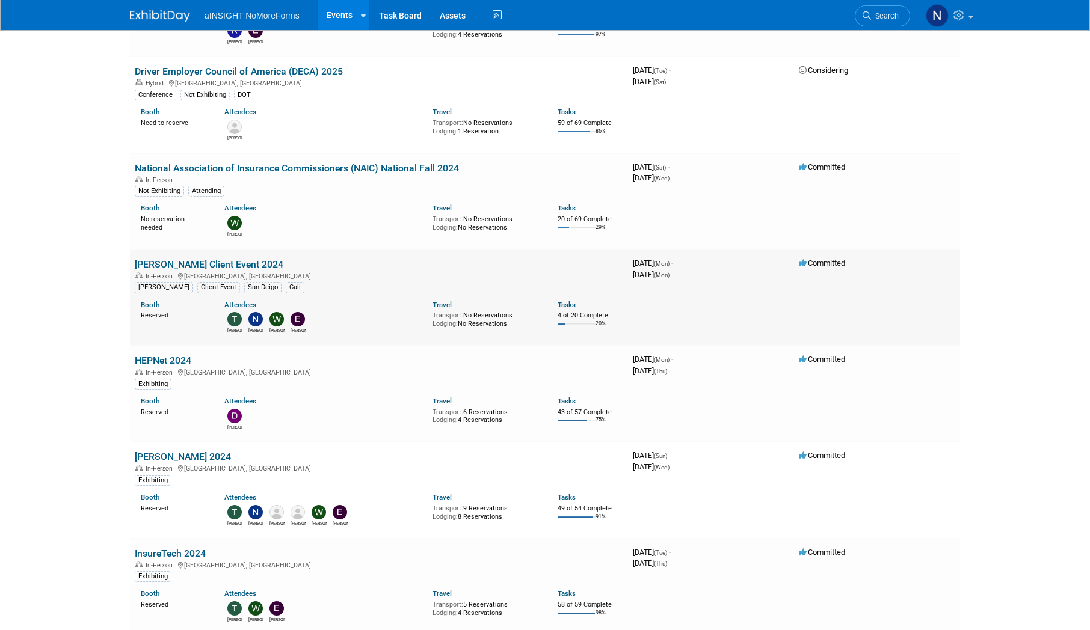
scroll to position [1684, 0]
click at [185, 358] on link "HEPNet 2024" at bounding box center [163, 359] width 57 height 11
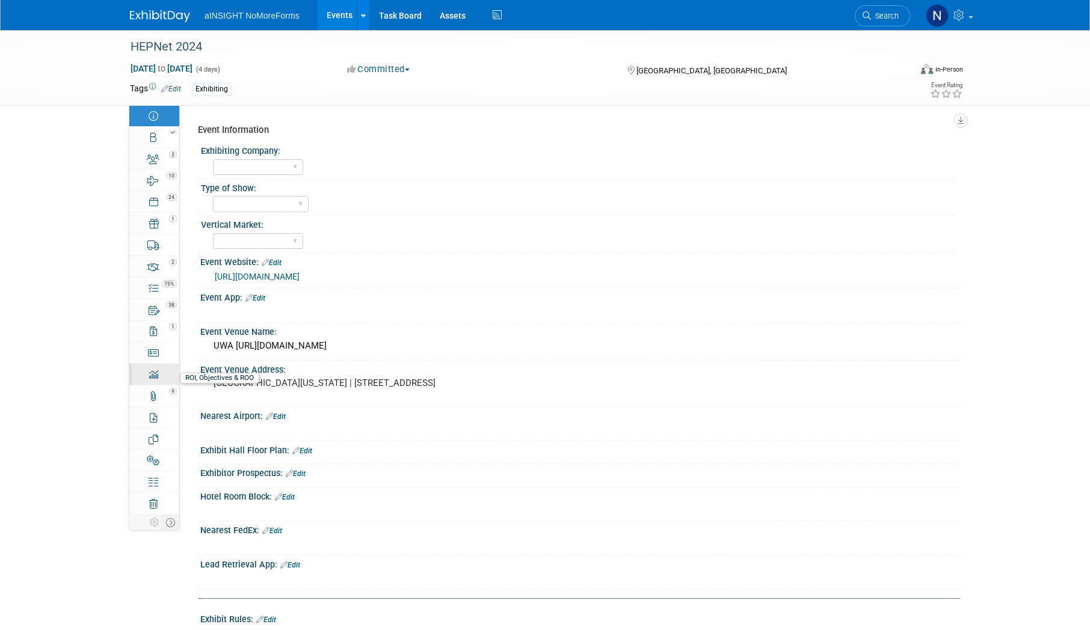
click at [147, 376] on link "0 ROI, Objectives & ROO 0" at bounding box center [154, 374] width 50 height 21
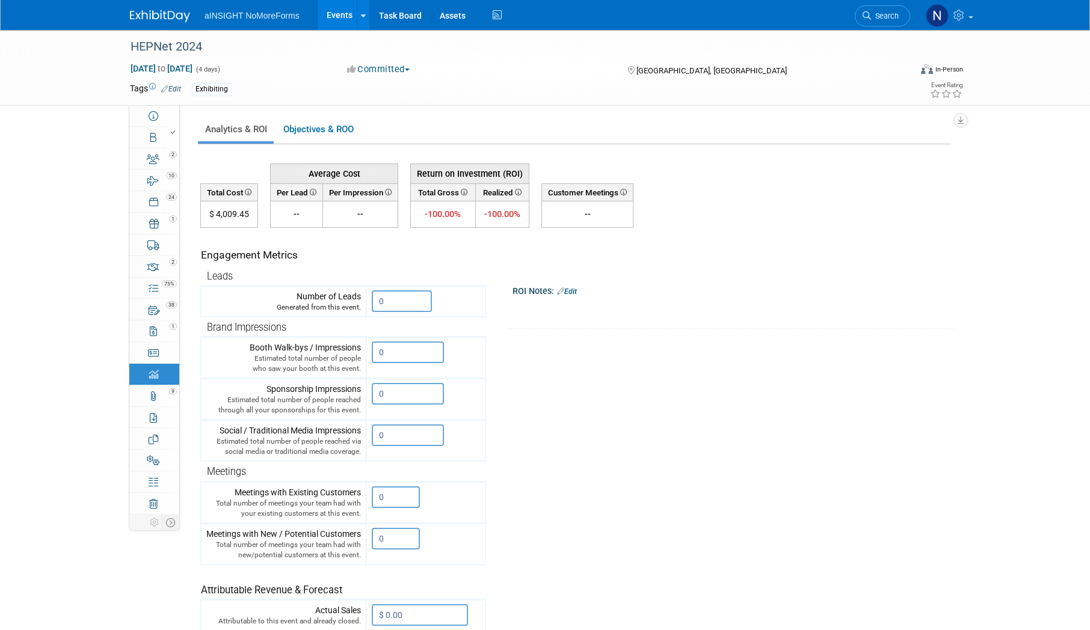
click at [331, 14] on link "Events" at bounding box center [340, 15] width 44 height 30
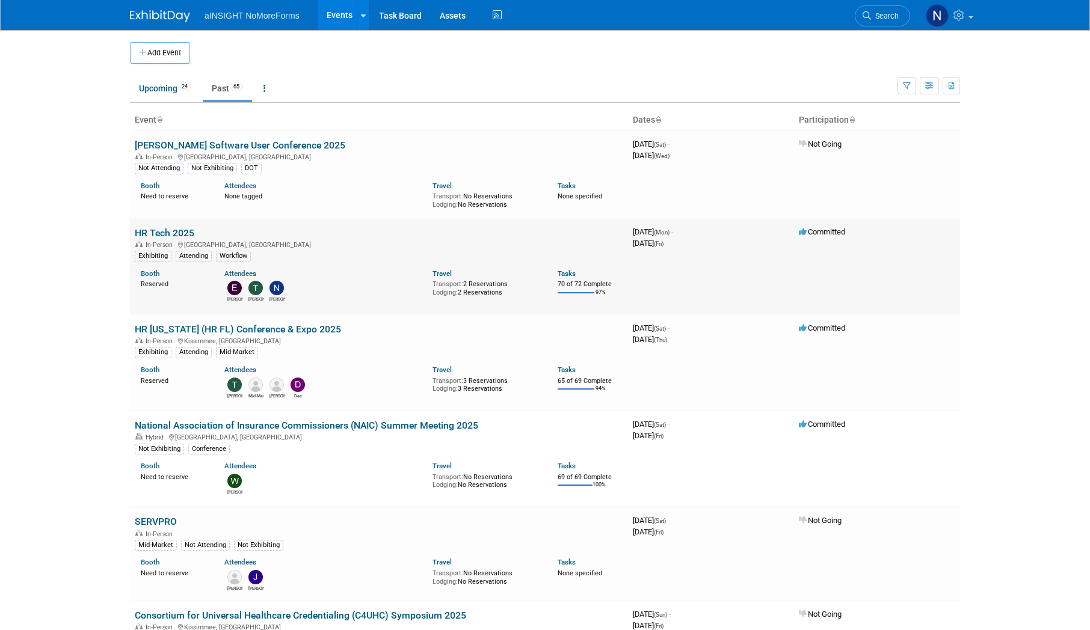
click at [186, 230] on link "HR Tech 2025" at bounding box center [165, 232] width 60 height 11
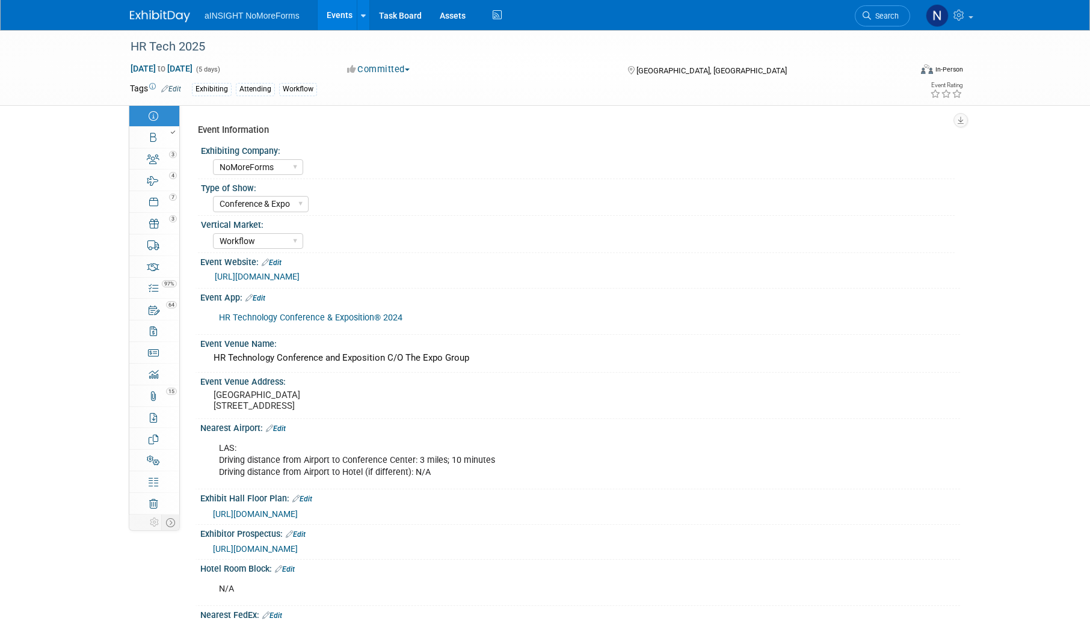
select select "NoMoreForms"
select select "Conference & Expo"
select select "Workflow"
select select "No"
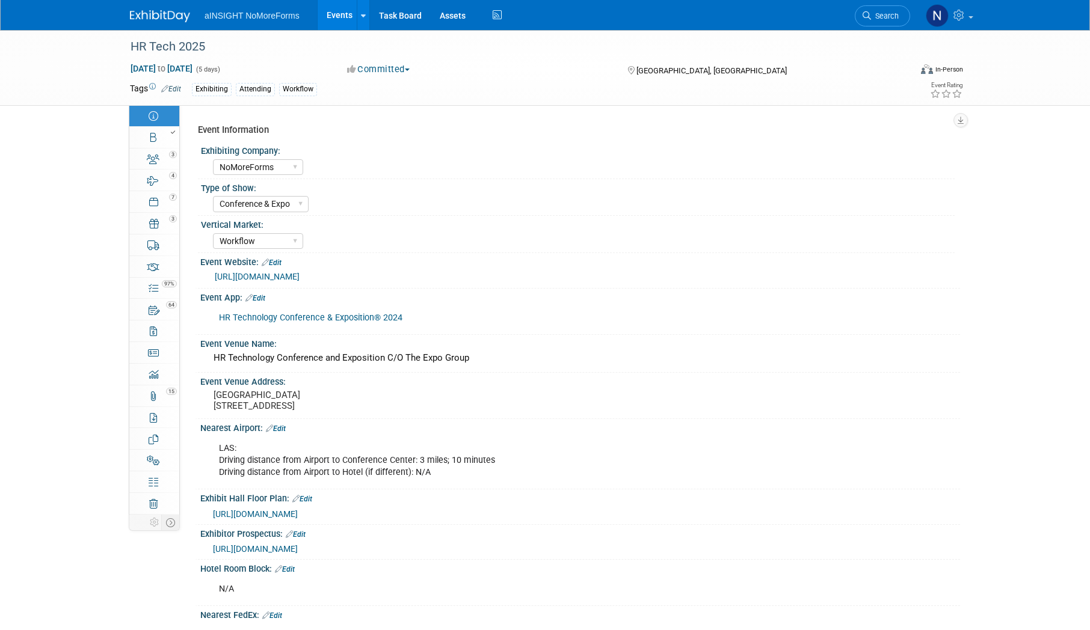
select select "No"
click at [150, 372] on div "0" at bounding box center [158, 369] width 41 height 8
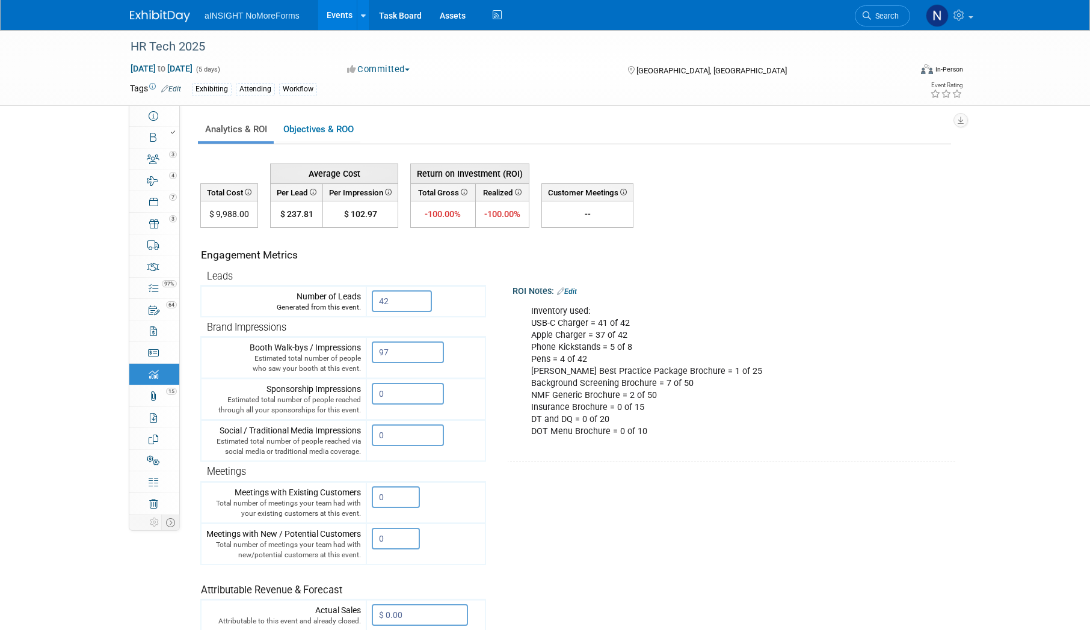
click at [344, 11] on link "Events" at bounding box center [340, 15] width 44 height 30
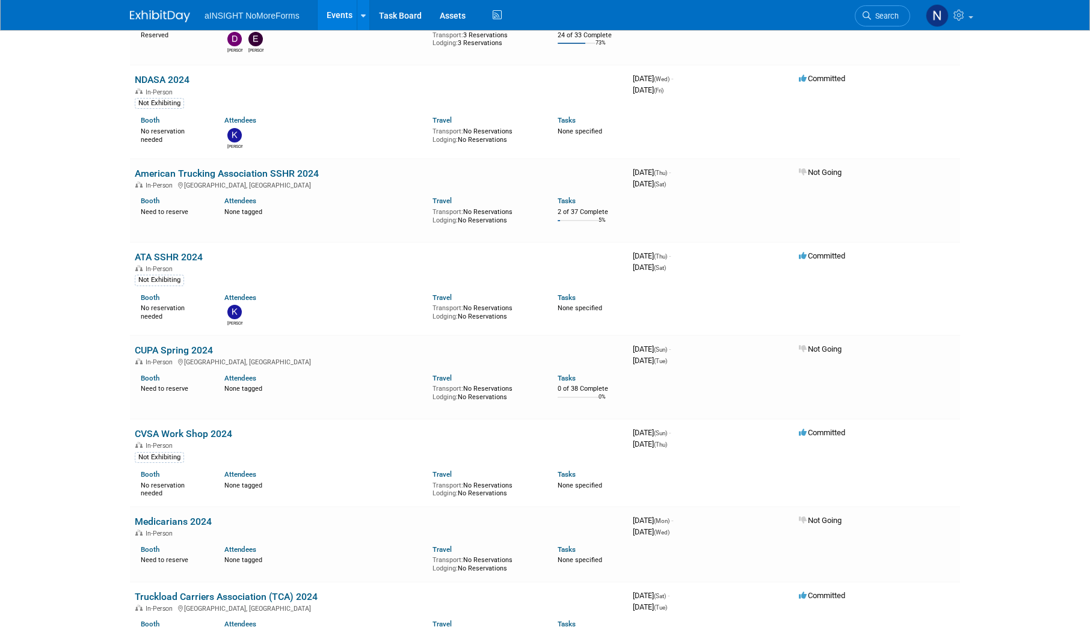
scroll to position [3609, 0]
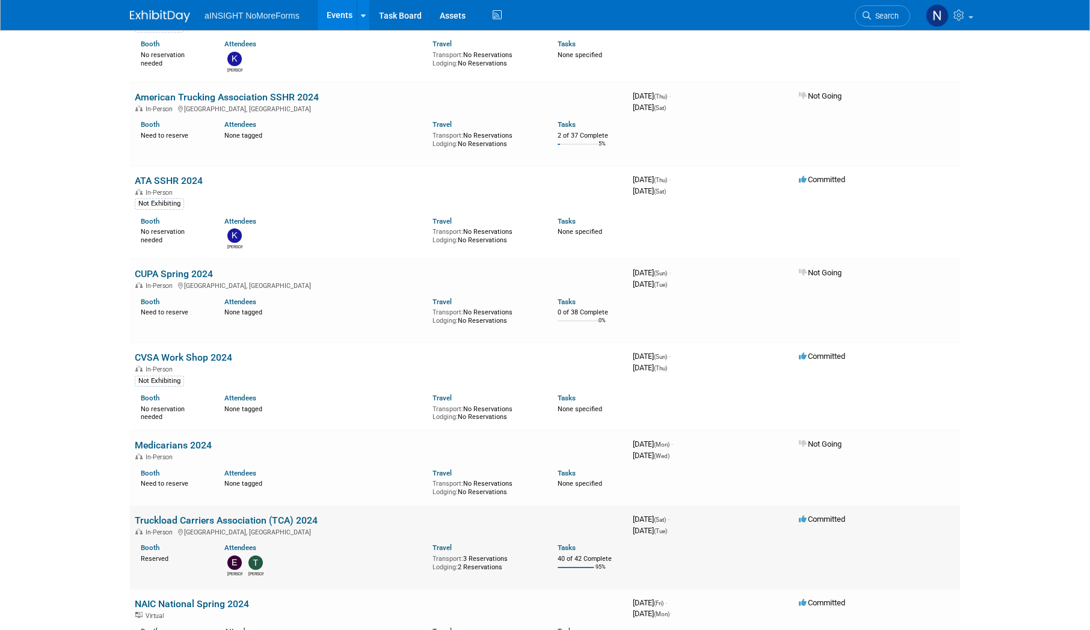
click at [212, 515] on link "Truckload Carriers Association (TCA) 2024" at bounding box center [226, 520] width 183 height 11
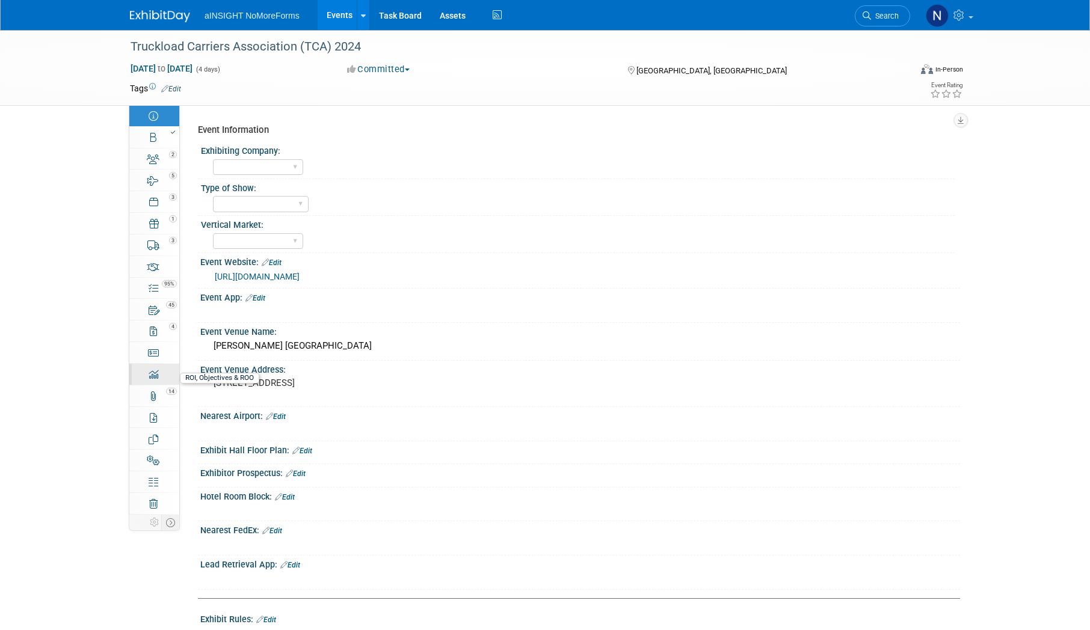
click at [158, 373] on div "0" at bounding box center [158, 369] width 41 height 8
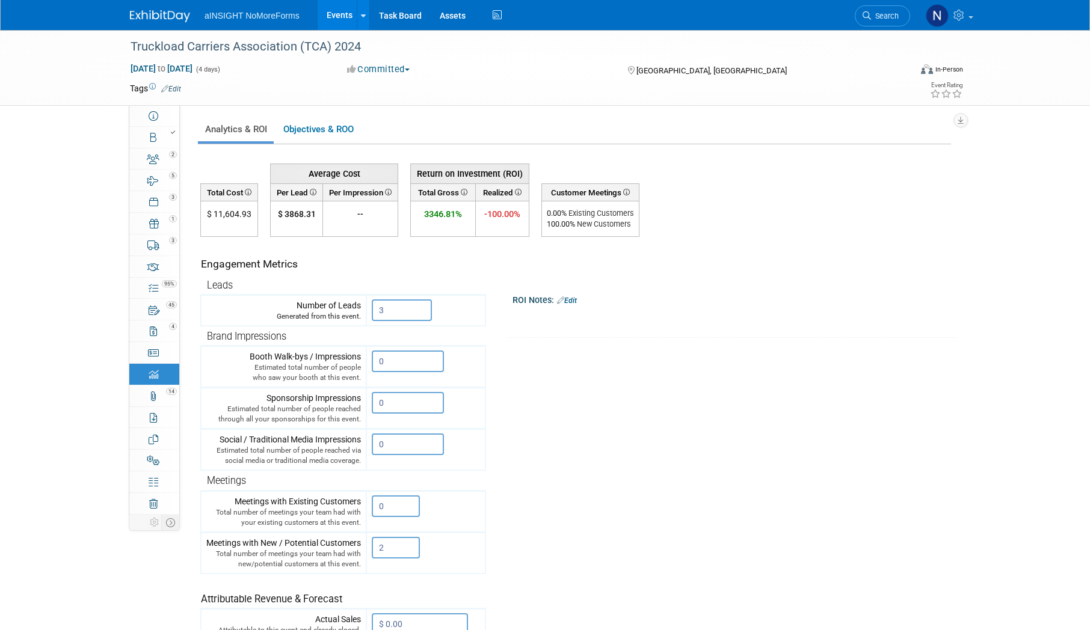
click at [335, 14] on link "Events" at bounding box center [340, 15] width 44 height 30
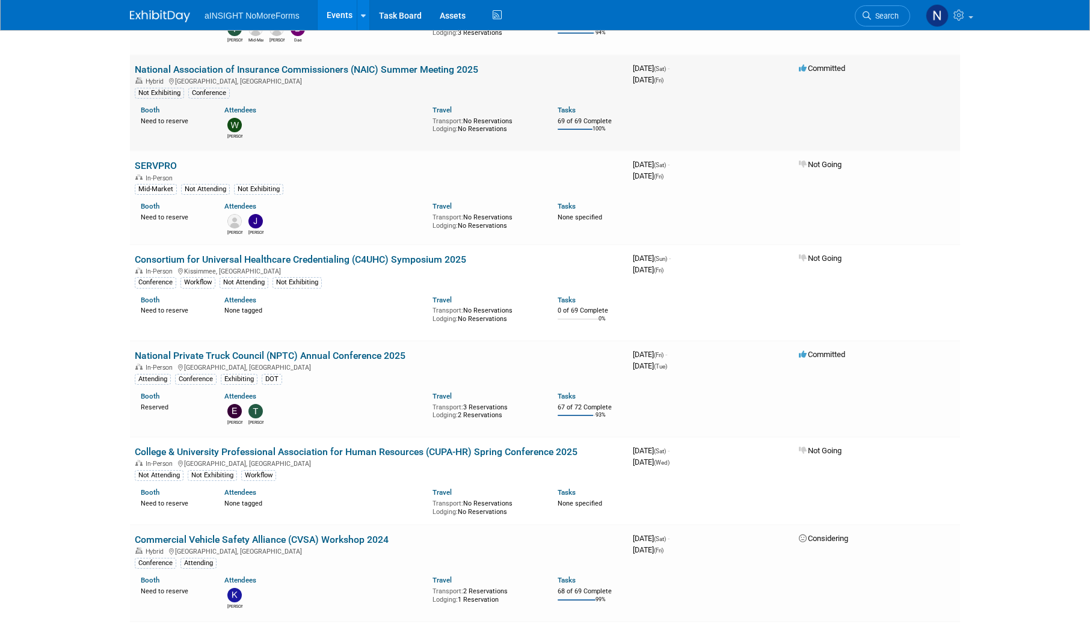
scroll to position [361, 0]
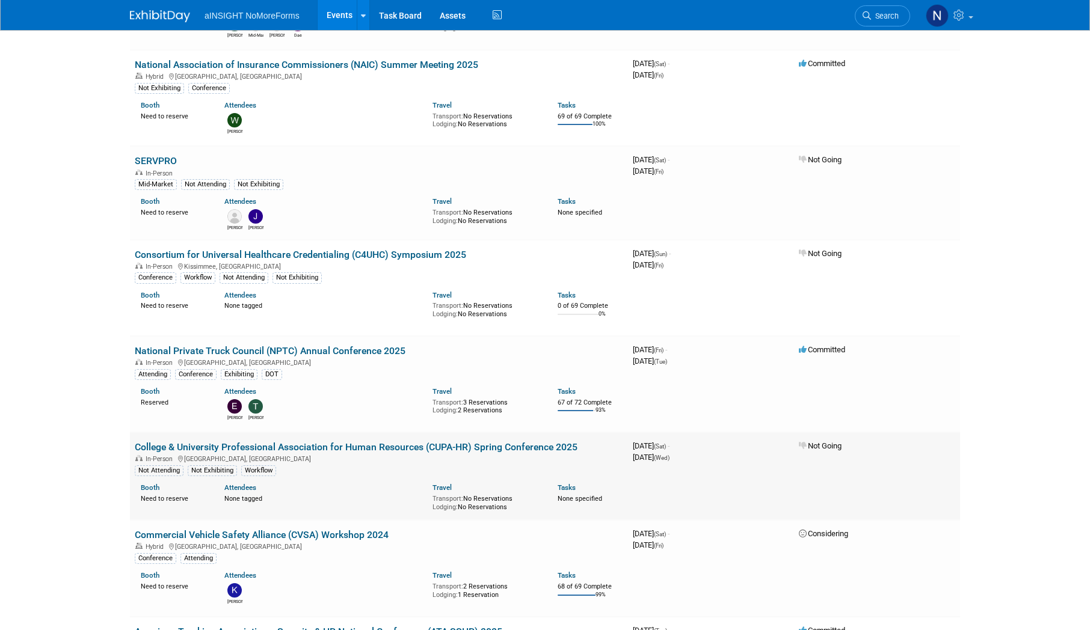
click at [445, 454] on div "In-Person [GEOGRAPHIC_DATA], [GEOGRAPHIC_DATA]" at bounding box center [379, 459] width 488 height 10
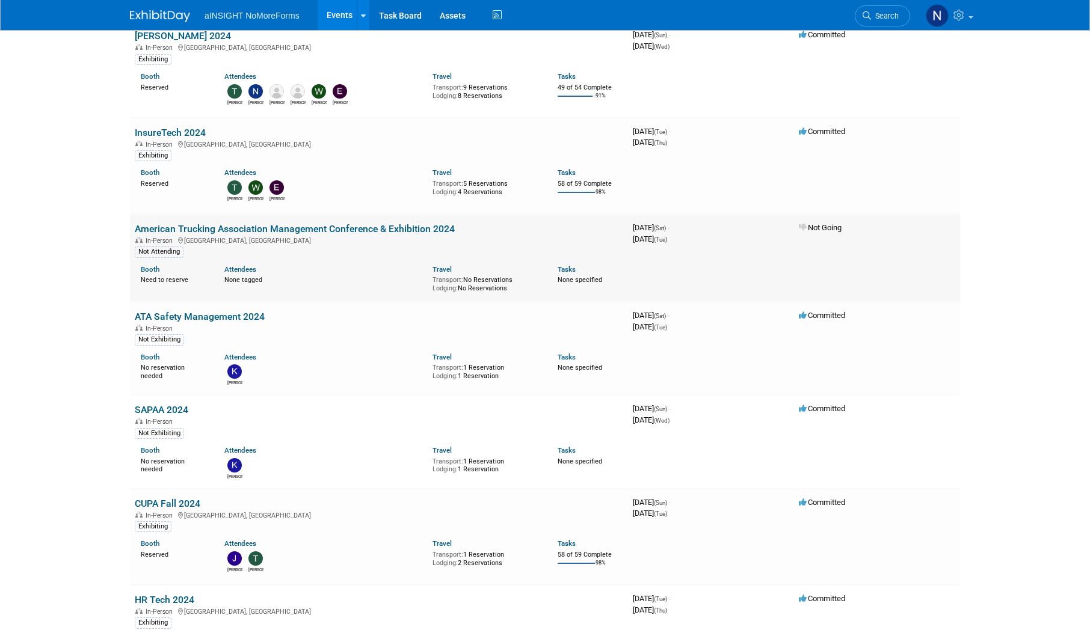
scroll to position [2105, 0]
click at [185, 499] on link "CUPA Fall 2024" at bounding box center [168, 502] width 66 height 11
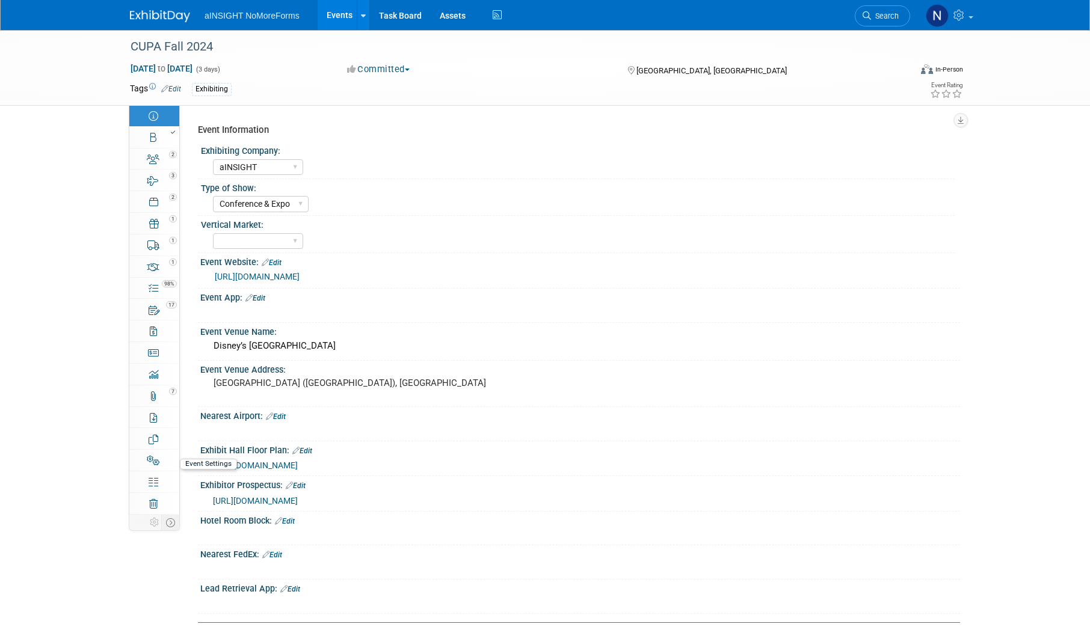
select select "aINSIGHT"
select select "Conference & Expo"
click at [157, 370] on div "0" at bounding box center [158, 369] width 41 height 8
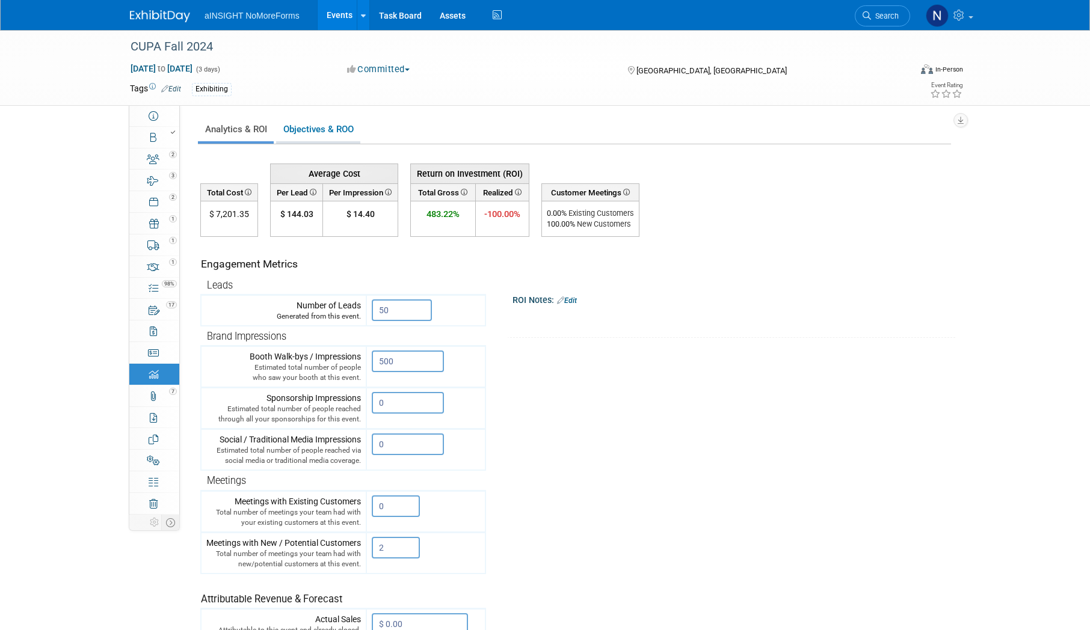
click at [352, 133] on link "Objectives & ROO 0" at bounding box center [318, 129] width 84 height 23
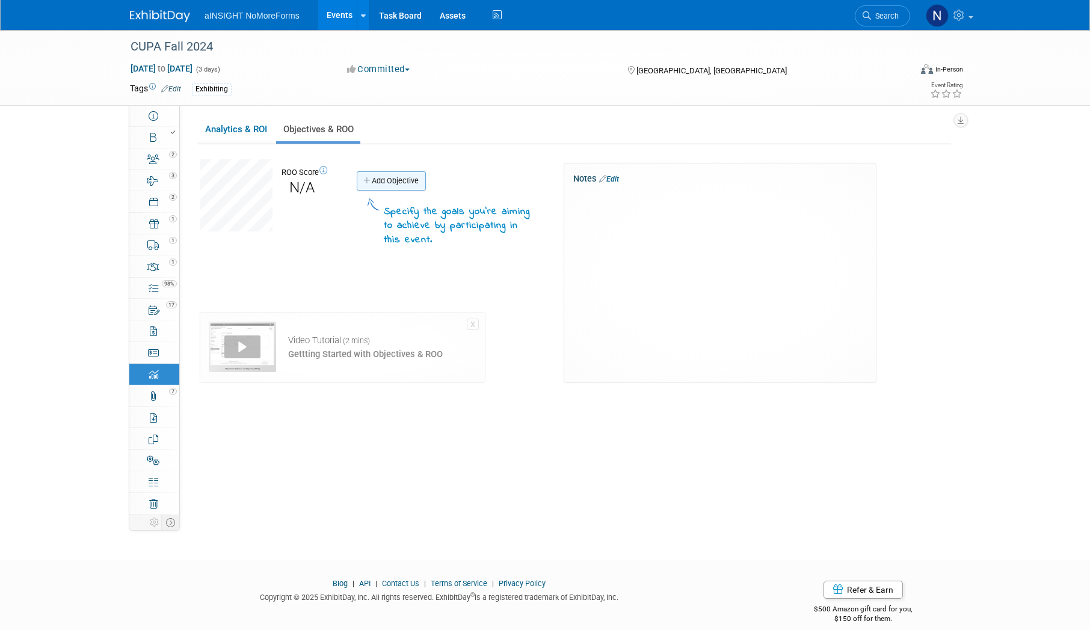
click at [413, 178] on link "Add Objective" at bounding box center [391, 180] width 69 height 19
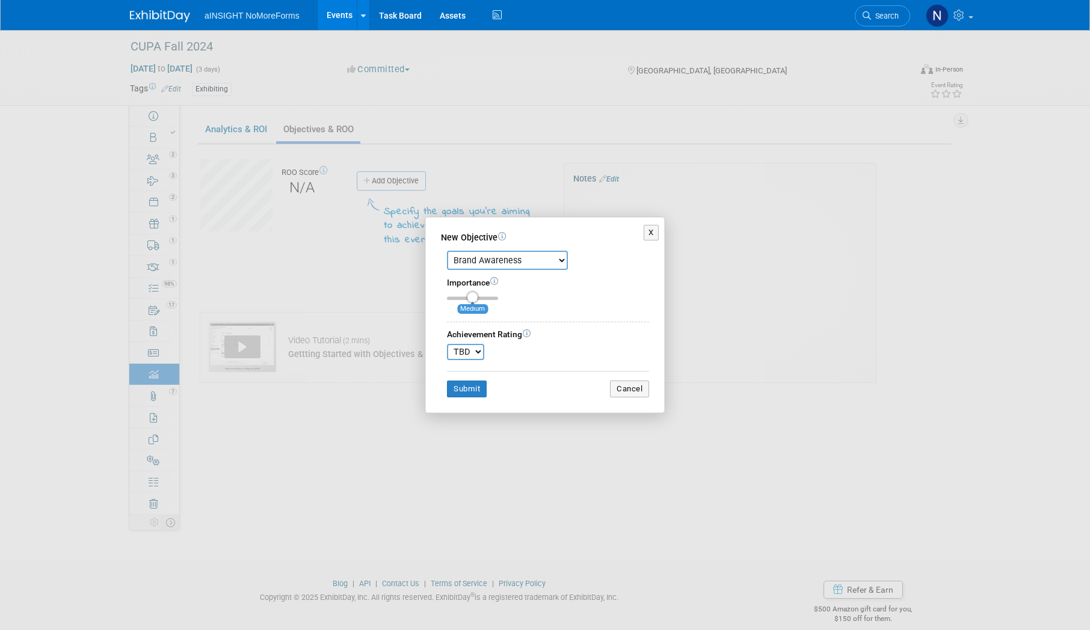
click at [543, 248] on div "Brand Awareness Competition Research Customer Retention Feedback Collection Lea…" at bounding box center [548, 257] width 202 height 25
click at [535, 260] on select "Brand Awareness Competition Research Customer Retention Feedback Collection Lea…" at bounding box center [507, 260] width 121 height 19
select select "1"
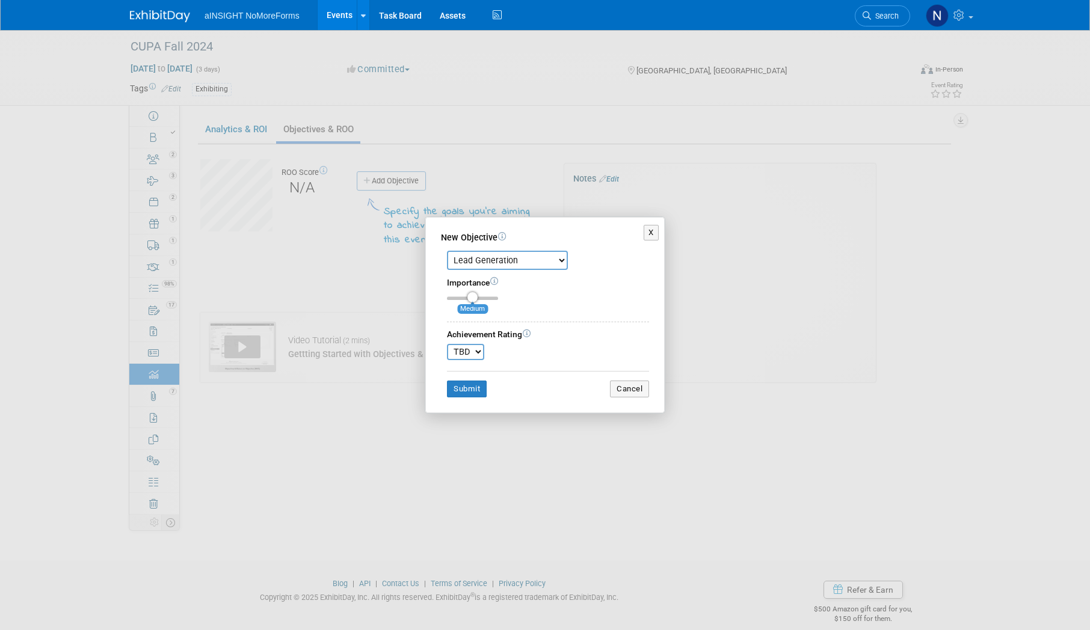
click at [447, 251] on select "Brand Awareness Competition Research Customer Retention Feedback Collection Lea…" at bounding box center [507, 260] width 121 height 19
drag, startPoint x: 473, startPoint y: 301, endPoint x: 494, endPoint y: 302, distance: 20.5
type input "3"
click at [494, 300] on input "range" at bounding box center [472, 299] width 51 height 4
click at [482, 349] on select "TBD 0 1 2 3 4 5 6 7 8 9 10" at bounding box center [465, 352] width 37 height 16
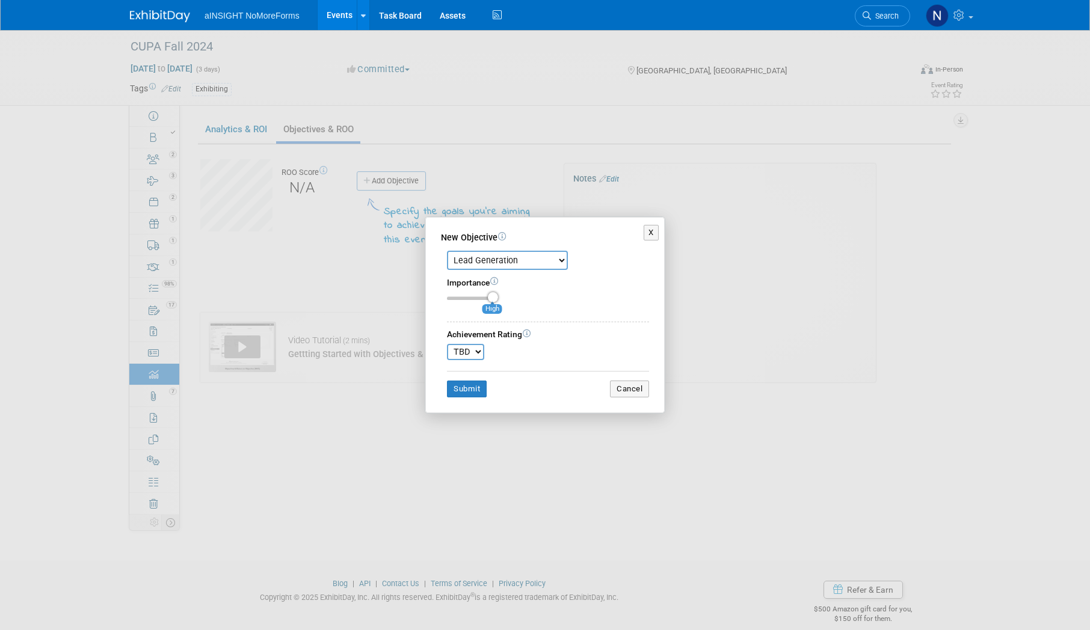
click at [463, 354] on select "TBD 0 1 2 3 4 5 6 7 8 9 10" at bounding box center [465, 352] width 37 height 16
click at [620, 389] on button "Cancel" at bounding box center [629, 389] width 39 height 17
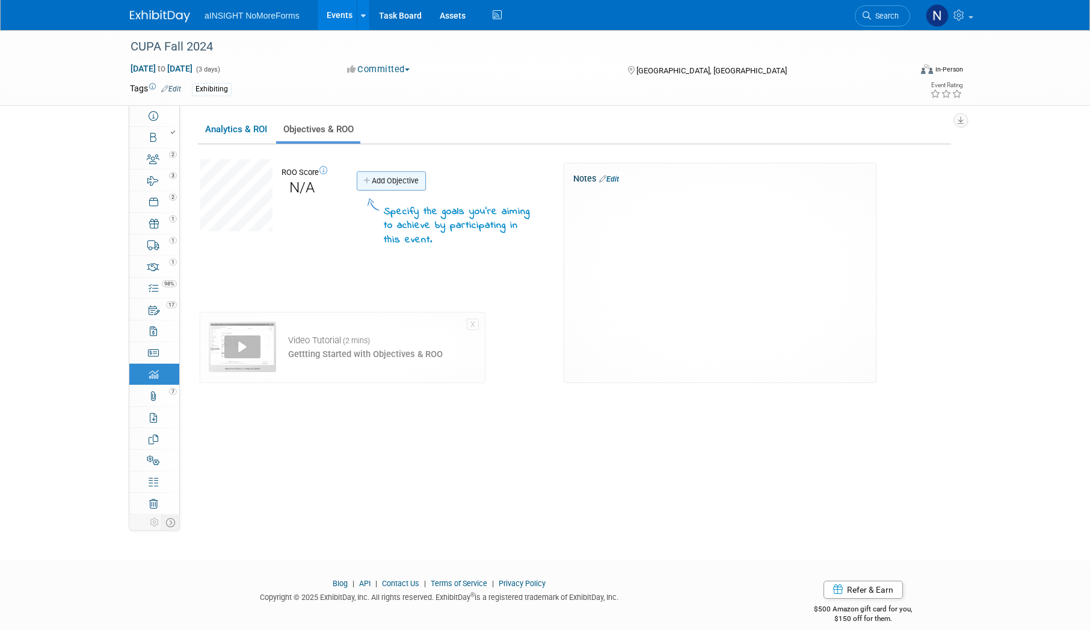
click at [372, 185] on link "Add Objective" at bounding box center [391, 180] width 69 height 19
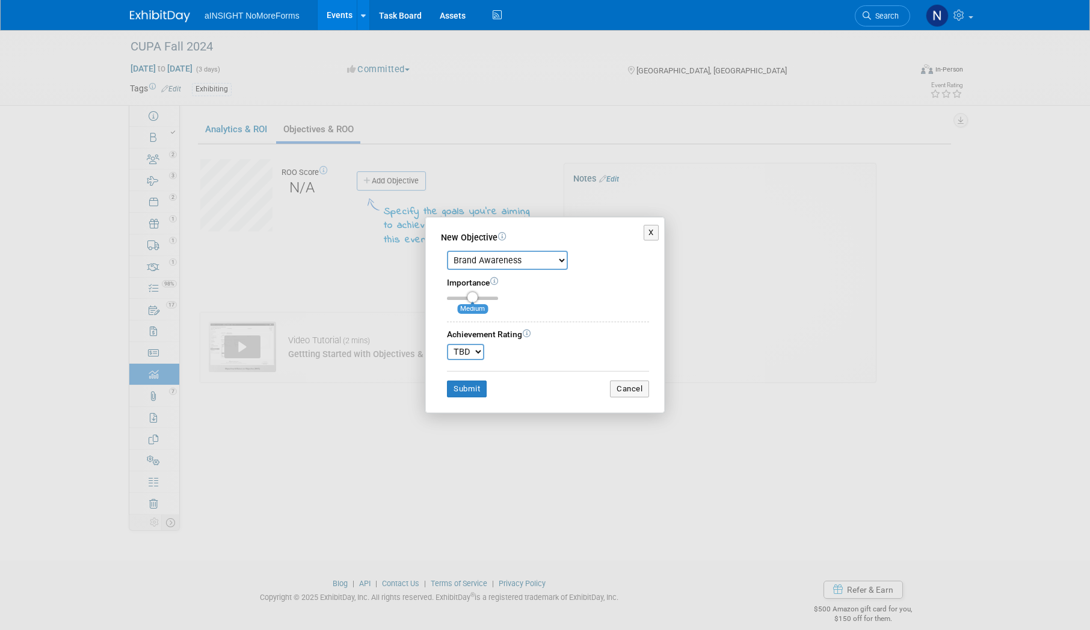
drag, startPoint x: 501, startPoint y: 265, endPoint x: 501, endPoint y: 271, distance: 6.6
click at [501, 265] on select "Brand Awareness Competition Research Customer Retention Feedback Collection Lea…" at bounding box center [507, 260] width 121 height 19
select select "1"
click at [447, 251] on select "Brand Awareness Competition Research Customer Retention Feedback Collection Lea…" at bounding box center [507, 260] width 121 height 19
click at [473, 392] on button "Submit" at bounding box center [467, 389] width 40 height 17
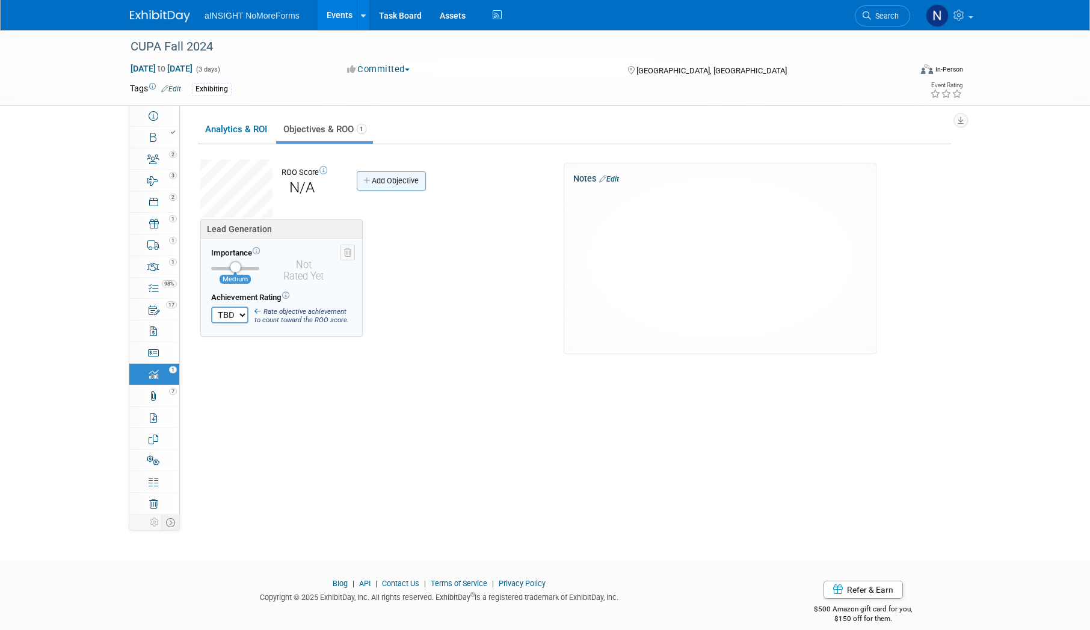
click at [408, 180] on link "Add Objective" at bounding box center [391, 180] width 69 height 19
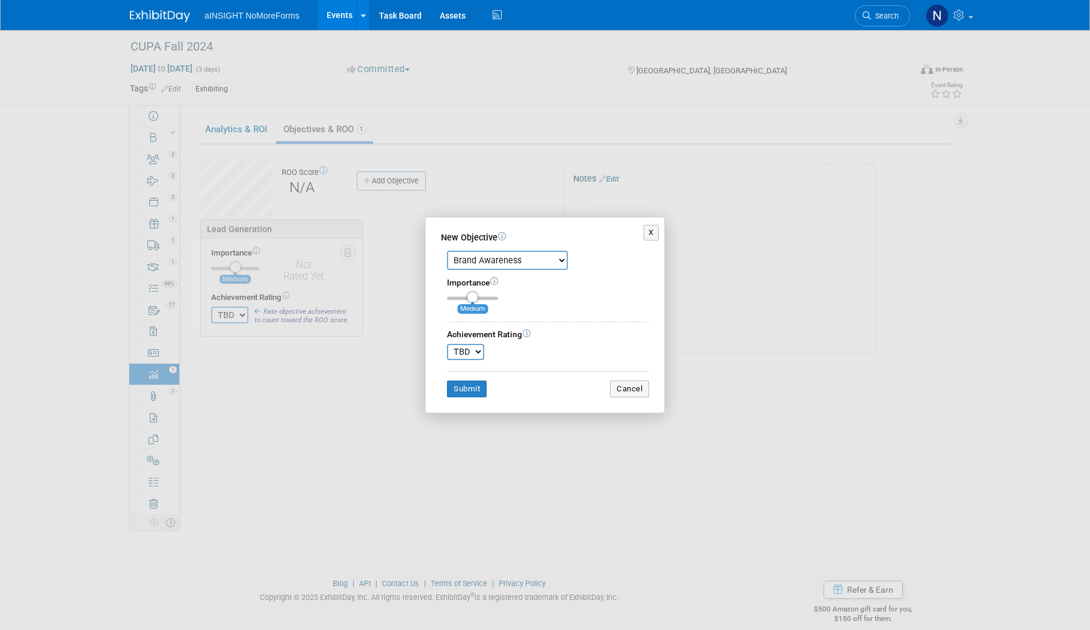
click at [504, 268] on select "Brand Awareness Competition Research Customer Retention Feedback Collection Lea…" at bounding box center [507, 260] width 121 height 19
click at [447, 251] on select "Brand Awareness Competition Research Customer Retention Feedback Collection Lea…" at bounding box center [507, 260] width 121 height 19
click at [458, 398] on div "New Objective Brand Awareness Competition Research Customer Retention Feedback …" at bounding box center [544, 315] width 239 height 196
click at [458, 387] on button "Submit" at bounding box center [467, 389] width 40 height 17
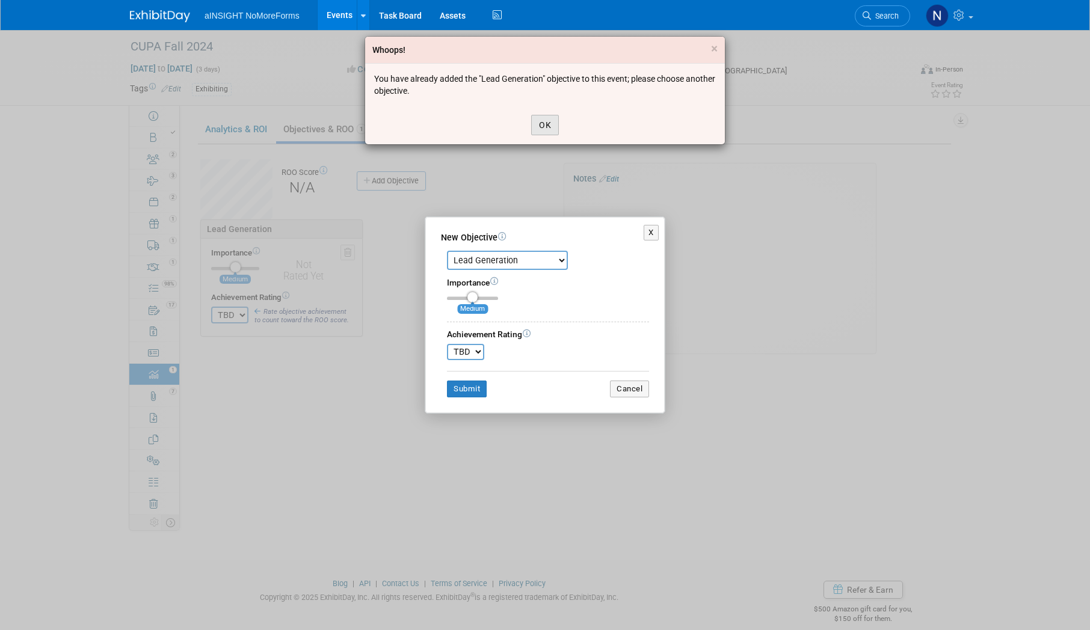
click at [533, 128] on button "OK" at bounding box center [545, 125] width 28 height 20
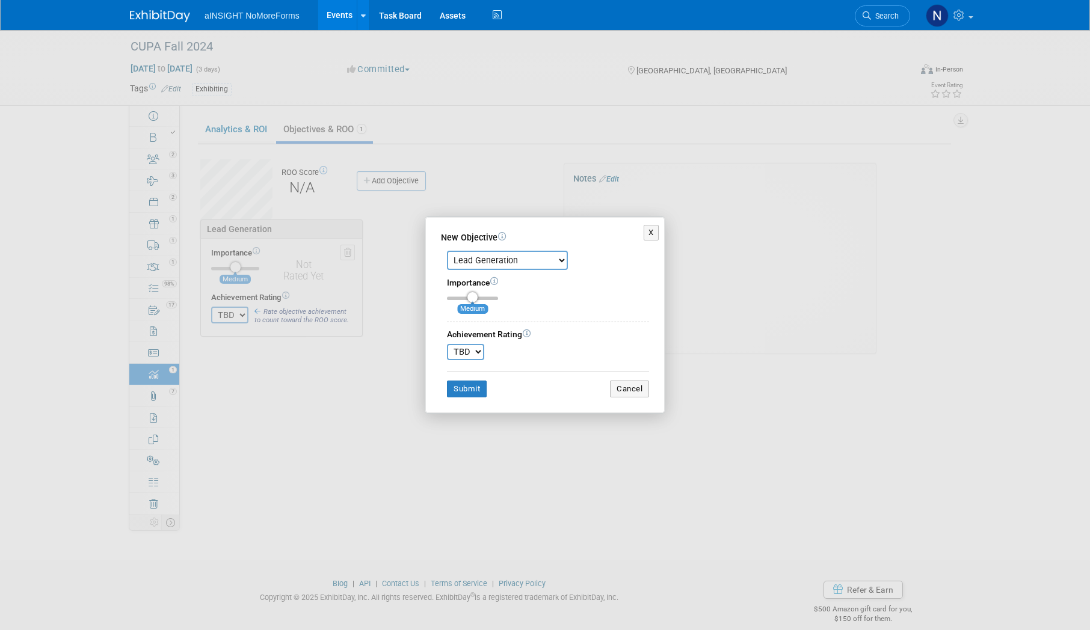
click at [532, 255] on select "Brand Awareness Competition Research Customer Retention Feedback Collection Lea…" at bounding box center [507, 260] width 121 height 19
select select "15"
click at [447, 251] on select "Brand Awareness Competition Research Customer Retention Feedback Collection Lea…" at bounding box center [507, 260] width 121 height 19
click at [479, 388] on button "Submit" at bounding box center [467, 389] width 40 height 17
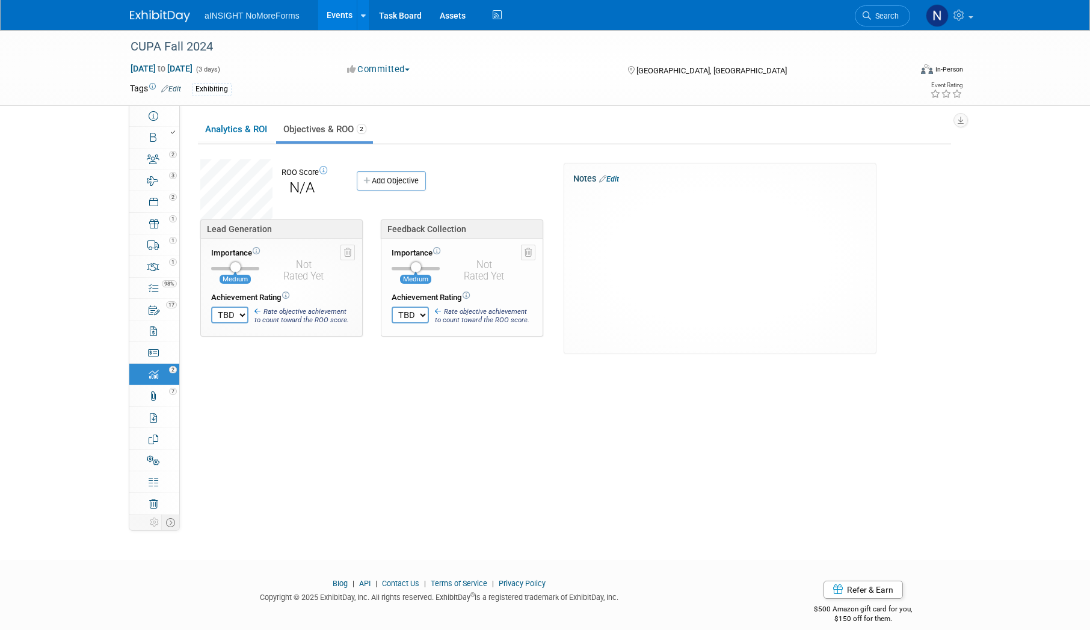
click at [420, 319] on select "TBD 0 1 2 3 4 5 6 7 8 9 10" at bounding box center [410, 315] width 37 height 17
click at [420, 316] on select "TBD 0 1 2 3 4 5 6 7 8 9 10" at bounding box center [410, 315] width 37 height 17
click at [266, 233] on div "Lead Generation" at bounding box center [281, 229] width 149 height 11
click at [301, 280] on div "Rated Yet" at bounding box center [303, 277] width 62 height 12
click at [315, 334] on div "Importance Medium TBD 0 1 2 3 4 5 6 7 8 9 10" at bounding box center [281, 288] width 162 height 98
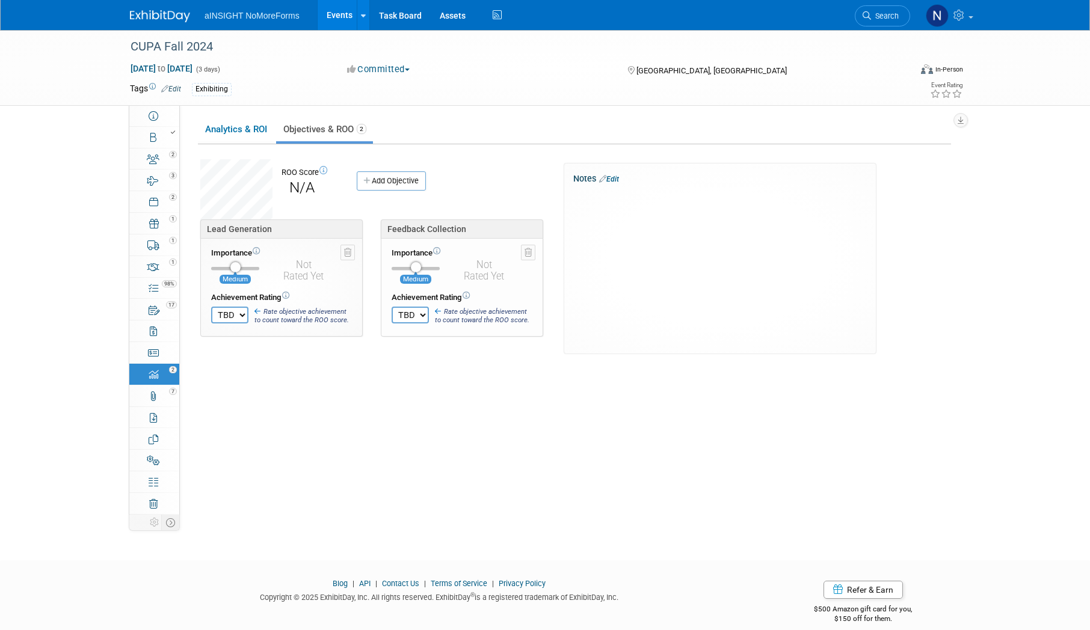
click at [322, 323] on span "Rate objective achievement to count toward the ROO score." at bounding box center [301, 315] width 94 height 17
click at [238, 274] on td "Importance Medium" at bounding box center [241, 262] width 61 height 42
click at [235, 319] on select "TBD 0 1 2 3 4 5 6 7 8 9 10" at bounding box center [229, 315] width 37 height 17
click at [211, 307] on select "TBD 0 1 2 3 4 5 6 7 8 9 10" at bounding box center [229, 315] width 37 height 17
click at [243, 315] on select "TBD 0 1 2 3 4 5 6 7 8 9 10" at bounding box center [229, 315] width 37 height 17
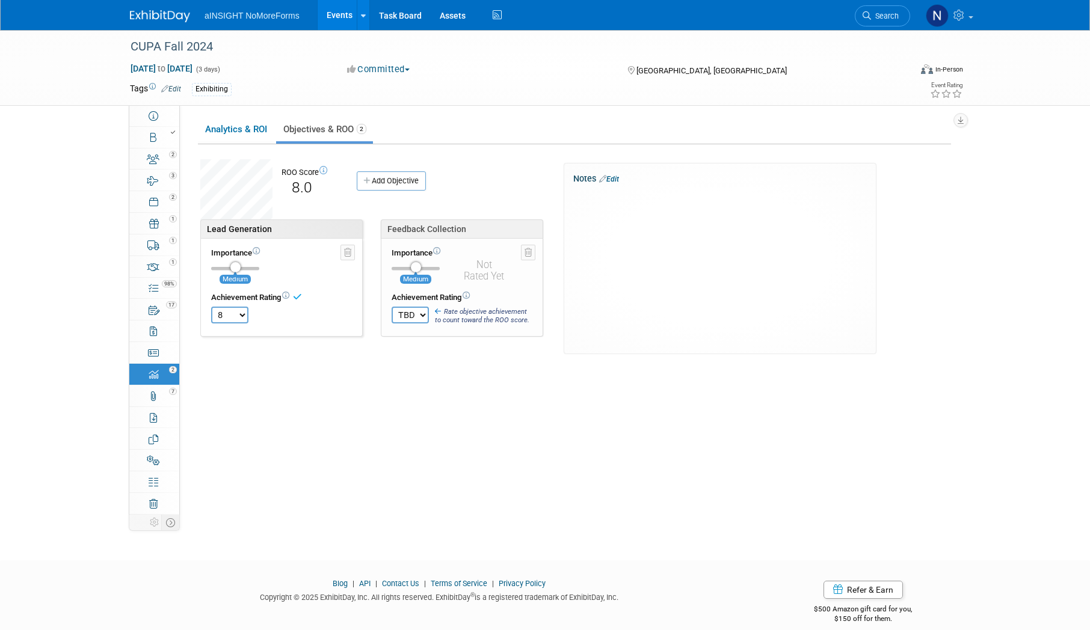
select select "-1"
click at [211, 307] on select "TBD 0 1 2 3 4 5 6 7 8 9 10" at bounding box center [229, 315] width 37 height 17
click at [417, 183] on link "Add Objective" at bounding box center [391, 180] width 69 height 19
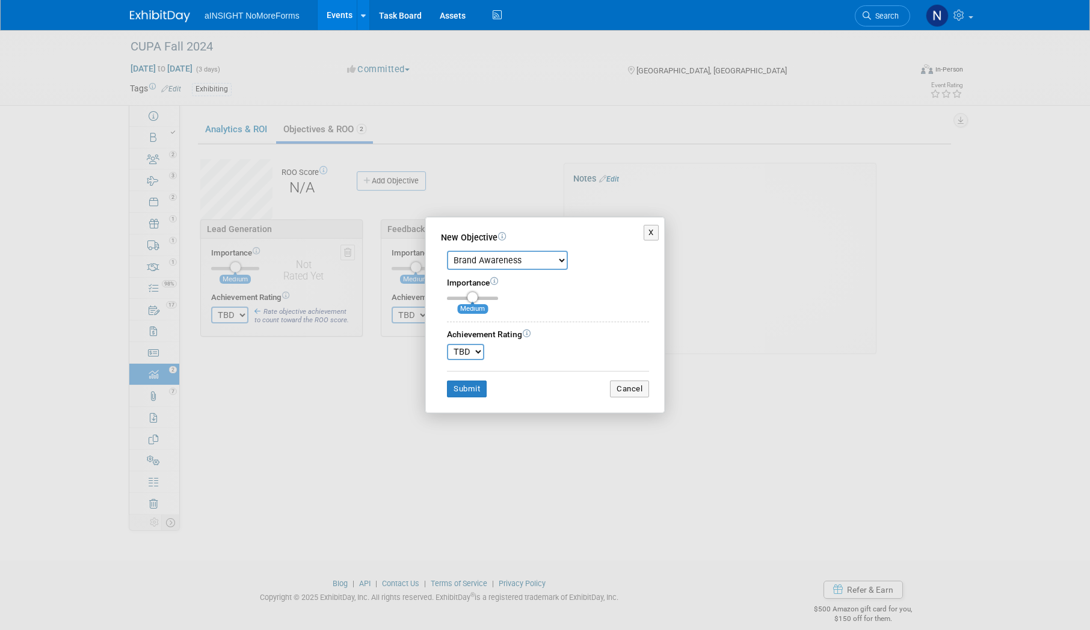
click at [512, 256] on select "Brand Awareness Competition Research Customer Retention Feedback Collection Lea…" at bounding box center [507, 260] width 121 height 19
select select "2"
click at [447, 251] on select "Brand Awareness Competition Research Customer Retention Feedback Collection Lea…" at bounding box center [507, 260] width 121 height 19
click at [481, 354] on select "TBD 0 1 2 3 4 5 6 7 8 9 10" at bounding box center [465, 352] width 37 height 16
click at [515, 350] on div "Achievement Rating TBD 0 1 2 3 4 5 6 7 8 9" at bounding box center [548, 344] width 202 height 31
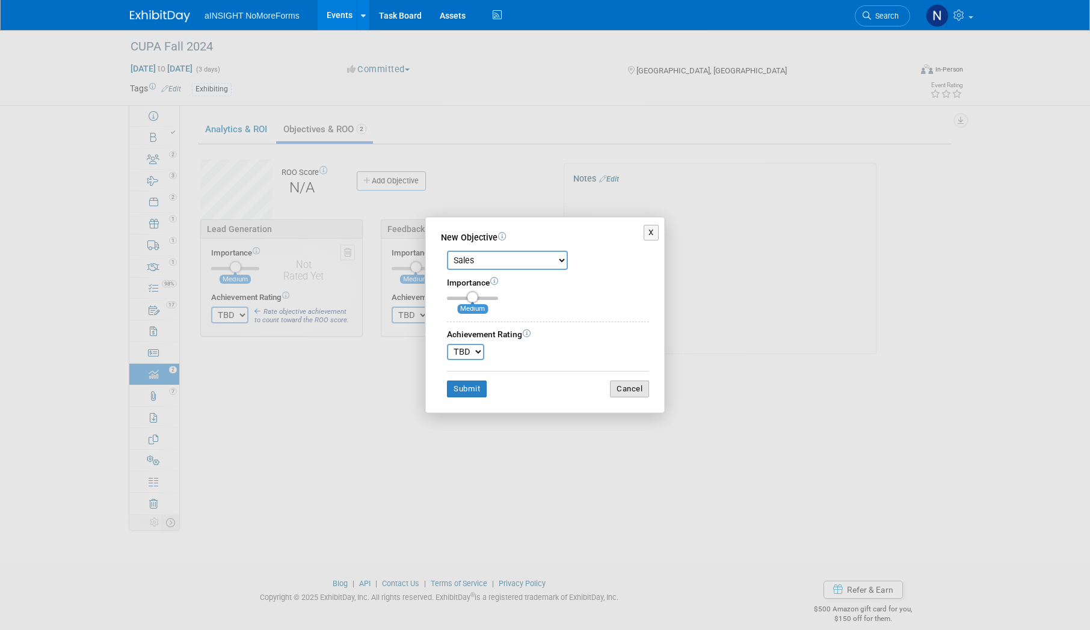
click at [617, 395] on button "Cancel" at bounding box center [629, 389] width 39 height 17
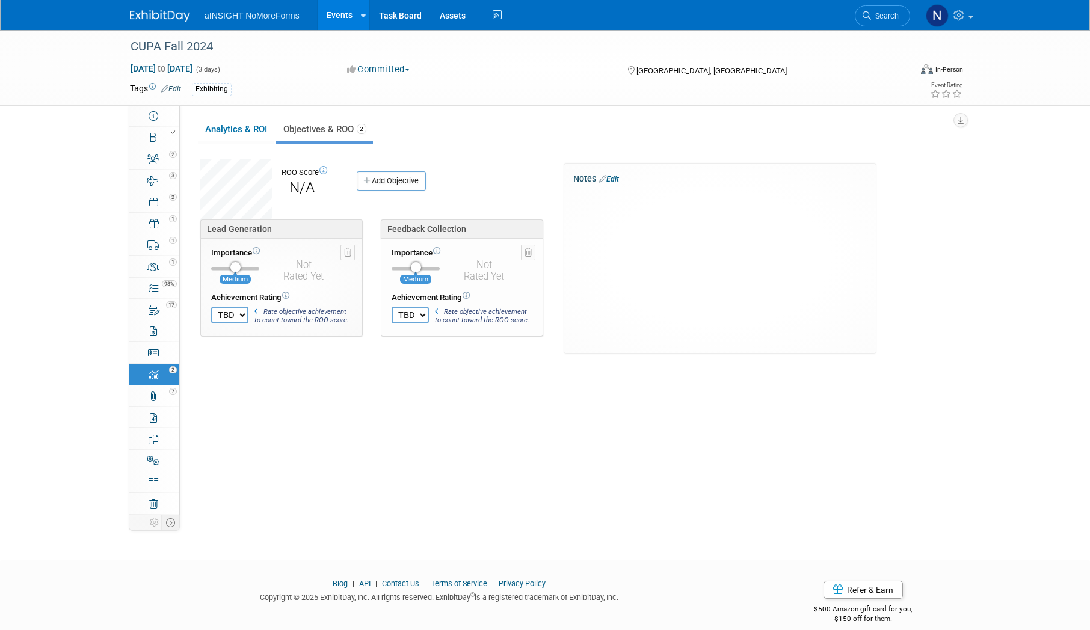
click at [617, 395] on div "Event Information Exhibiting Company: aINSIGHT NoMoreForms Type of Show: Confer…" at bounding box center [570, 310] width 780 height 410
click at [390, 179] on link "Add Objective" at bounding box center [391, 180] width 69 height 19
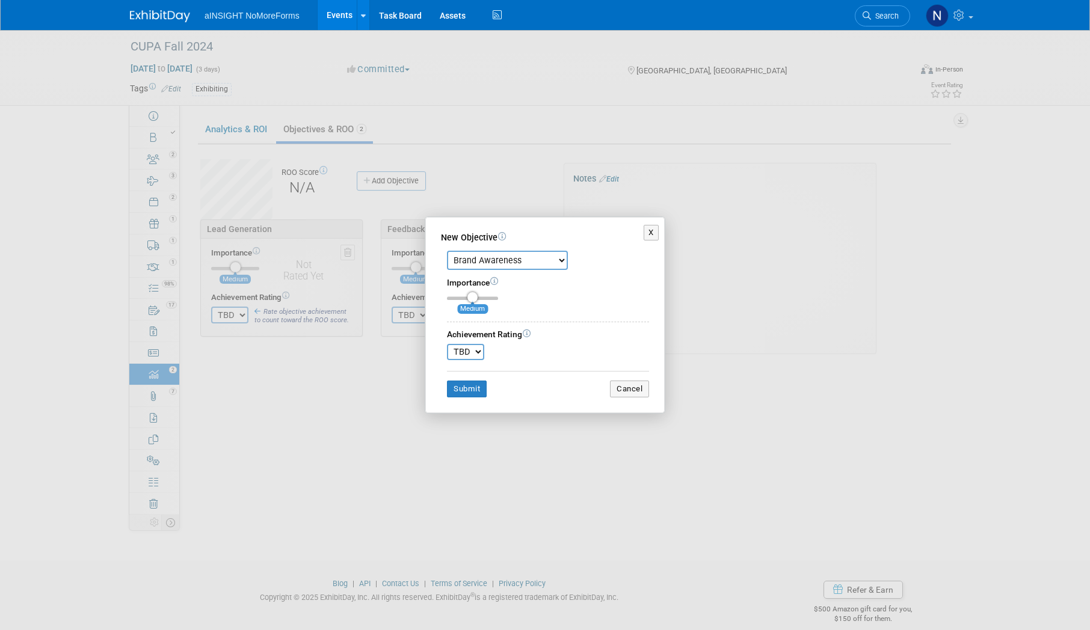
click at [512, 247] on div "Brand Awareness Competition Research Customer Retention Feedback Collection Lea…" at bounding box center [548, 257] width 202 height 25
drag, startPoint x: 512, startPoint y: 256, endPoint x: 503, endPoint y: 272, distance: 17.8
click at [512, 256] on select "Brand Awareness Competition Research Customer Retention Feedback Collection Lea…" at bounding box center [507, 260] width 121 height 19
select select "2"
click at [447, 251] on select "Brand Awareness Competition Research Customer Retention Feedback Collection Lea…" at bounding box center [507, 260] width 121 height 19
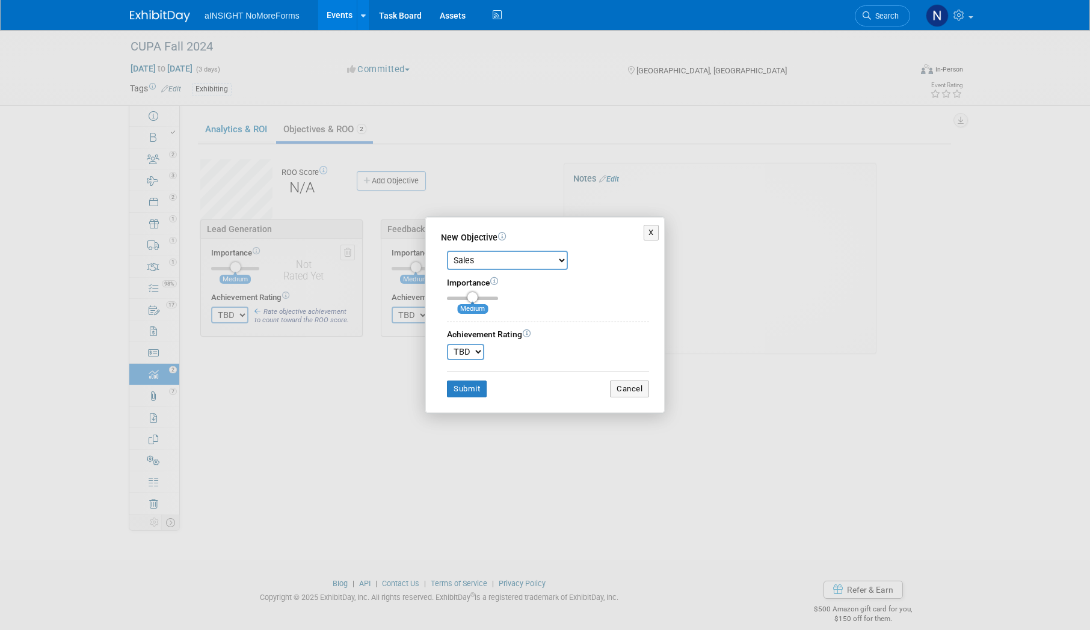
click at [476, 398] on div "New Objective Brand Awareness Competition Research Customer Retention Feedback …" at bounding box center [544, 315] width 239 height 196
click at [475, 389] on button "Submit" at bounding box center [467, 389] width 40 height 17
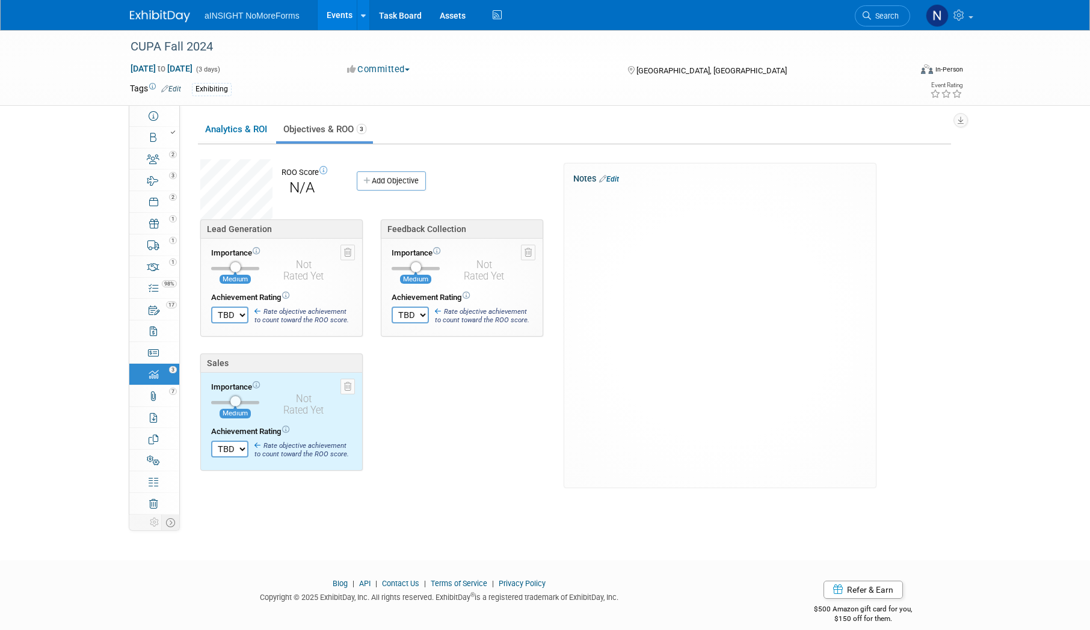
click at [455, 402] on div "Lead Generation Importance Medium TBD 0 1 2" at bounding box center [377, 354] width 373 height 268
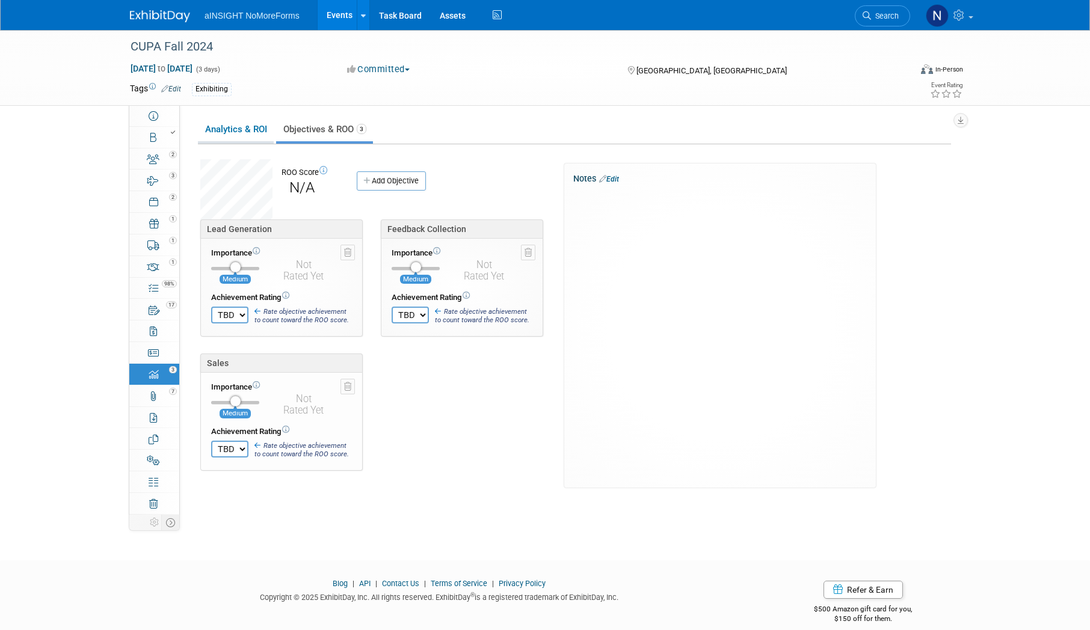
click at [230, 128] on link "Analytics & ROI" at bounding box center [236, 129] width 76 height 23
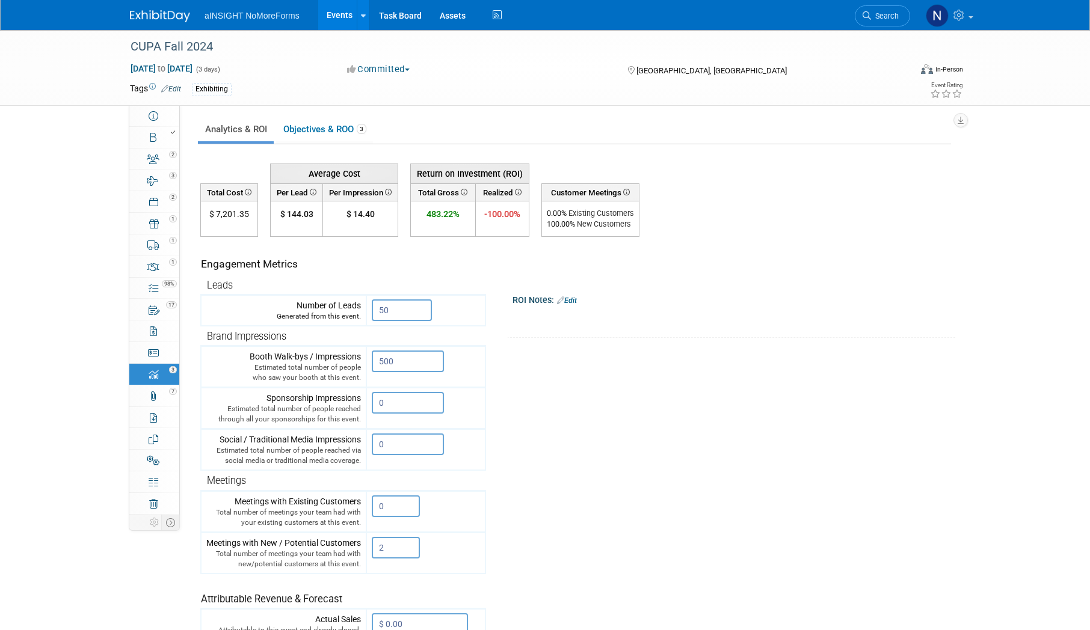
click at [321, 17] on link "Events" at bounding box center [340, 15] width 44 height 30
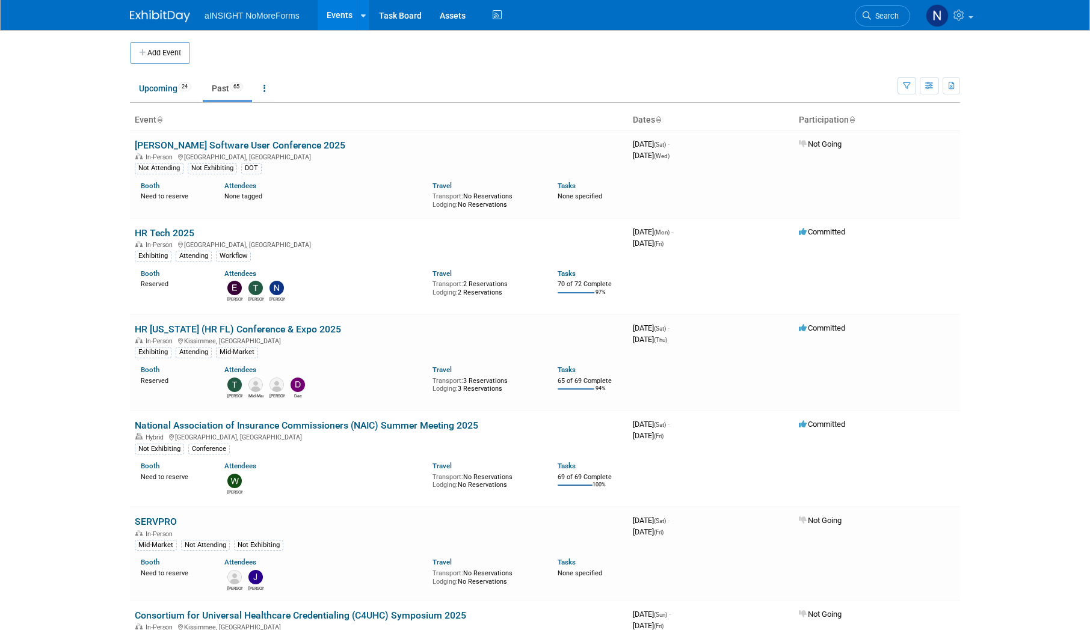
click at [159, 121] on icon at bounding box center [159, 121] width 6 height 8
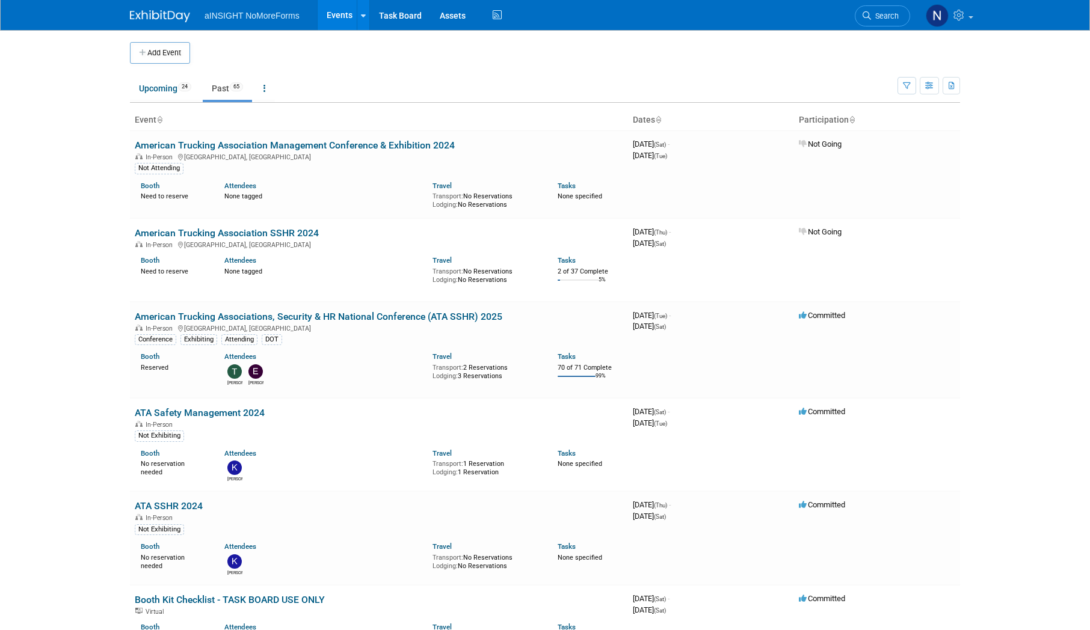
click at [153, 120] on th "Event" at bounding box center [379, 120] width 498 height 20
click at [158, 120] on icon at bounding box center [159, 121] width 6 height 8
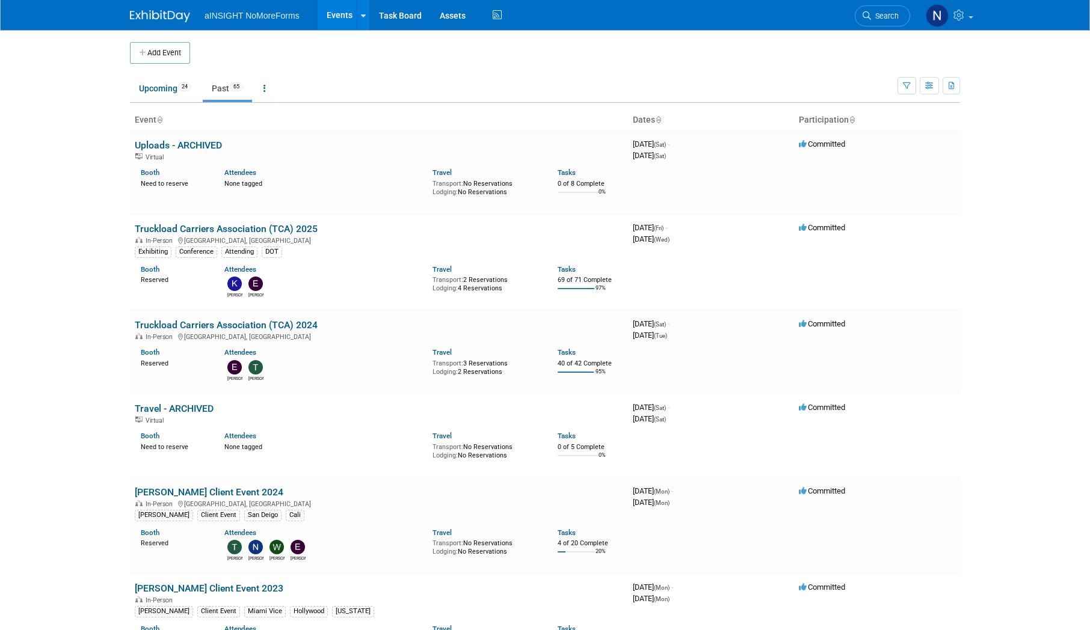
click at [159, 121] on icon at bounding box center [159, 121] width 6 height 8
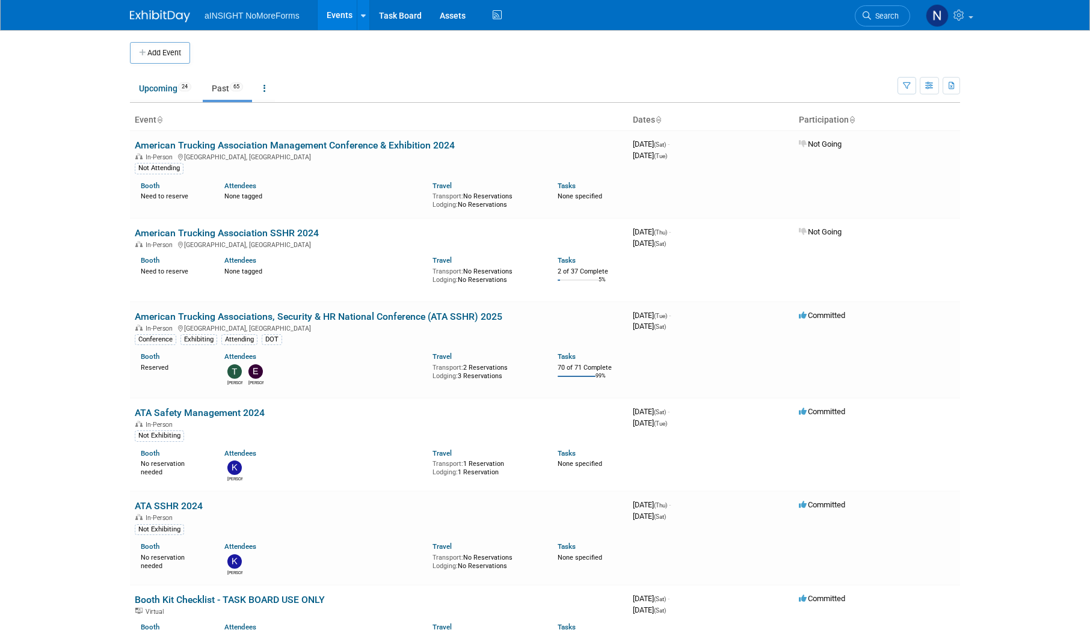
click at [224, 87] on link "Past 65" at bounding box center [227, 88] width 49 height 23
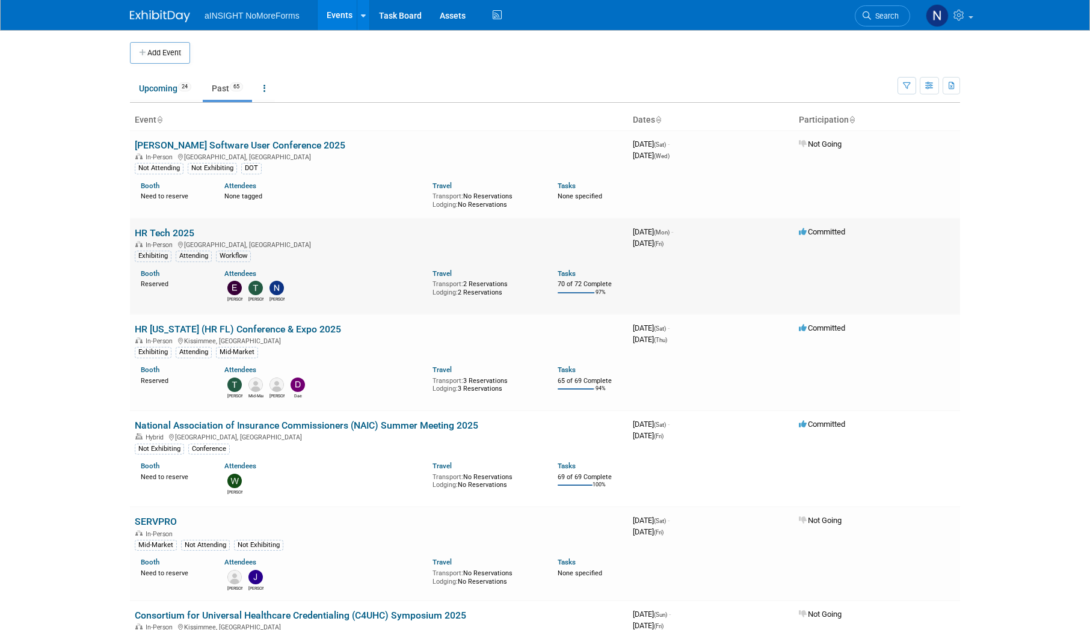
click at [189, 234] on link "HR Tech 2025" at bounding box center [165, 232] width 60 height 11
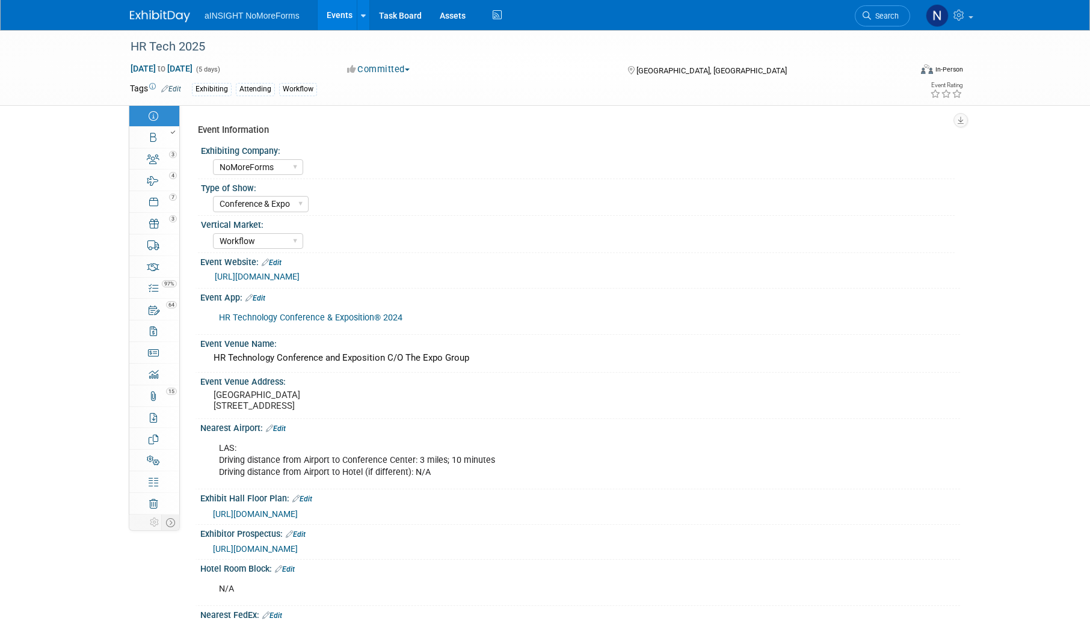
select select "NoMoreForms"
select select "Conference & Expo"
select select "Workflow"
select select "No"
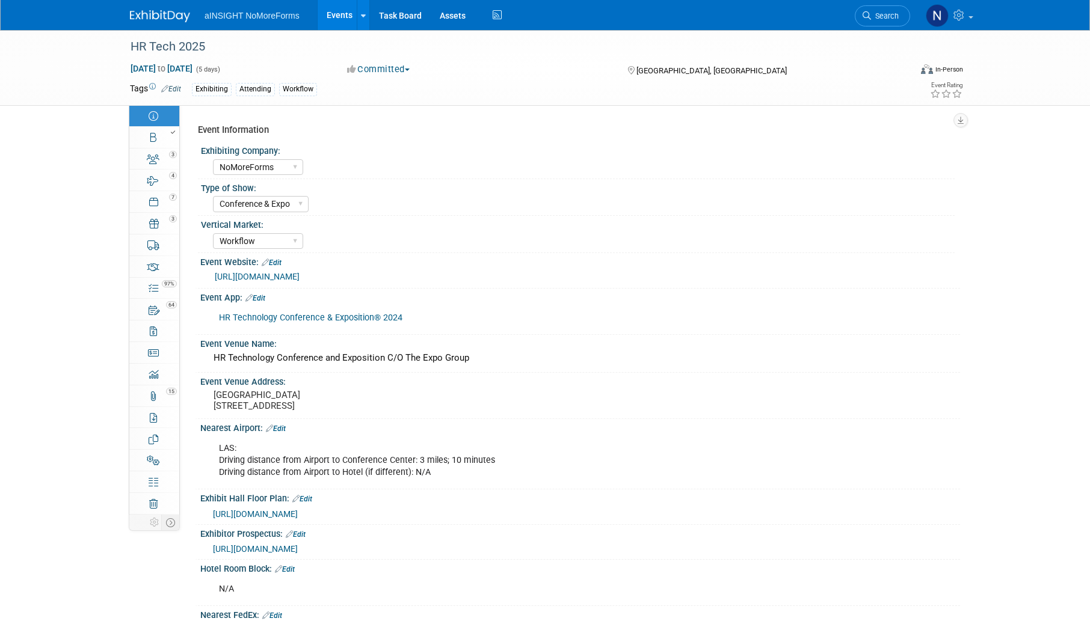
select select "No"
click at [159, 356] on link "Budget" at bounding box center [154, 352] width 50 height 21
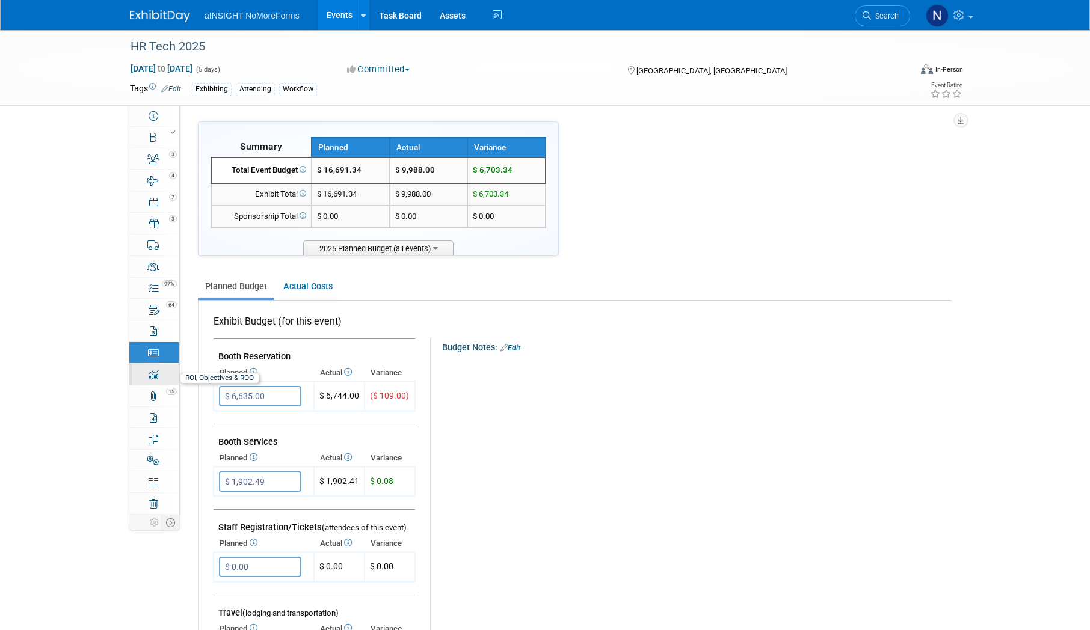
click at [155, 375] on icon at bounding box center [154, 375] width 10 height 10
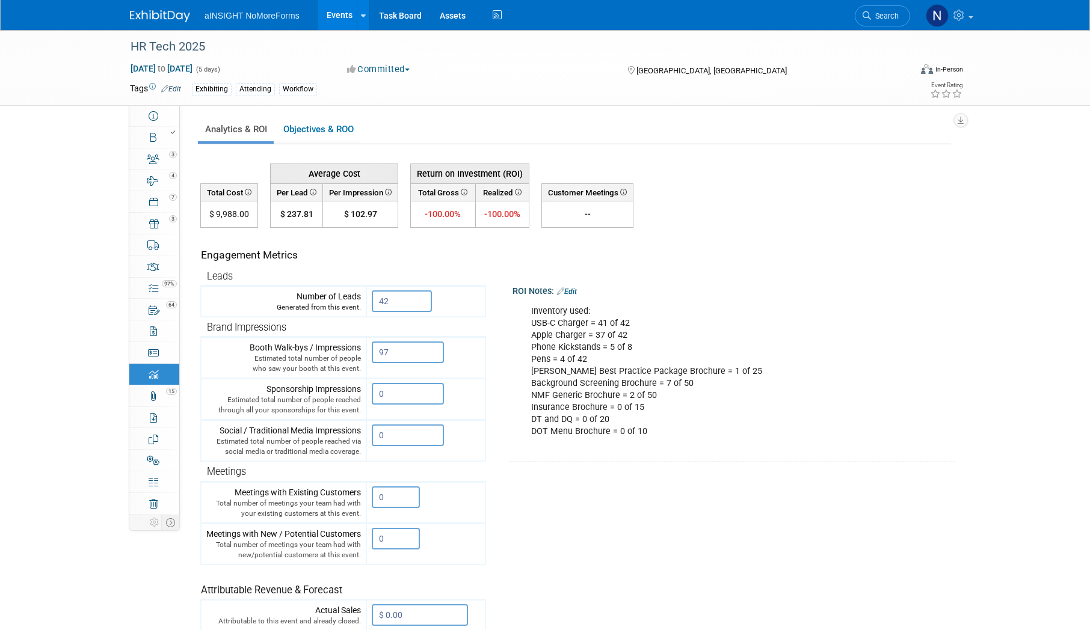
drag, startPoint x: 309, startPoint y: 132, endPoint x: 352, endPoint y: 158, distance: 50.8
click at [309, 132] on link "Objectives & ROO 0" at bounding box center [318, 129] width 84 height 23
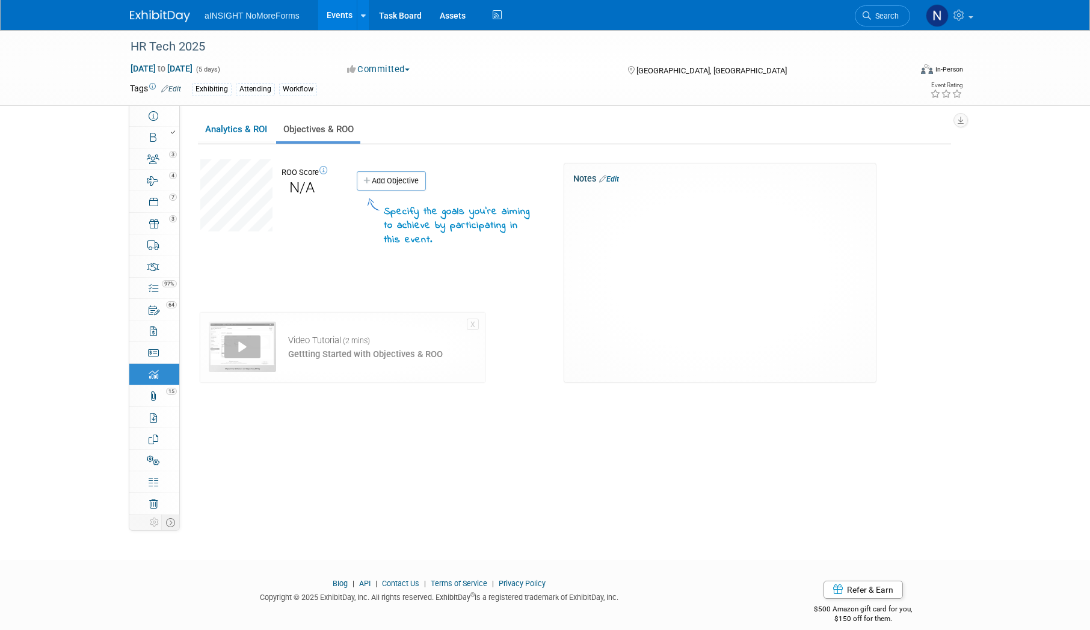
click at [324, 171] on icon at bounding box center [323, 171] width 8 height 8
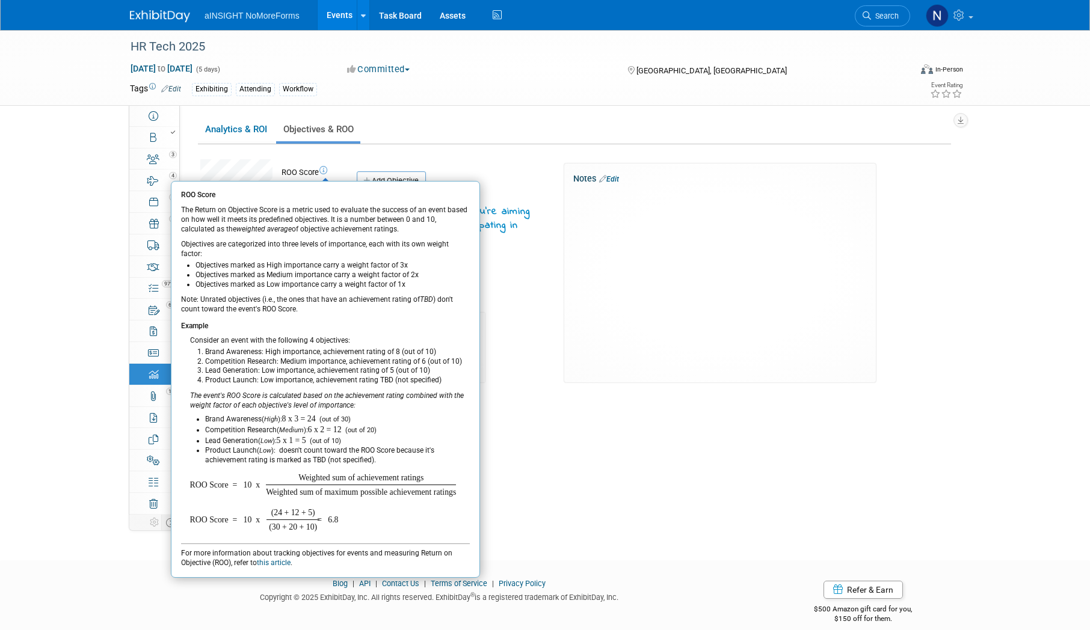
drag, startPoint x: 373, startPoint y: 230, endPoint x: 182, endPoint y: 211, distance: 192.2
click at [182, 211] on div "ROO Score The Return on Objective Score is a metric used to evaluate the succes…" at bounding box center [325, 212] width 289 height 43
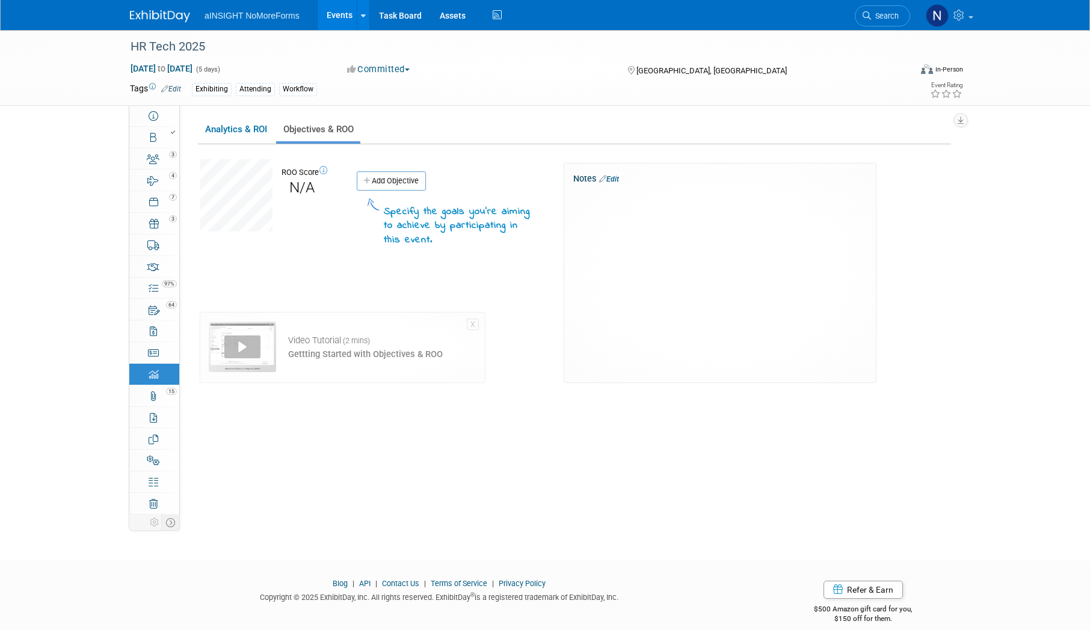
copy div "The Return on Objective Score is a metric used to evaluate the success of an ev…"
click at [323, 170] on icon at bounding box center [323, 171] width 8 height 8
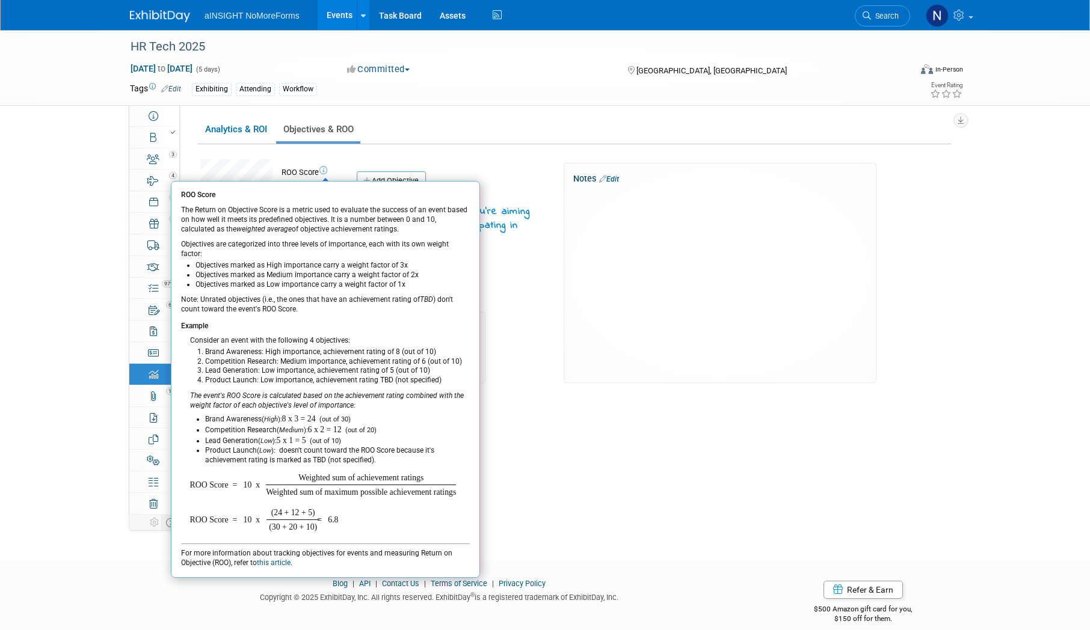
click at [323, 170] on icon at bounding box center [323, 171] width 8 height 8
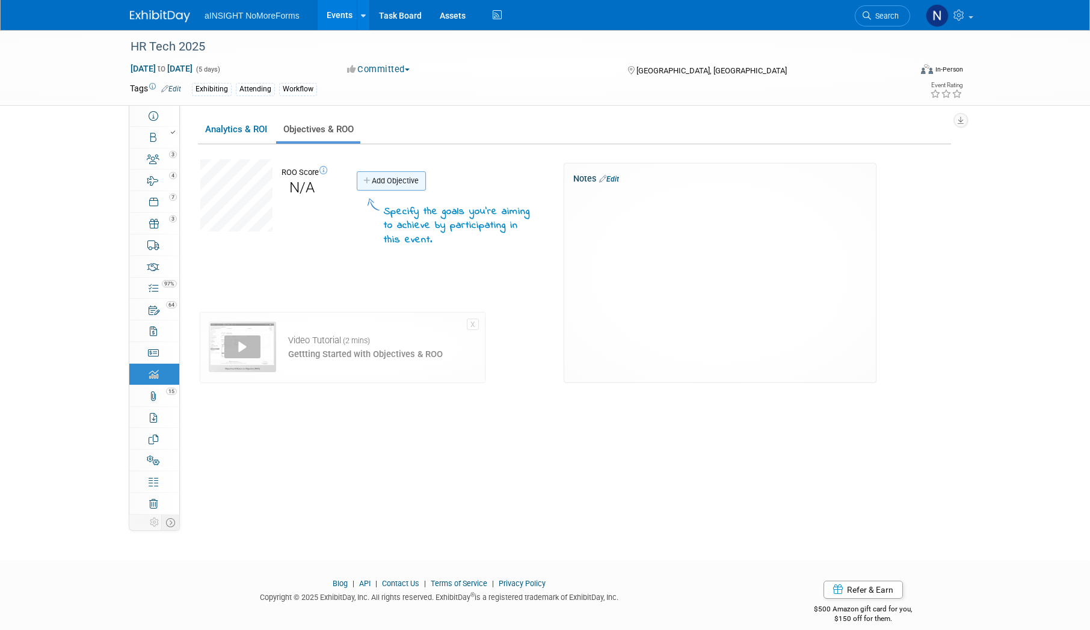
click at [391, 185] on link "Add Objective" at bounding box center [391, 180] width 69 height 19
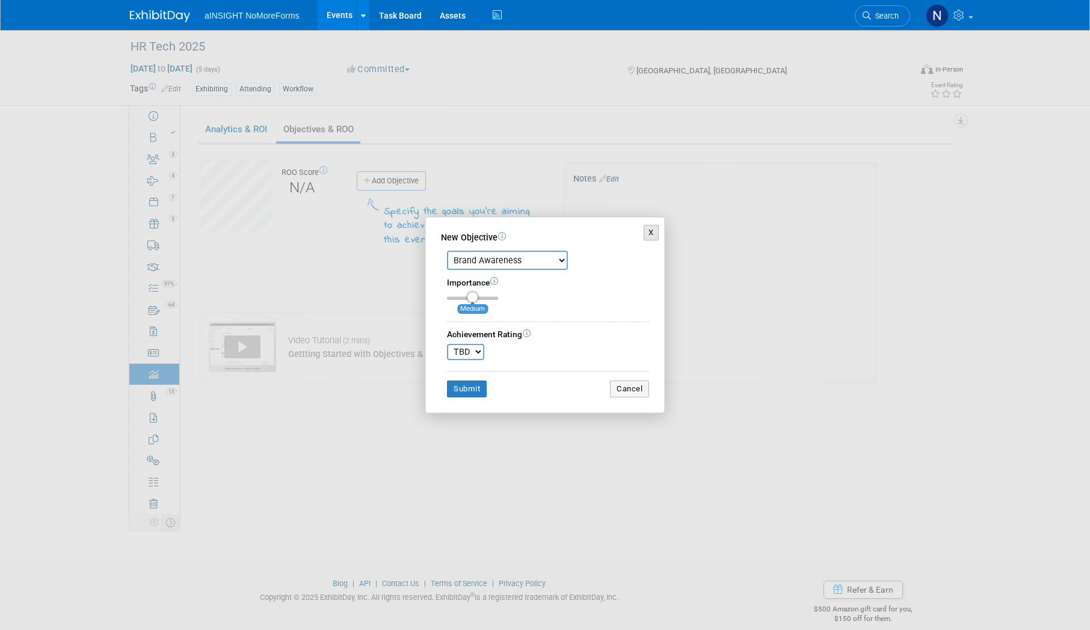
click at [654, 234] on button "X" at bounding box center [651, 233] width 15 height 16
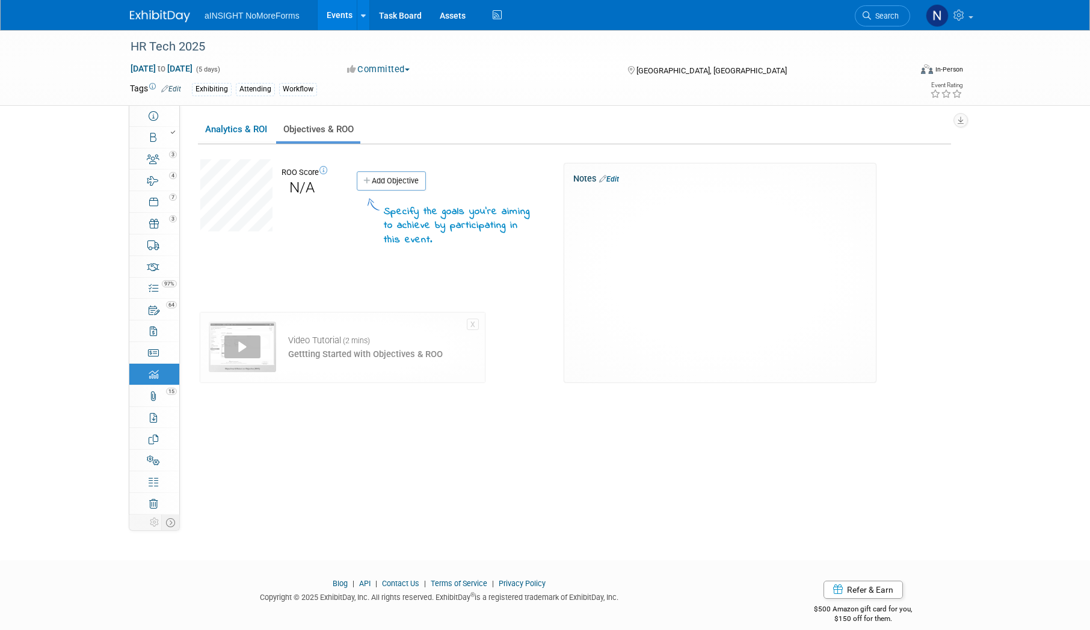
click at [392, 193] on div "Add Objective Specify the goals you're aiming to achieve by participating in th…" at bounding box center [425, 203] width 155 height 88
click at [391, 188] on link "Add Objective" at bounding box center [391, 180] width 69 height 19
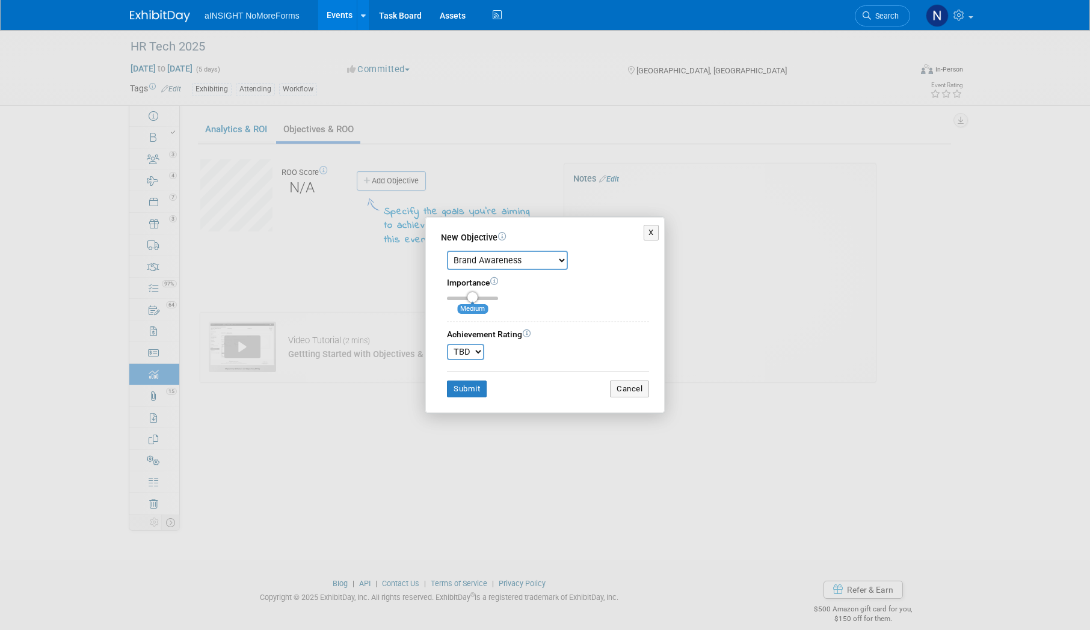
click at [512, 263] on select "Brand Awareness Competition Research Customer Retention Feedback Collection Lea…" at bounding box center [507, 260] width 121 height 19
select select "1"
click at [447, 251] on select "Brand Awareness Competition Research Customer Retention Feedback Collection Lea…" at bounding box center [507, 260] width 121 height 19
click at [470, 356] on select "TBD 0 1 2 3 4 5 6 7 8 9 10" at bounding box center [465, 352] width 37 height 16
select select "5"
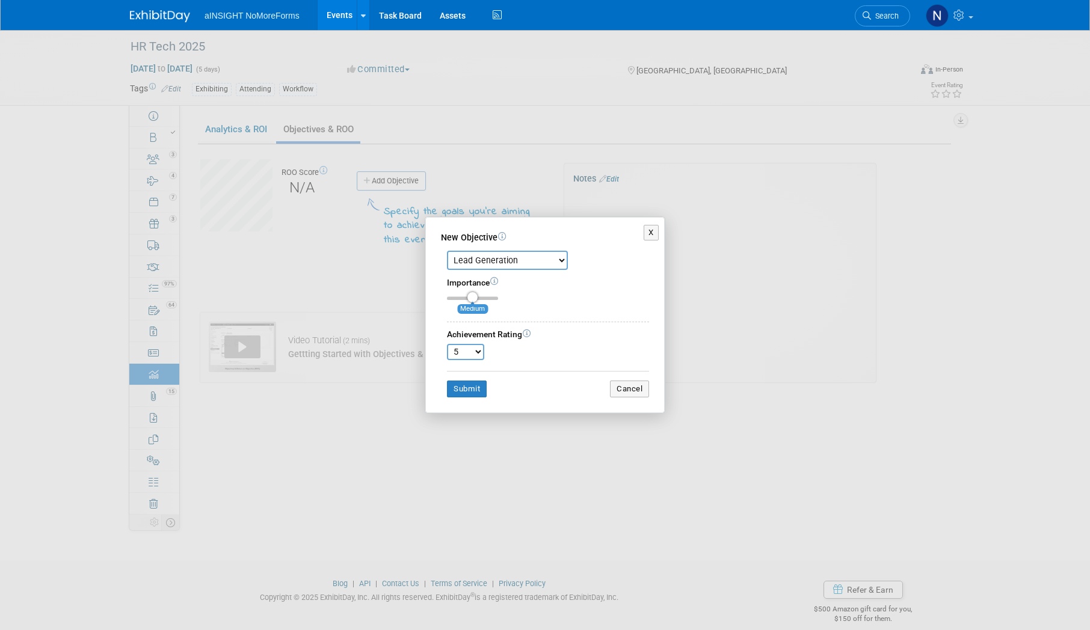
click at [447, 344] on select "TBD 0 1 2 3 4 5 6 7 8 9 10" at bounding box center [465, 352] width 37 height 16
click at [476, 387] on button "Submit" at bounding box center [467, 389] width 40 height 17
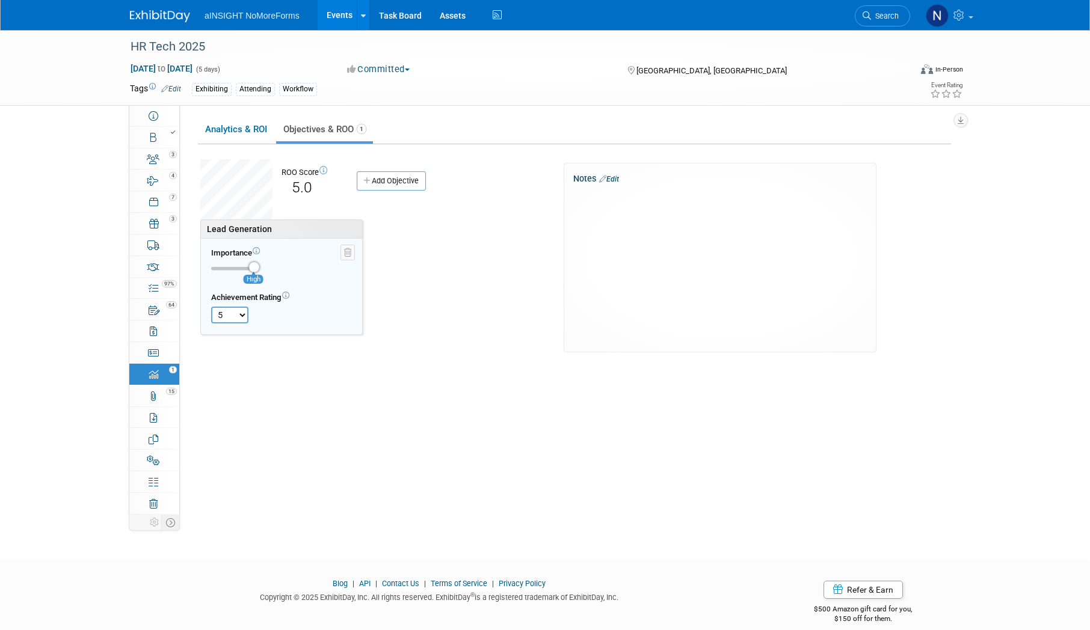
drag, startPoint x: 238, startPoint y: 266, endPoint x: 288, endPoint y: 272, distance: 50.9
type input "3"
click at [259, 271] on input "range" at bounding box center [235, 269] width 48 height 4
click at [434, 323] on div "Lead Generation Importance High TBD 0 1 2 3" at bounding box center [377, 286] width 373 height 132
click at [209, 122] on link "Analytics & ROI" at bounding box center [236, 129] width 76 height 23
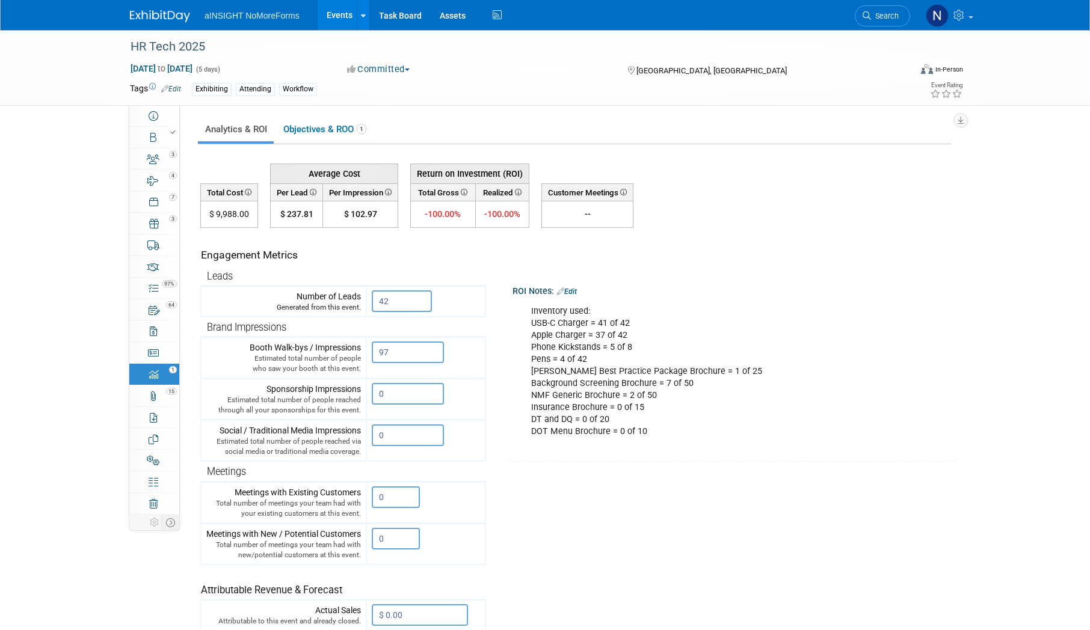
click at [723, 470] on tr "Engagement Metrics Leads Generated from this event. 42 X Brand Impressions X" at bounding box center [575, 445] width 751 height 435
click at [757, 390] on div "Inventory used: USB-C Charger = 41 of 42 Apple Charger = 37 of 42 Phone Kicksta…" at bounding box center [728, 372] width 410 height 145
click at [302, 123] on link "Objectives & ROO 1" at bounding box center [324, 129] width 97 height 23
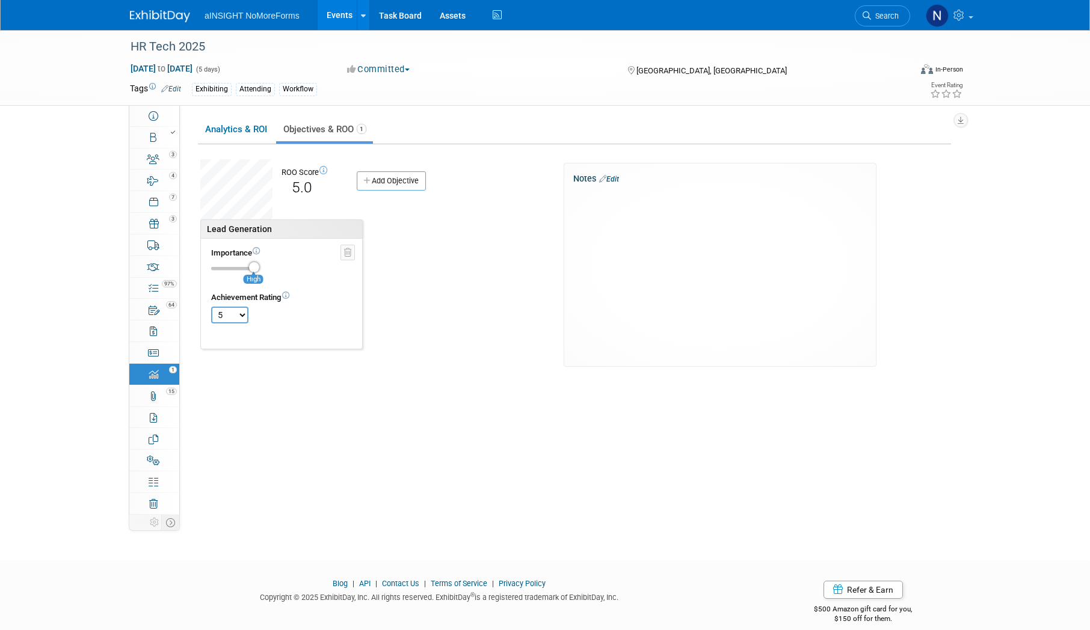
click at [342, 11] on link "Events" at bounding box center [340, 15] width 44 height 30
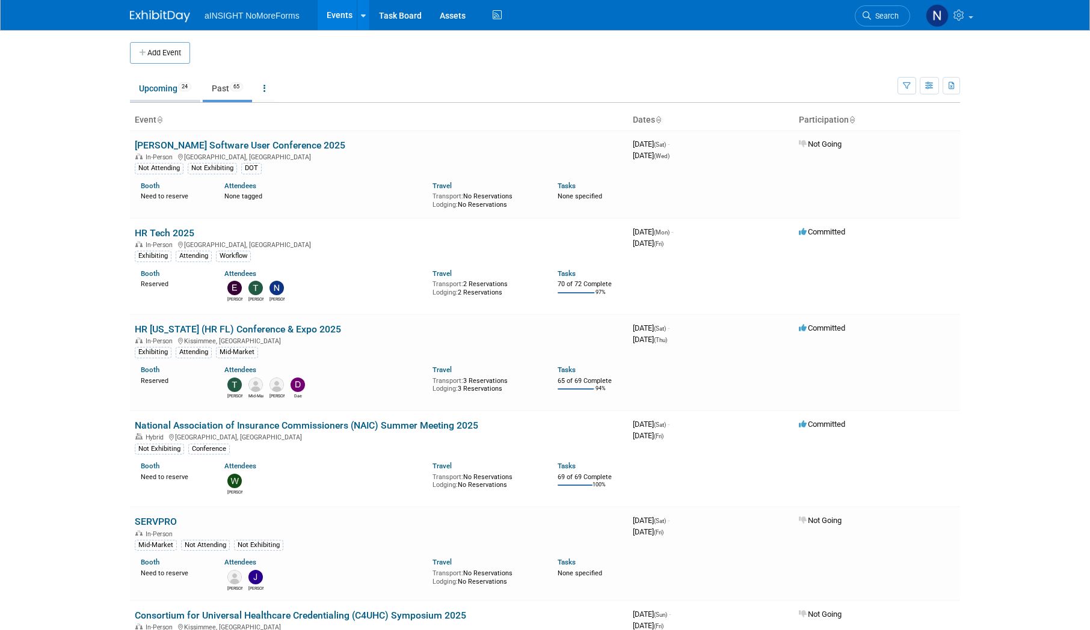
click at [173, 89] on link "Upcoming 24" at bounding box center [165, 88] width 70 height 23
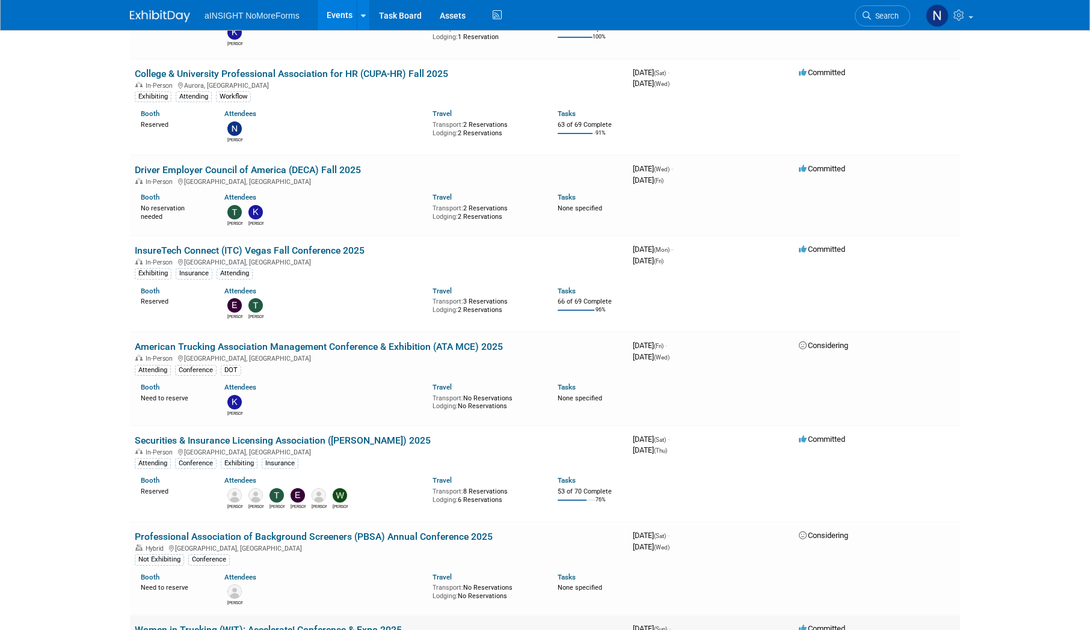
scroll to position [241, 0]
